Goal: Task Accomplishment & Management: Complete application form

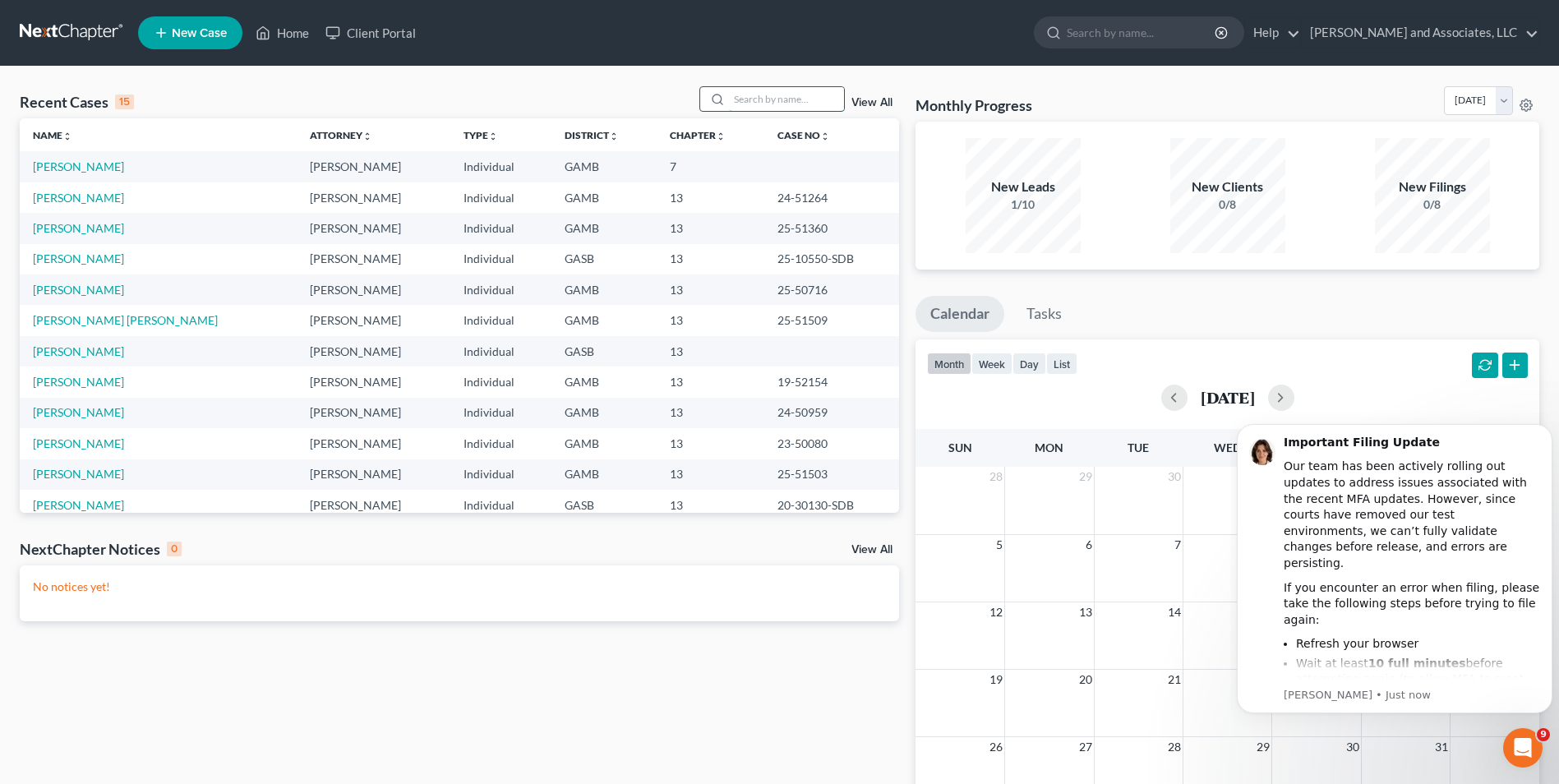
click at [770, 92] on input "search" at bounding box center [787, 99] width 115 height 24
type input "[PERSON_NAME]"
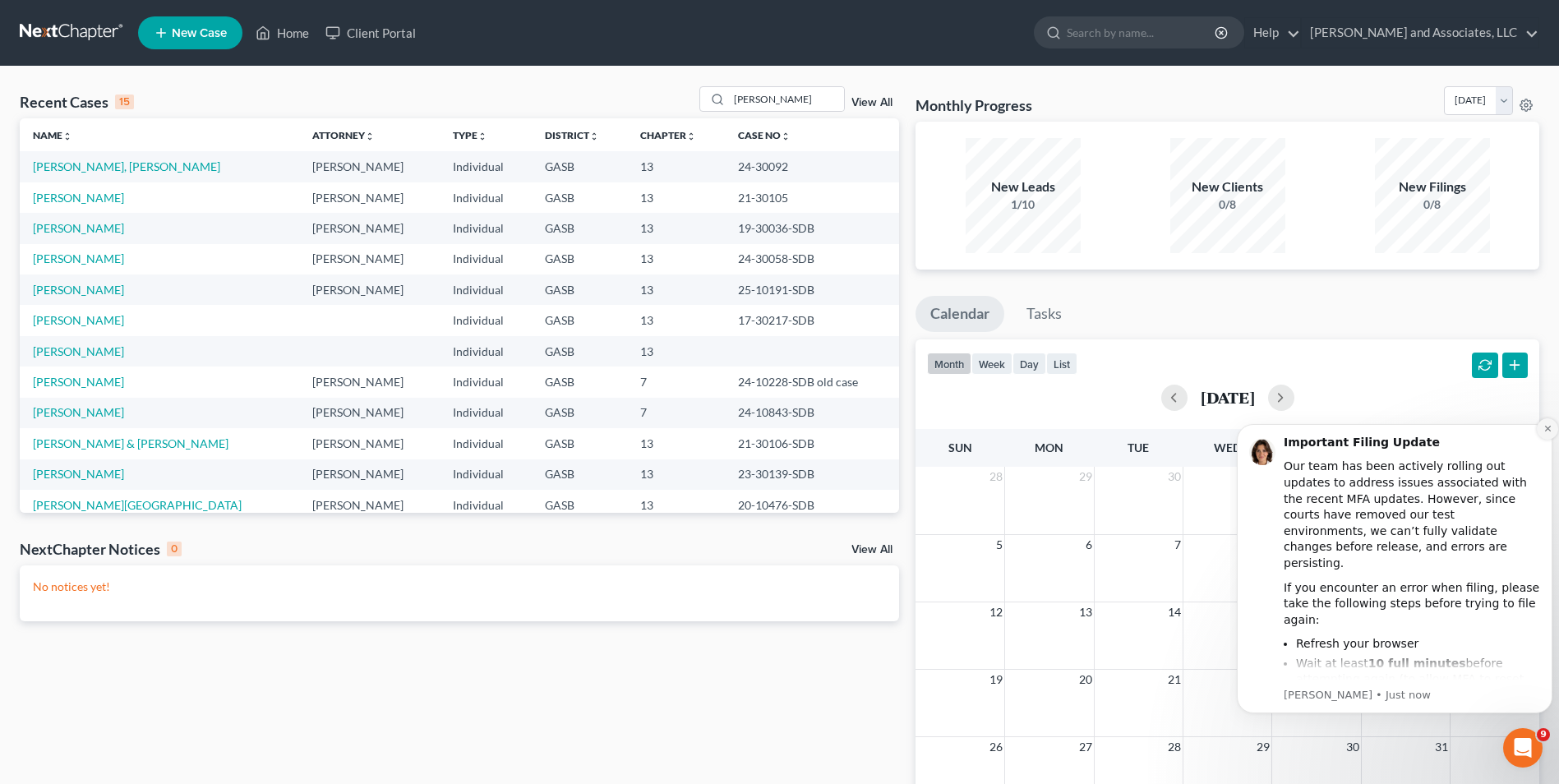
click at [1548, 429] on icon "Dismiss notification" at bounding box center [1547, 428] width 5 height 5
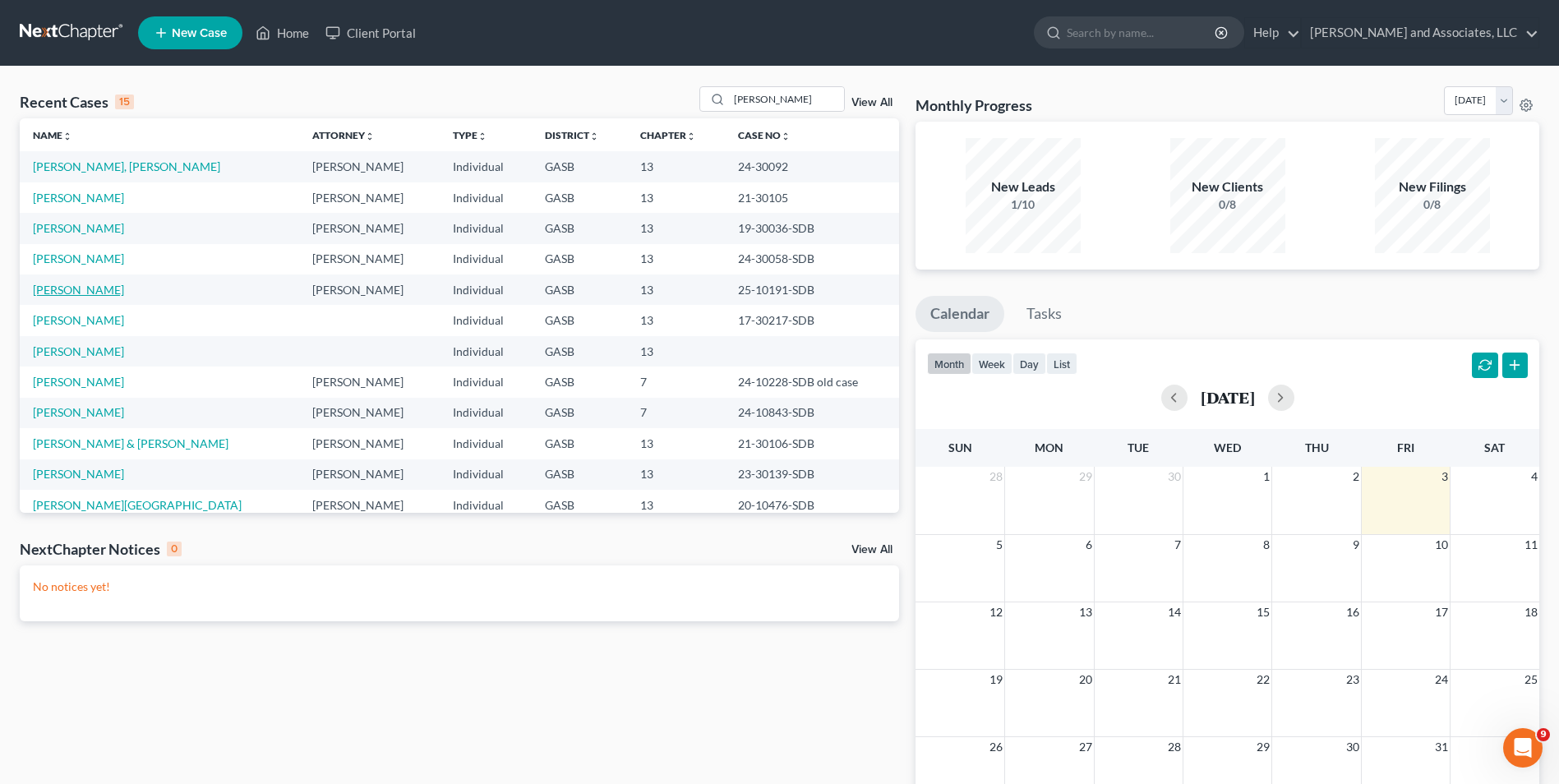
click at [88, 290] on link "[PERSON_NAME]" at bounding box center [78, 289] width 91 height 14
click at [88, 291] on link "[PERSON_NAME]" at bounding box center [78, 289] width 91 height 14
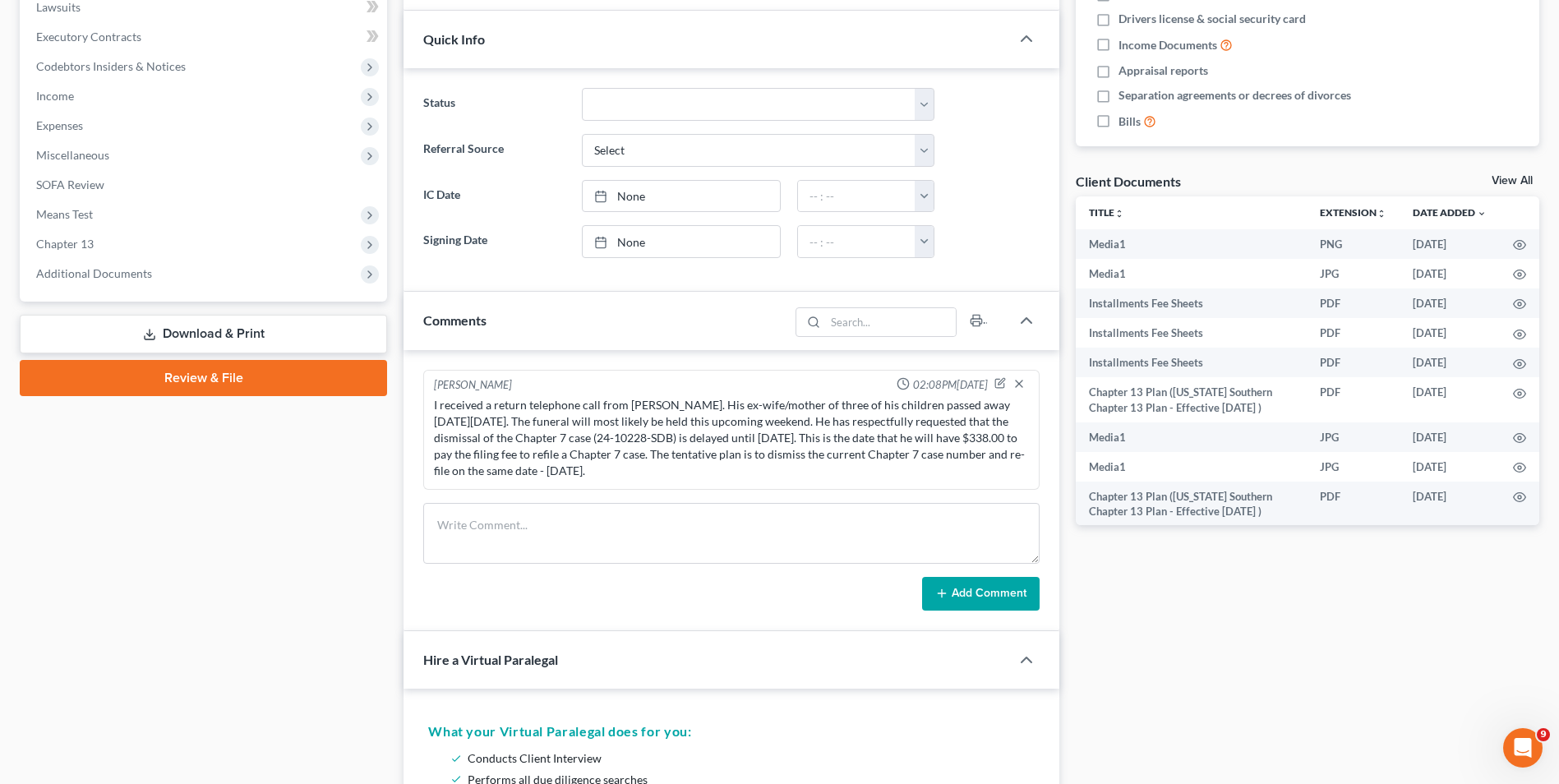
scroll to position [447, 0]
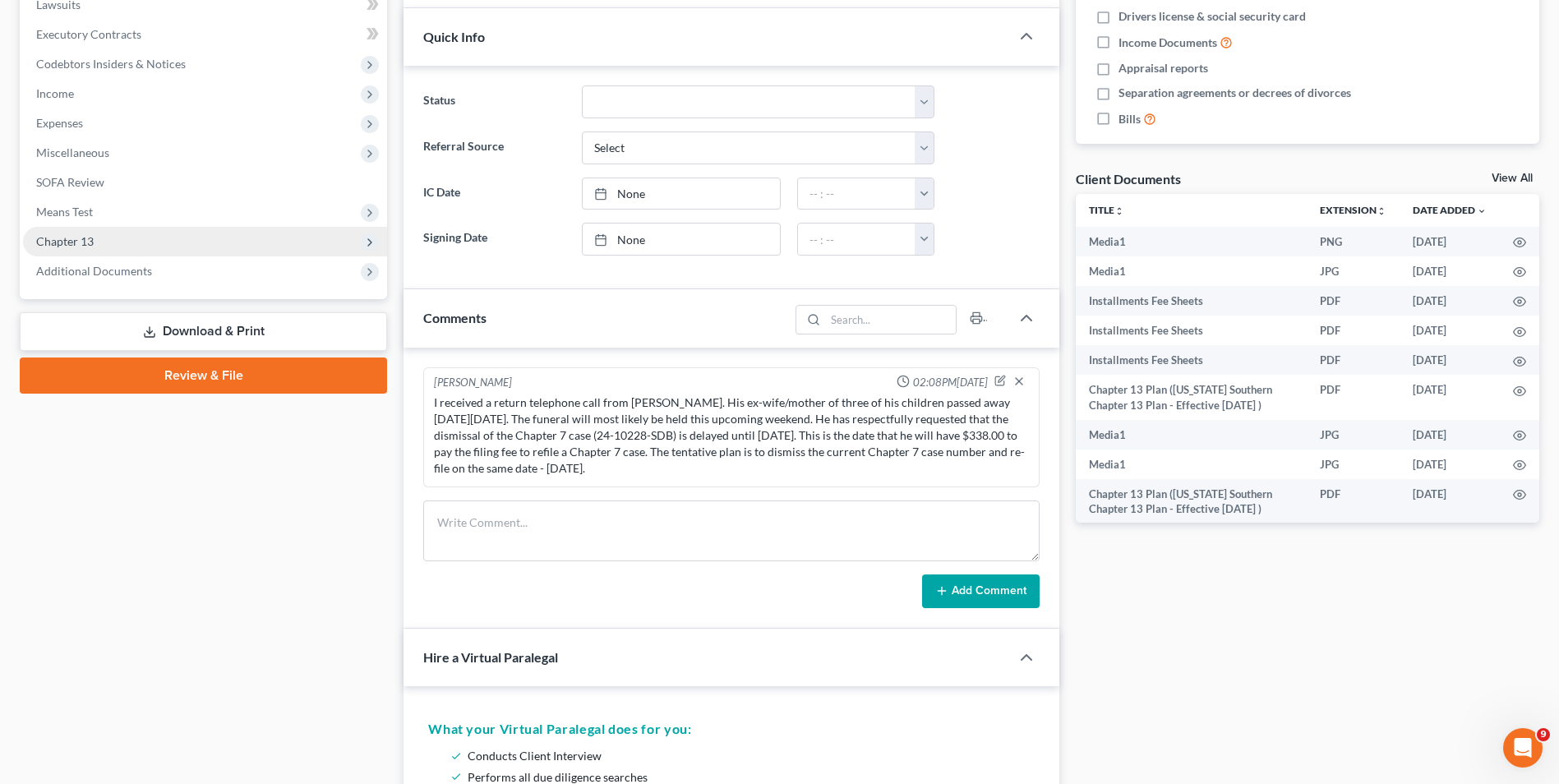
click at [79, 239] on span "Chapter 13" at bounding box center [65, 241] width 57 height 14
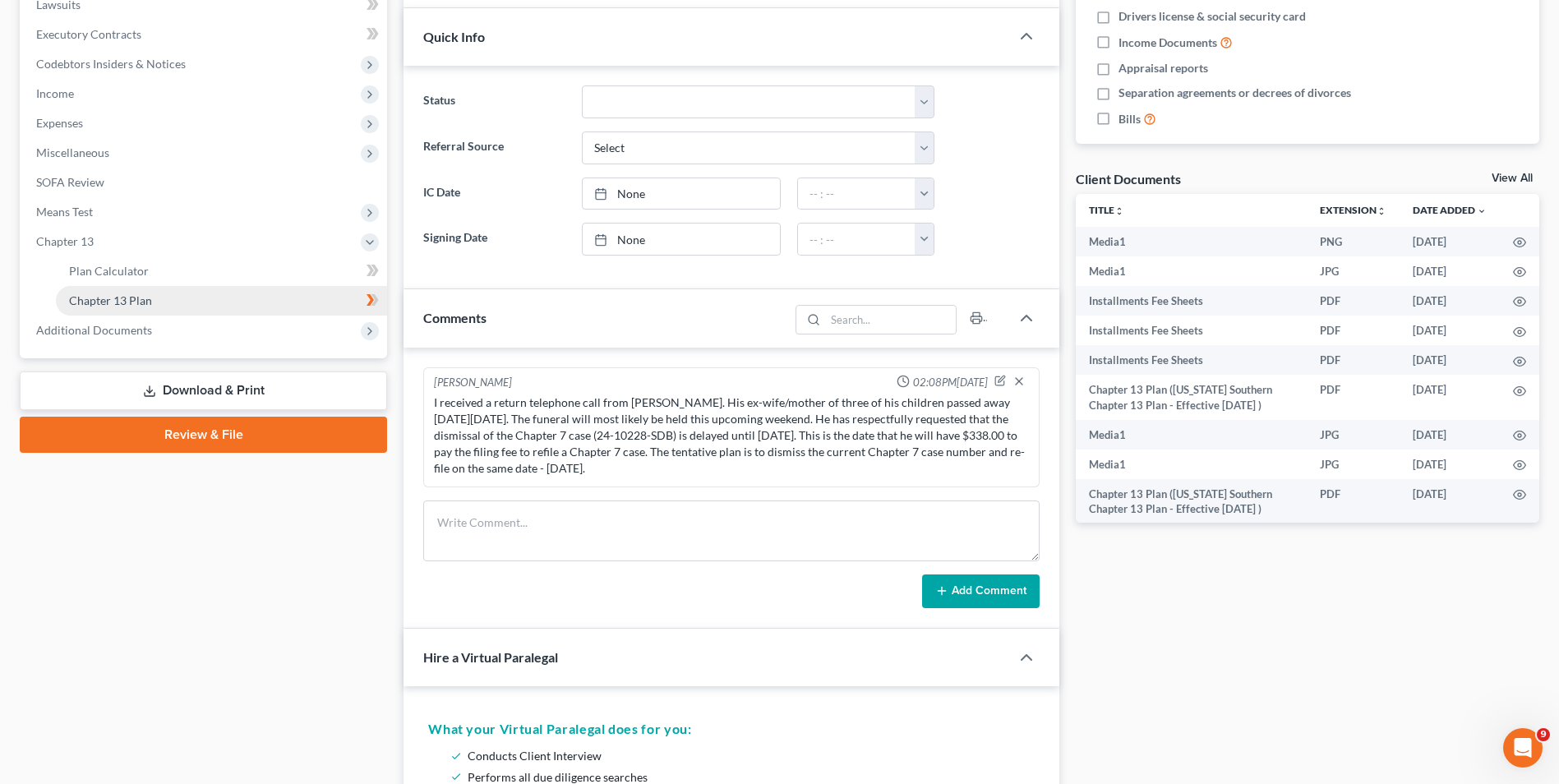
click at [116, 304] on span "Chapter 13 Plan" at bounding box center [110, 300] width 83 height 14
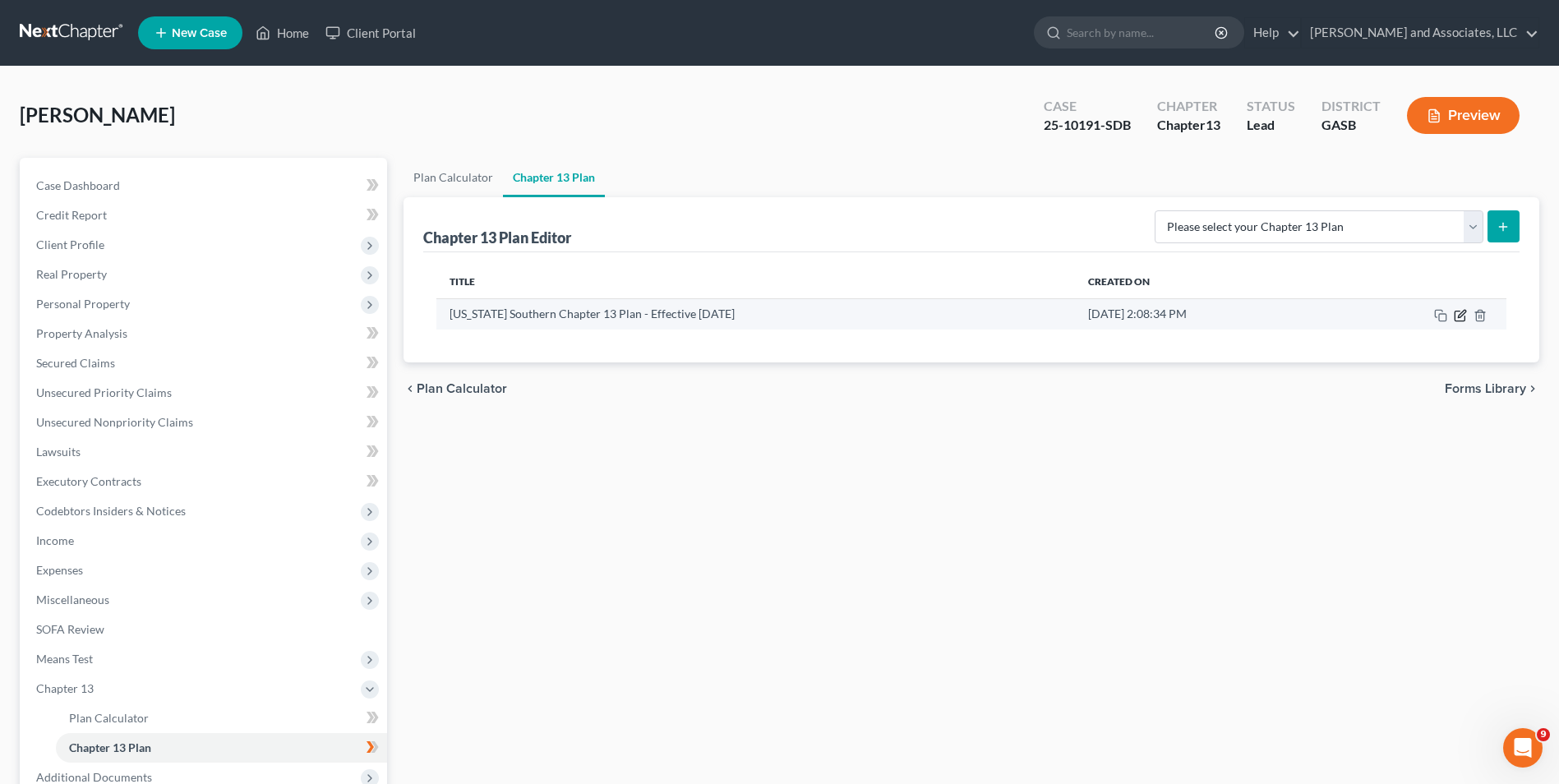
click at [1458, 313] on icon "button" at bounding box center [1461, 315] width 13 height 13
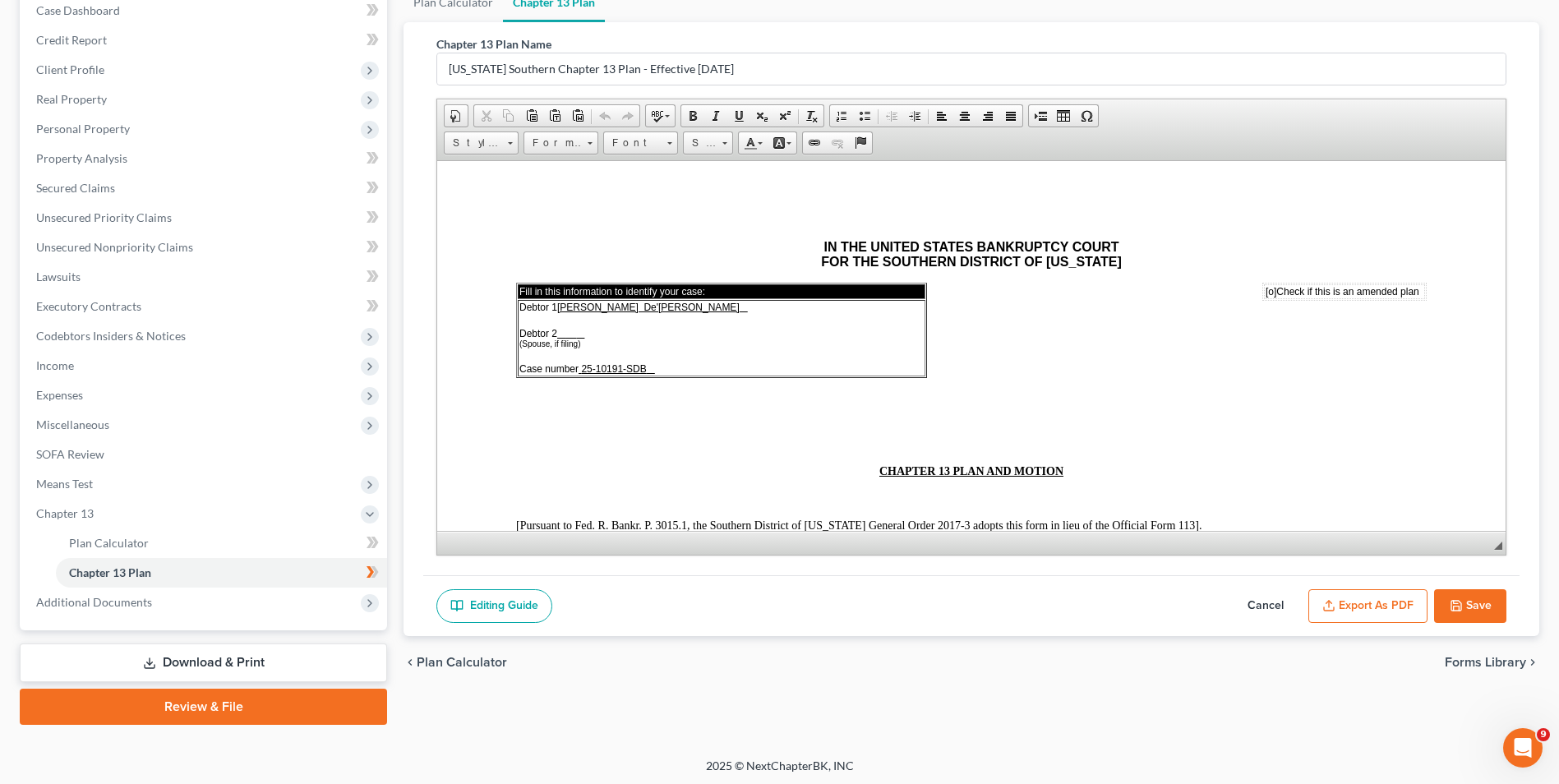
scroll to position [179, 0]
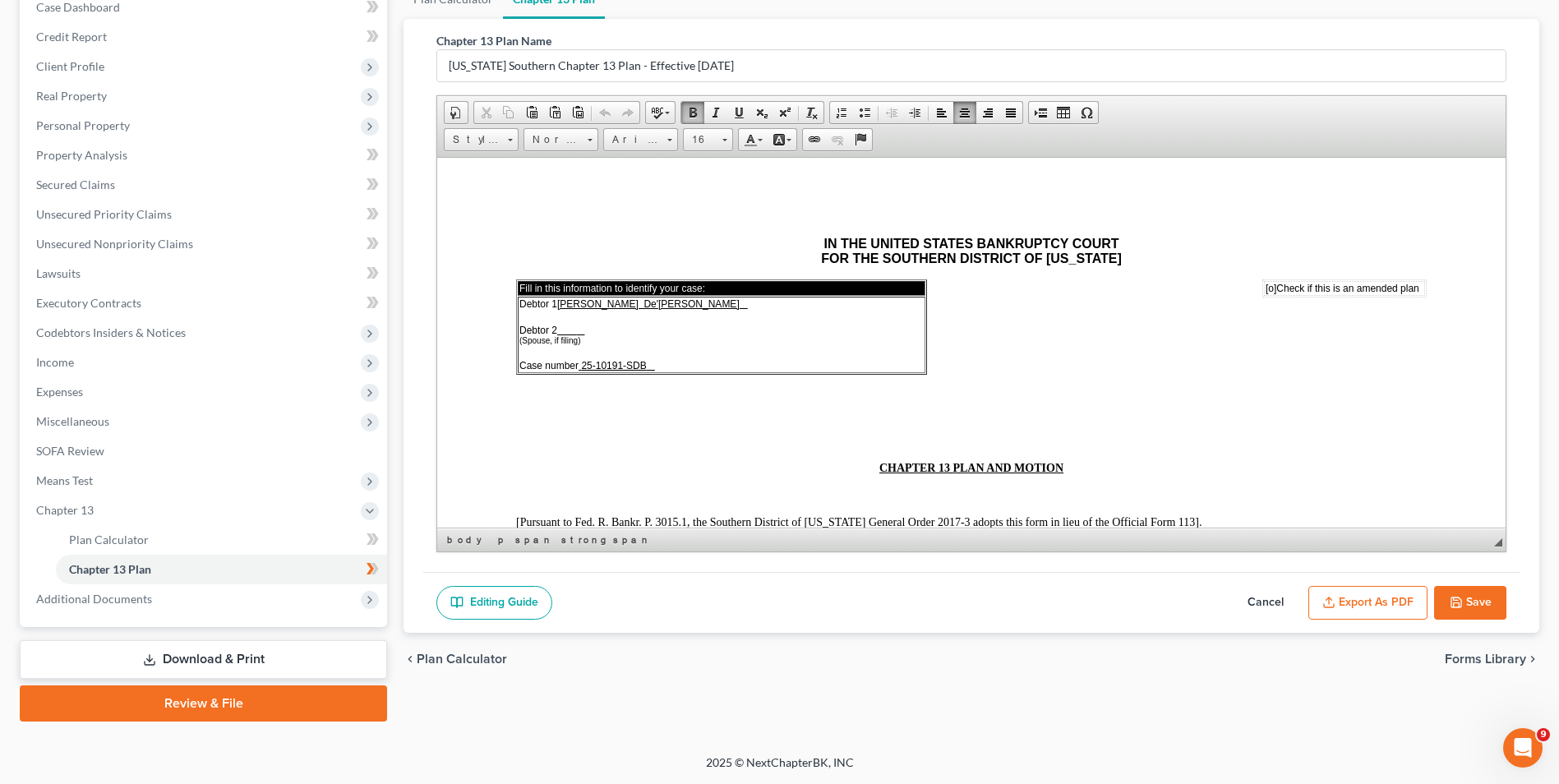
click at [1265, 288] on span "[o]" at bounding box center [1271, 287] width 11 height 12
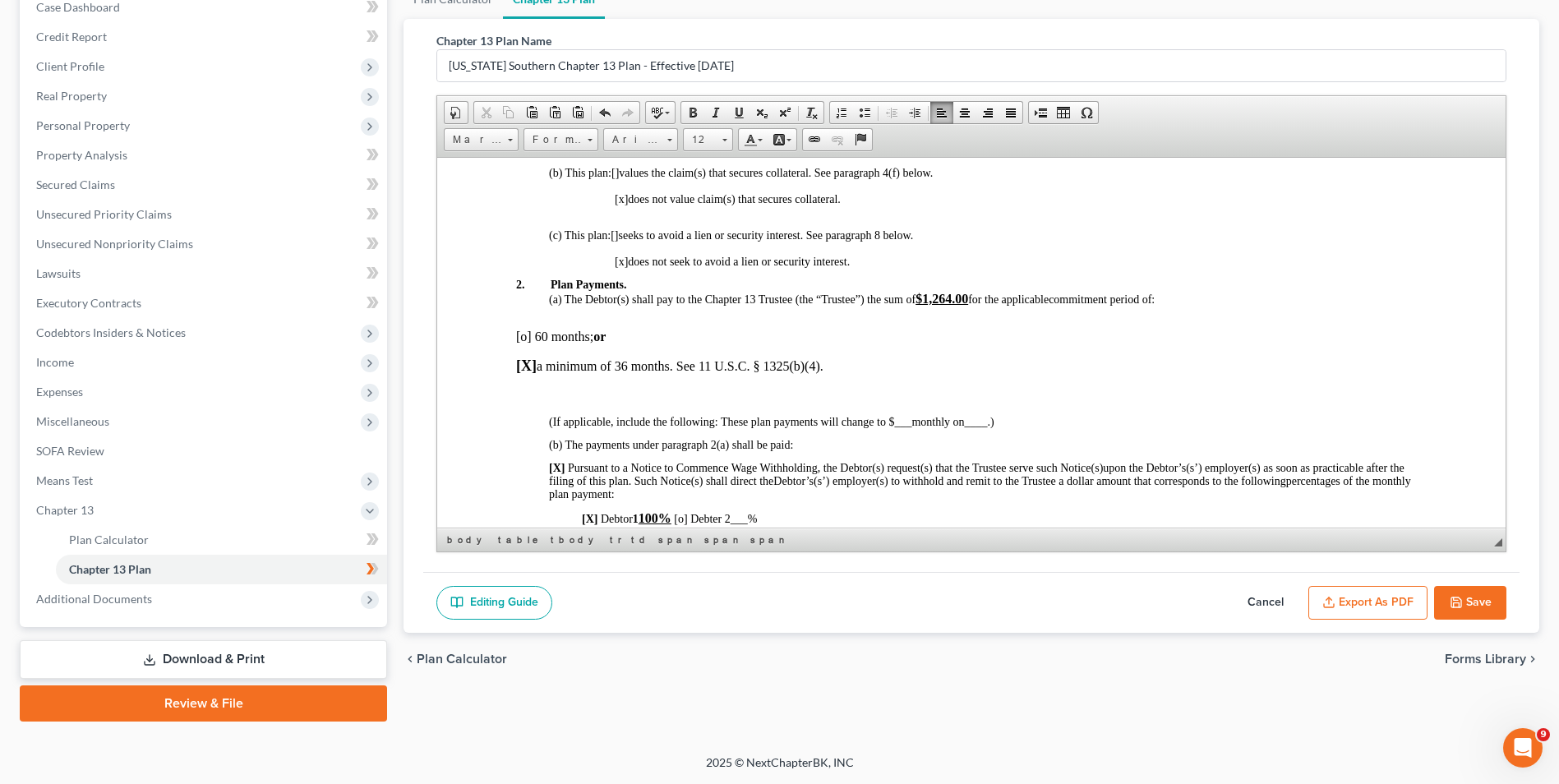
scroll to position [573, 0]
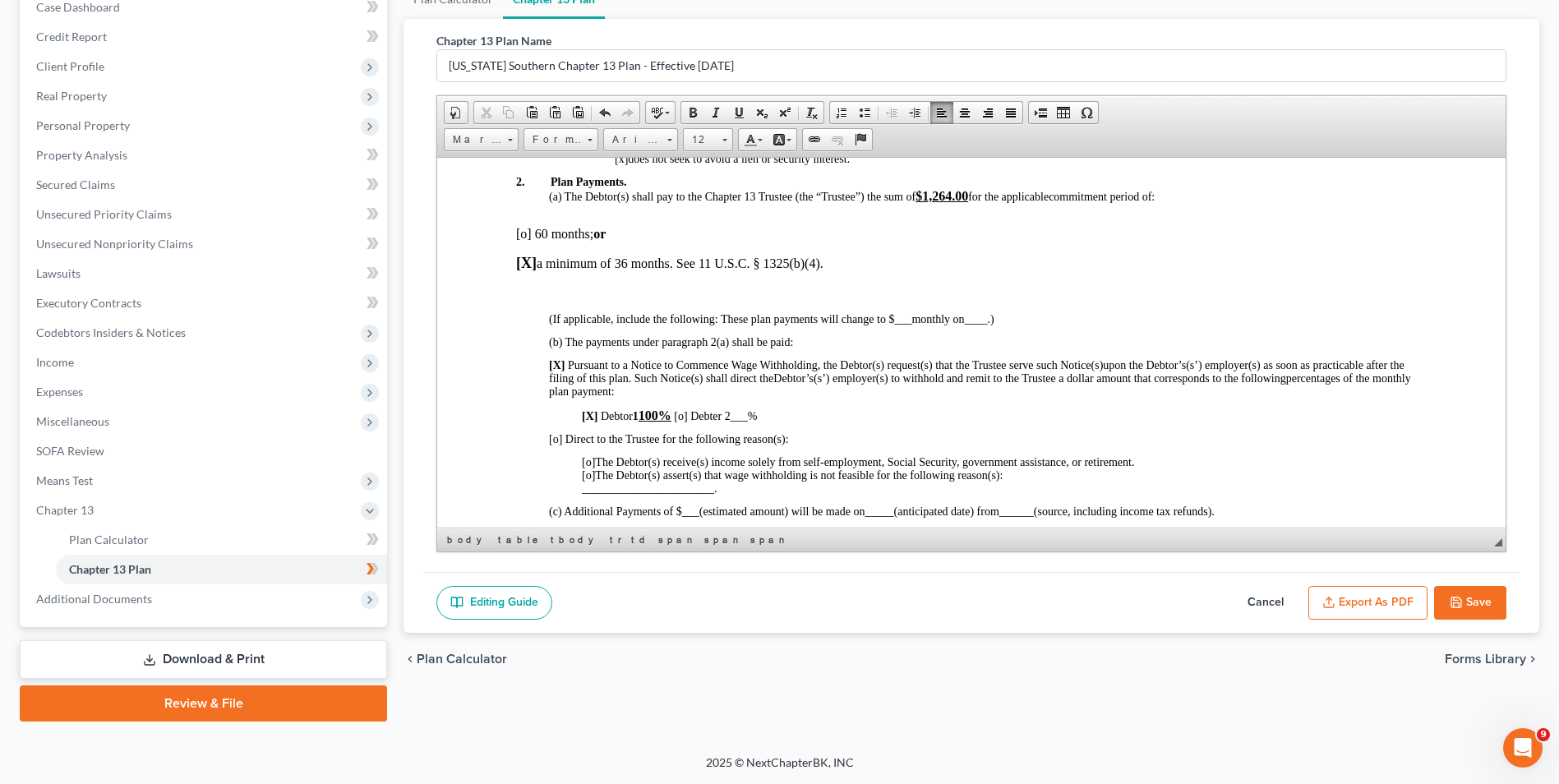
click at [958, 194] on u "$1,264.00" at bounding box center [942, 194] width 53 height 14
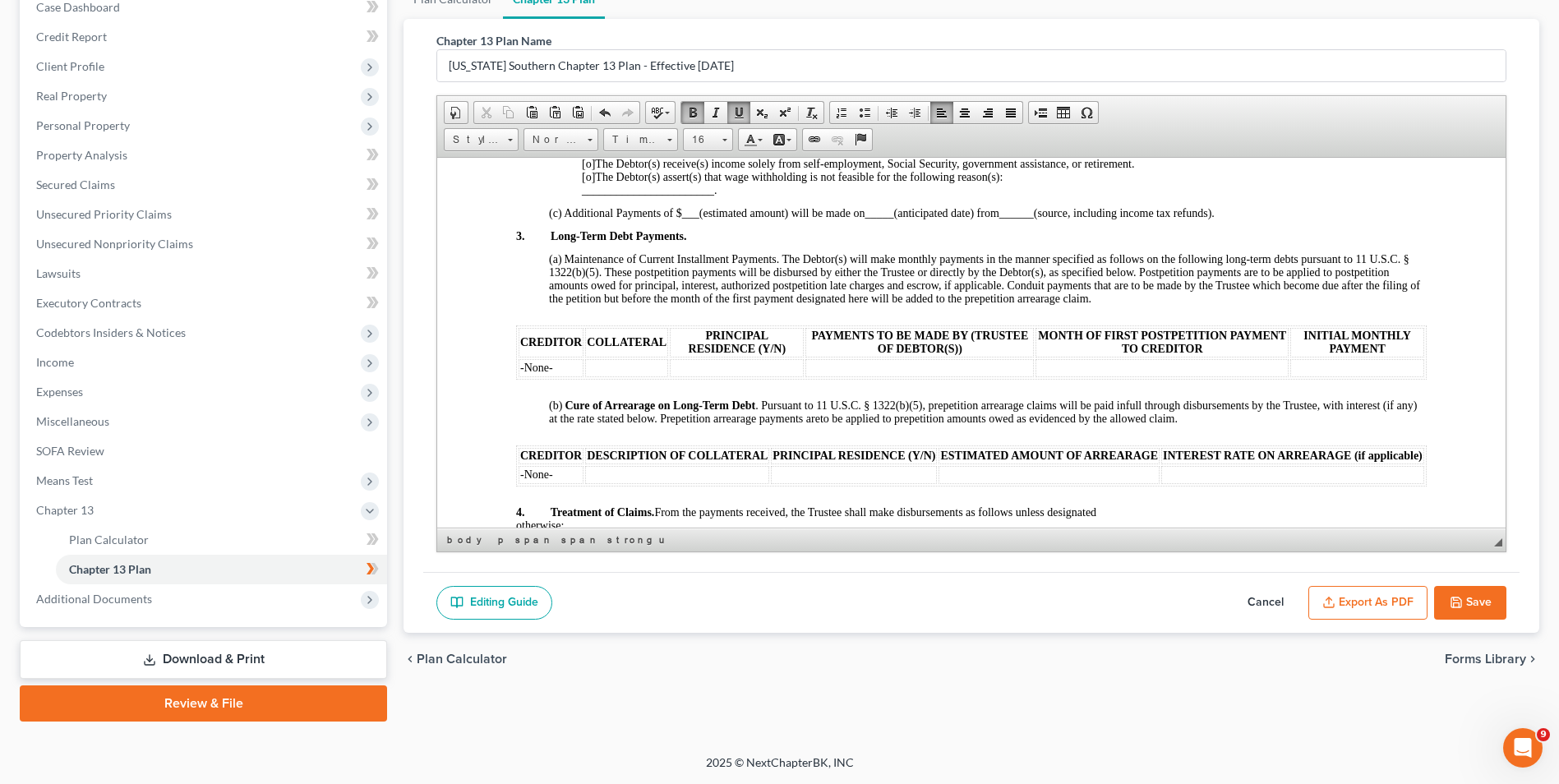
scroll to position [864, 0]
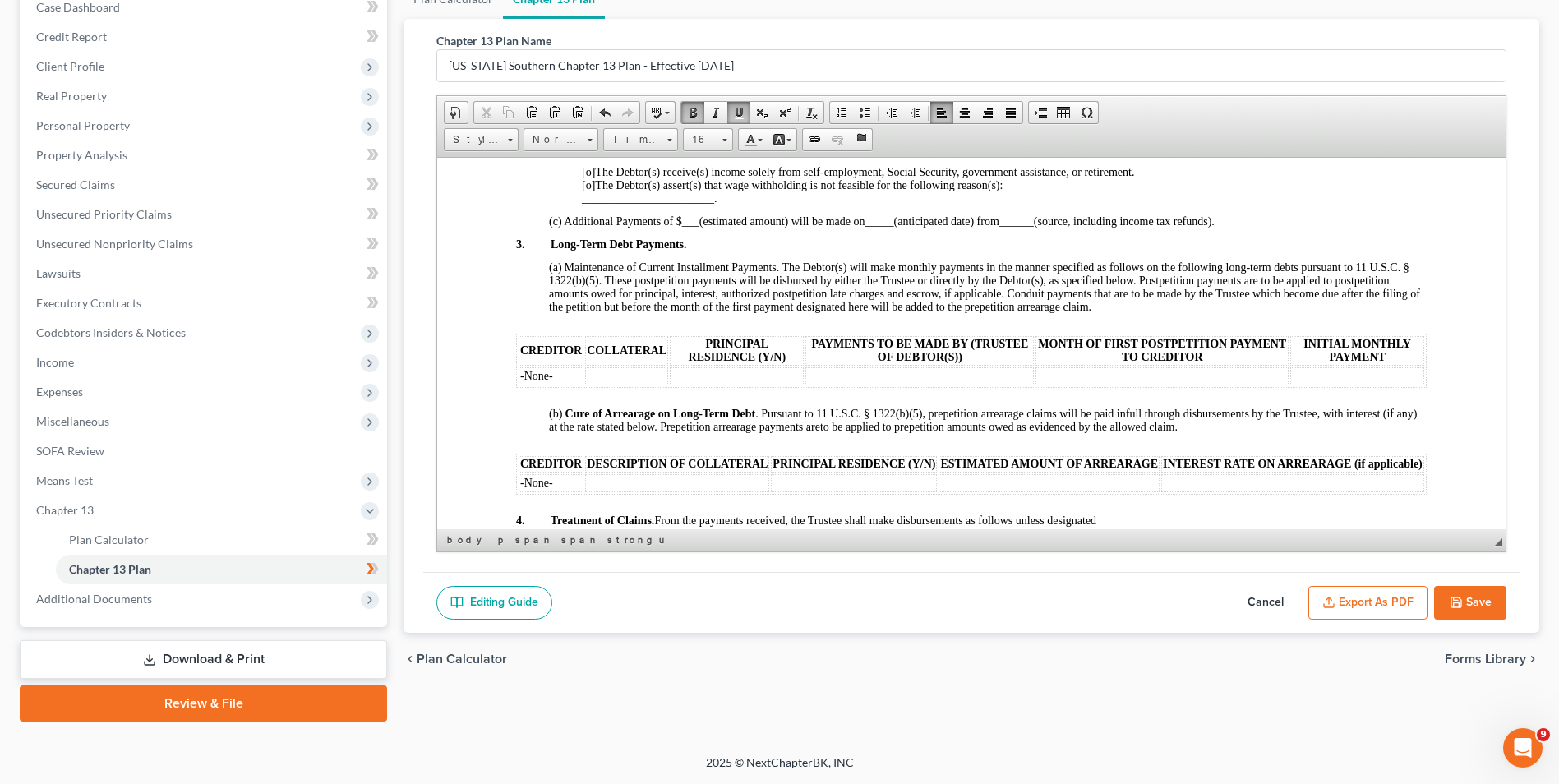
click at [552, 371] on span "-None-" at bounding box center [537, 376] width 33 height 13
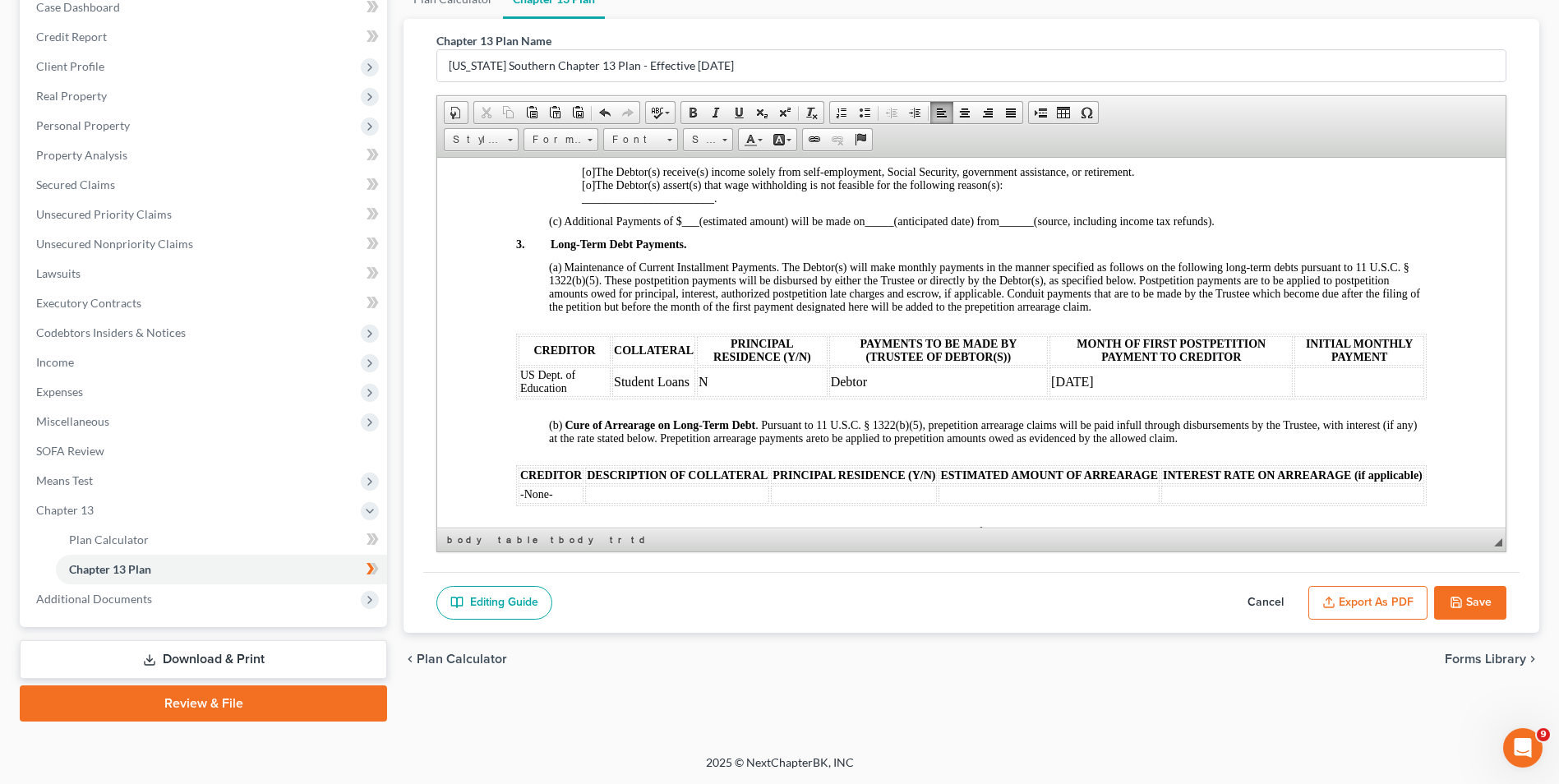
click at [1049, 380] on td "April 2030" at bounding box center [1171, 381] width 243 height 29
click at [1305, 377] on td at bounding box center [1359, 381] width 129 height 29
click at [1186, 383] on td "April 2030" at bounding box center [1171, 381] width 243 height 29
click at [1125, 378] on td "April 2030 (conclusion of bankruptcy case)" at bounding box center [1171, 381] width 243 height 29
drag, startPoint x: 1146, startPoint y: 373, endPoint x: 1161, endPoint y: 383, distance: 18.0
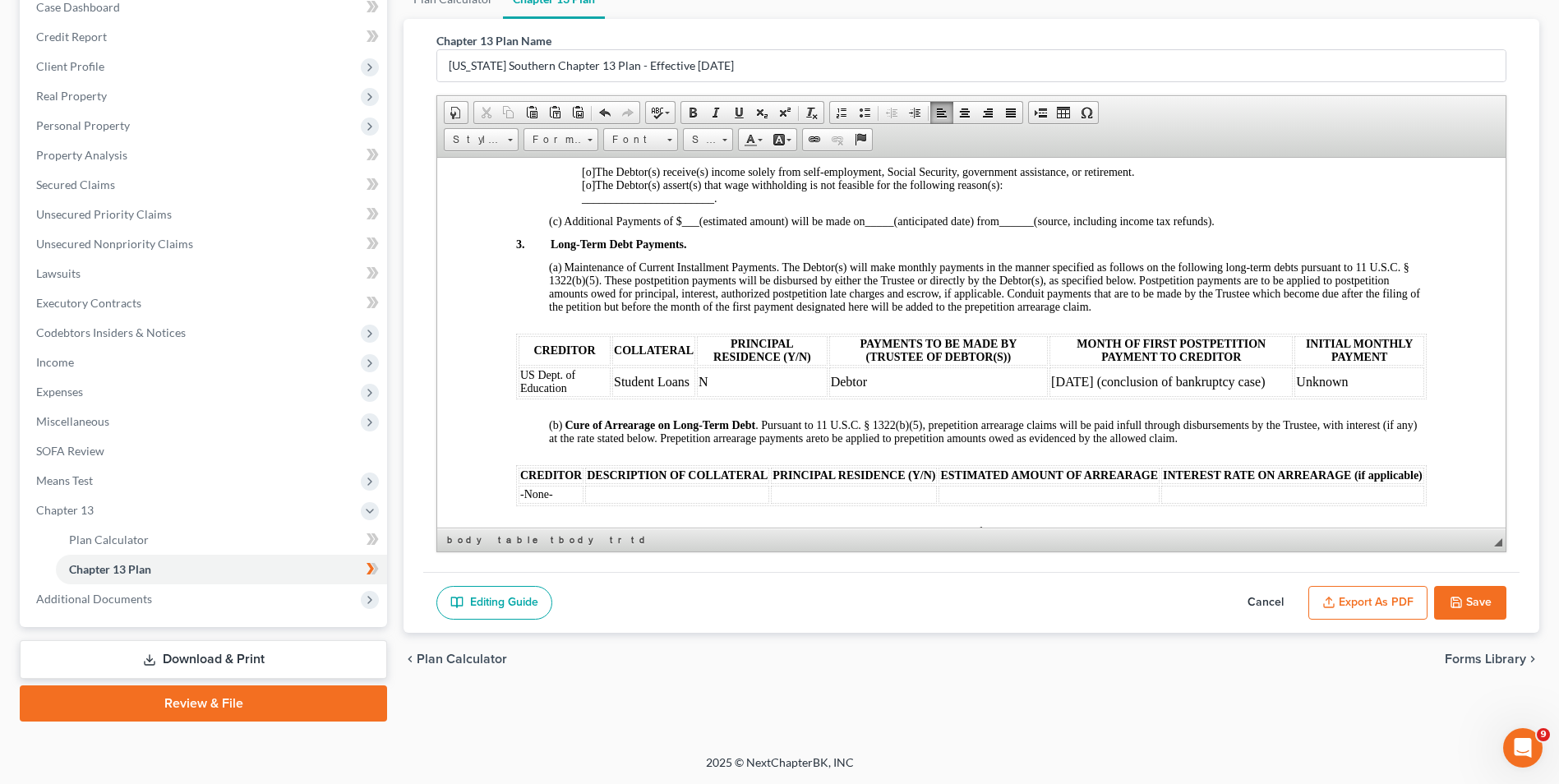
click at [1161, 383] on td "April 2030 (conclusion of bankruptcy case)" at bounding box center [1171, 381] width 243 height 29
click at [1089, 377] on td "April 2030" at bounding box center [1171, 381] width 243 height 29
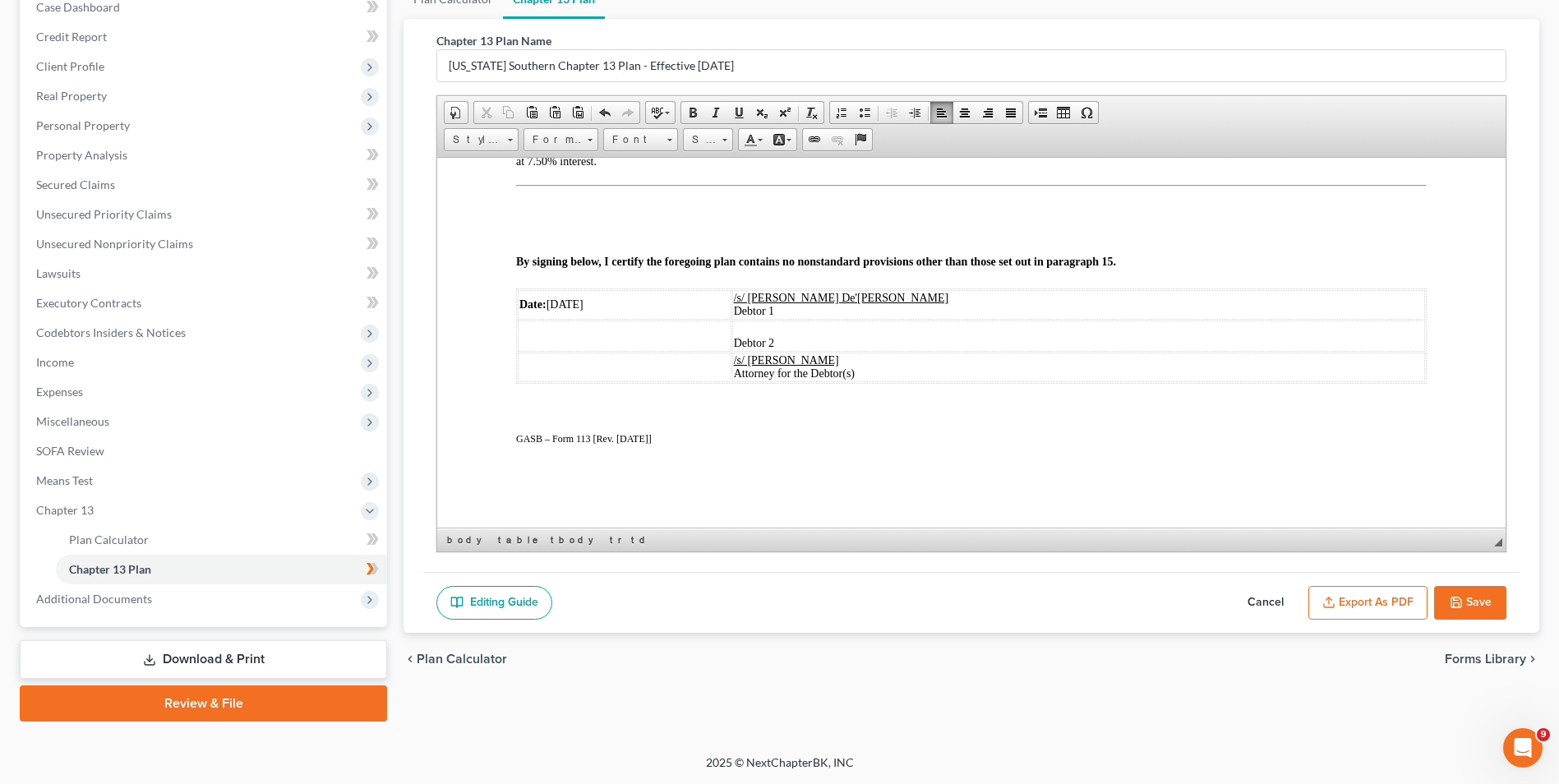
scroll to position [2678, 0]
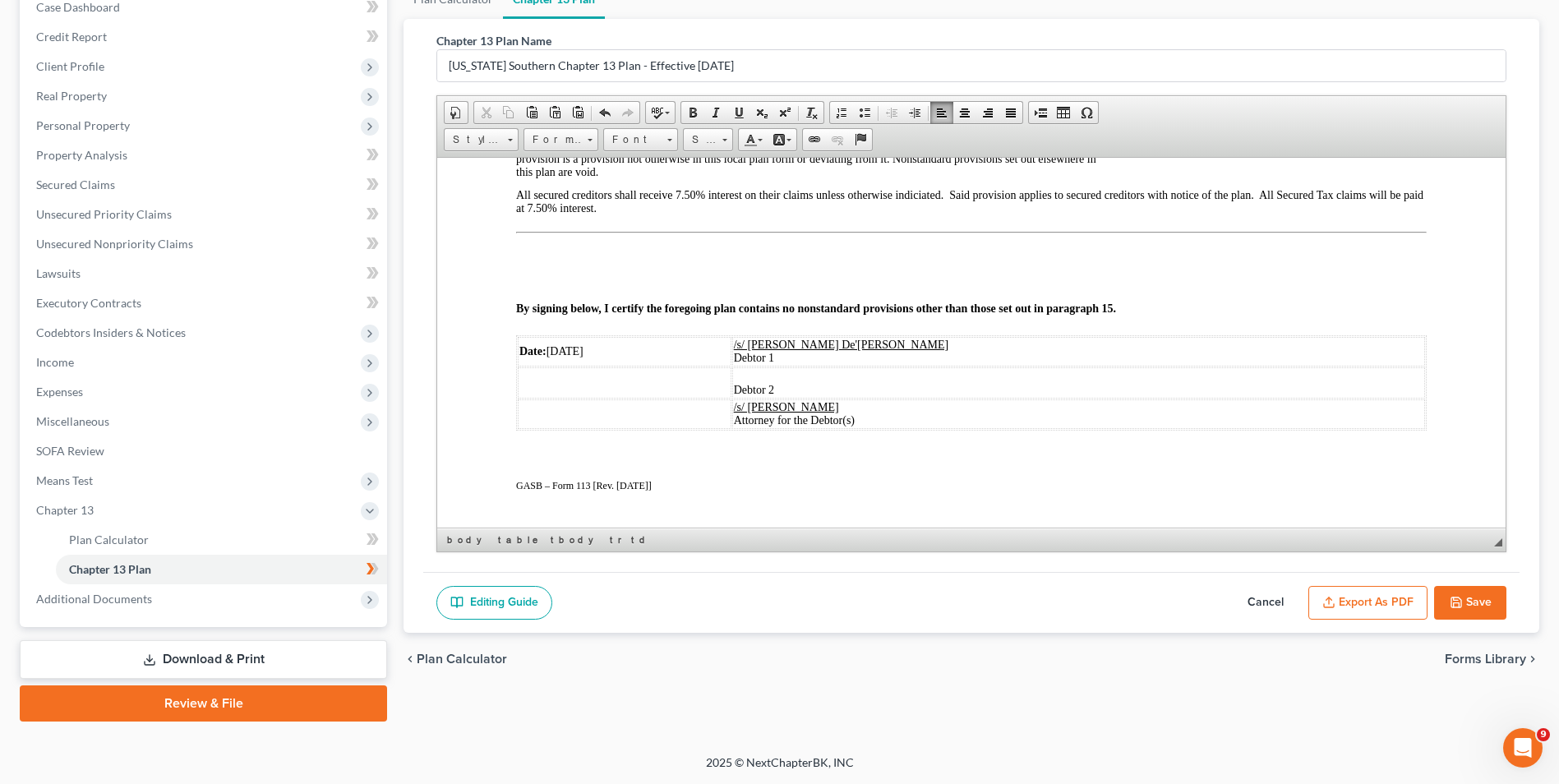
drag, startPoint x: 1502, startPoint y: 284, endPoint x: 1953, endPoint y: 630, distance: 568.4
click at [578, 356] on span "04/04/2025" at bounding box center [565, 351] width 37 height 13
click at [573, 356] on span "/2025" at bounding box center [560, 351] width 26 height 13
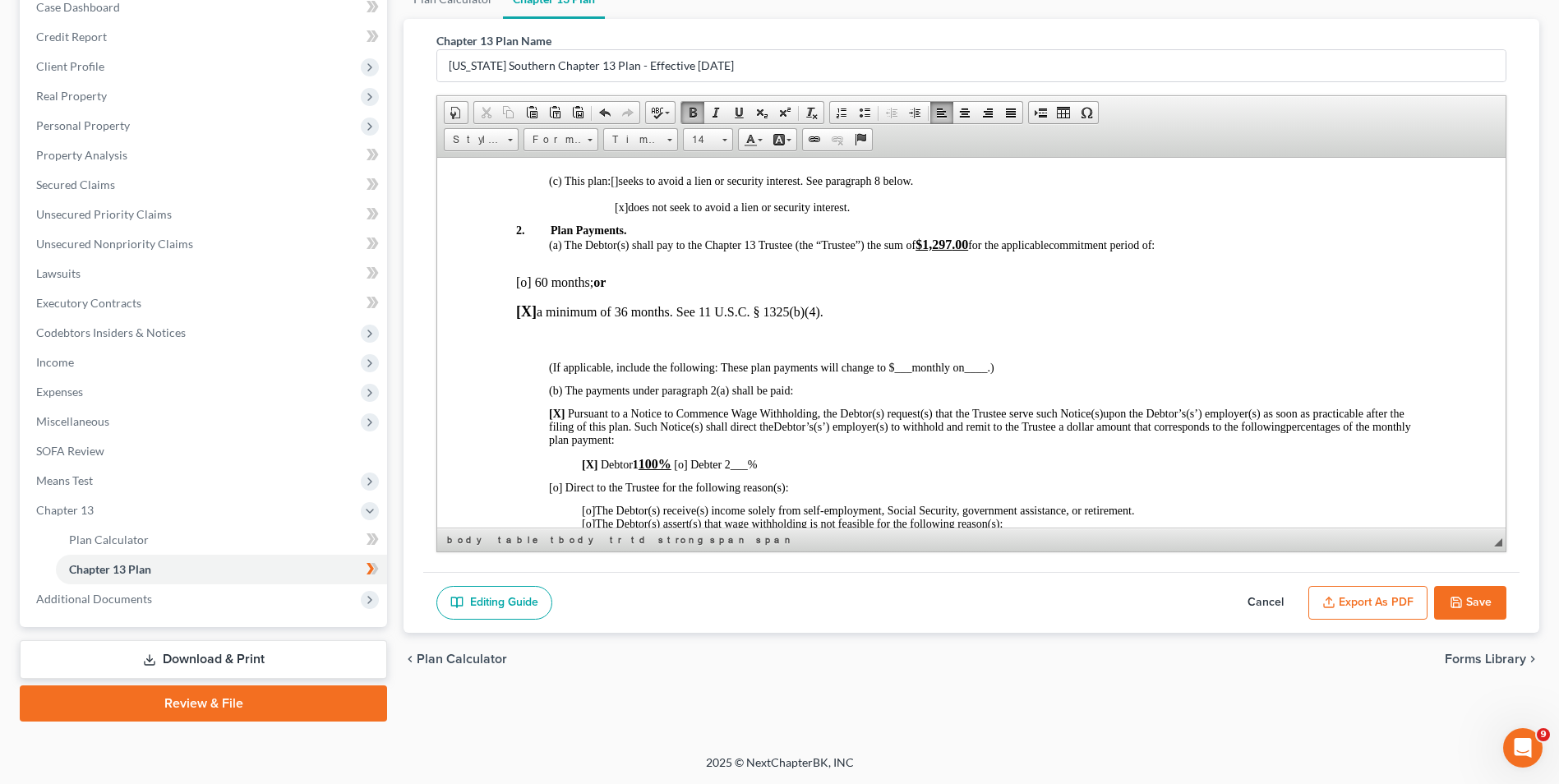
scroll to position [509, 0]
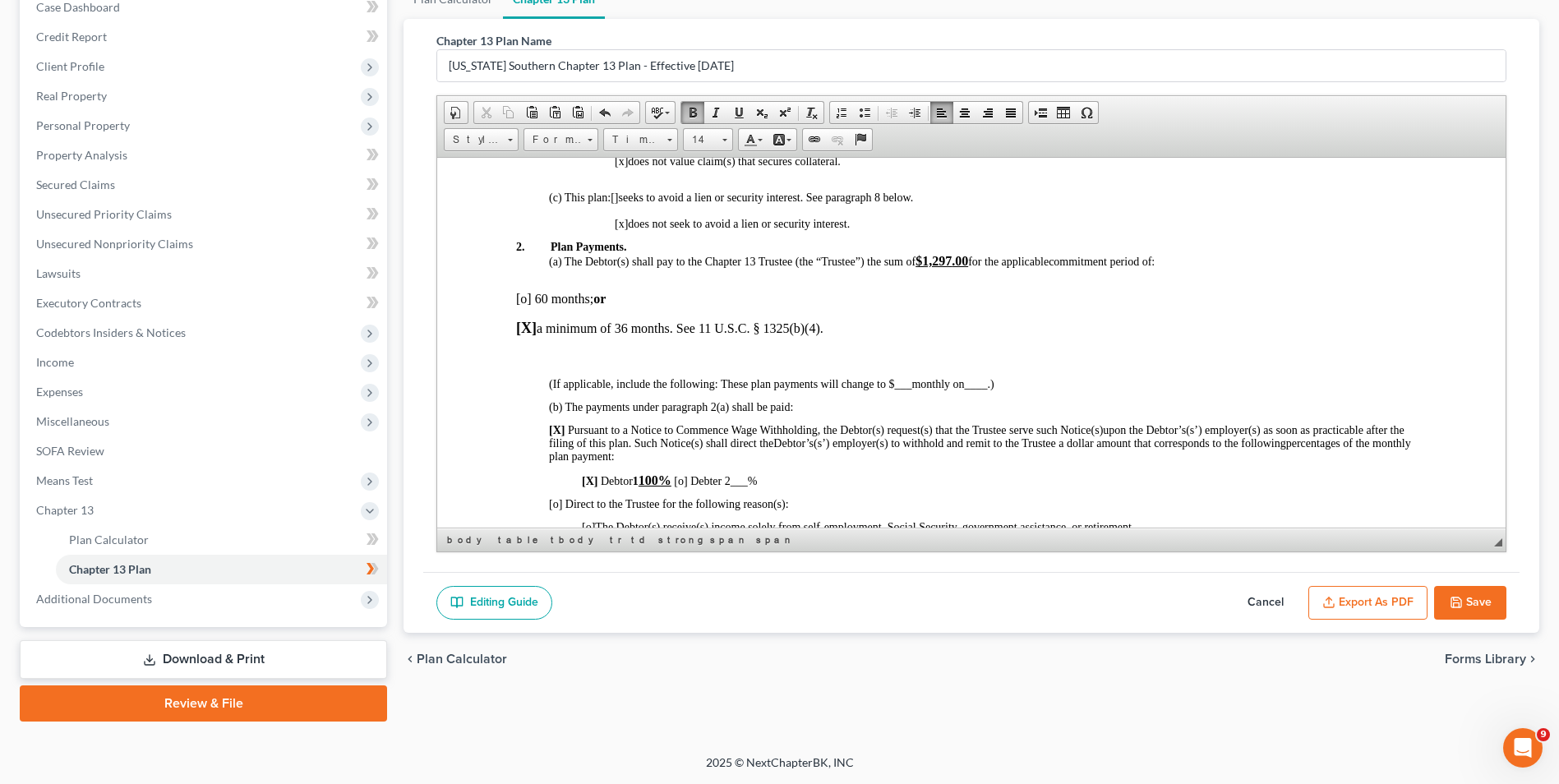
click at [1478, 600] on button "Save" at bounding box center [1470, 603] width 72 height 35
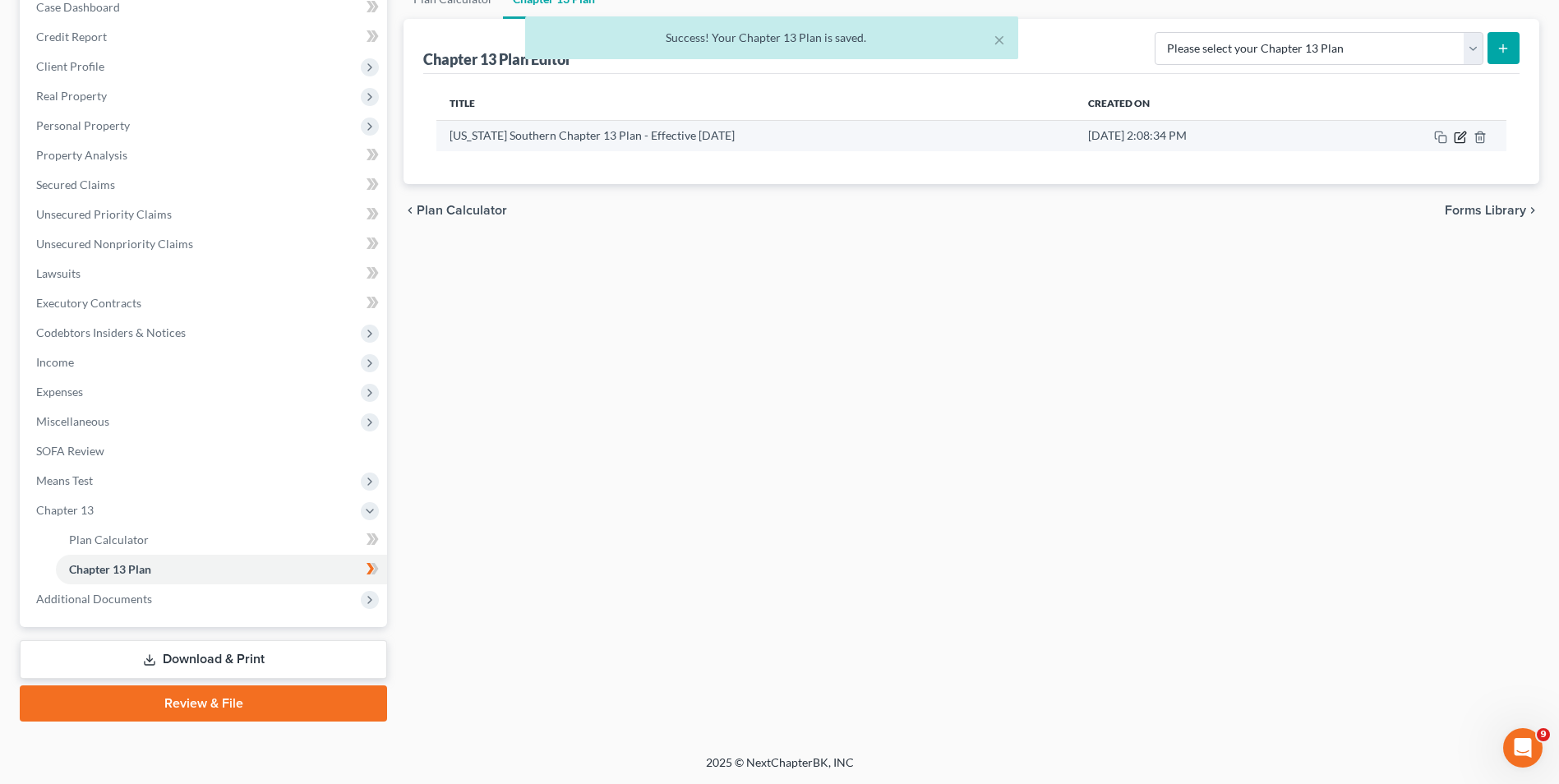
click at [1457, 141] on icon "button" at bounding box center [1461, 137] width 13 height 13
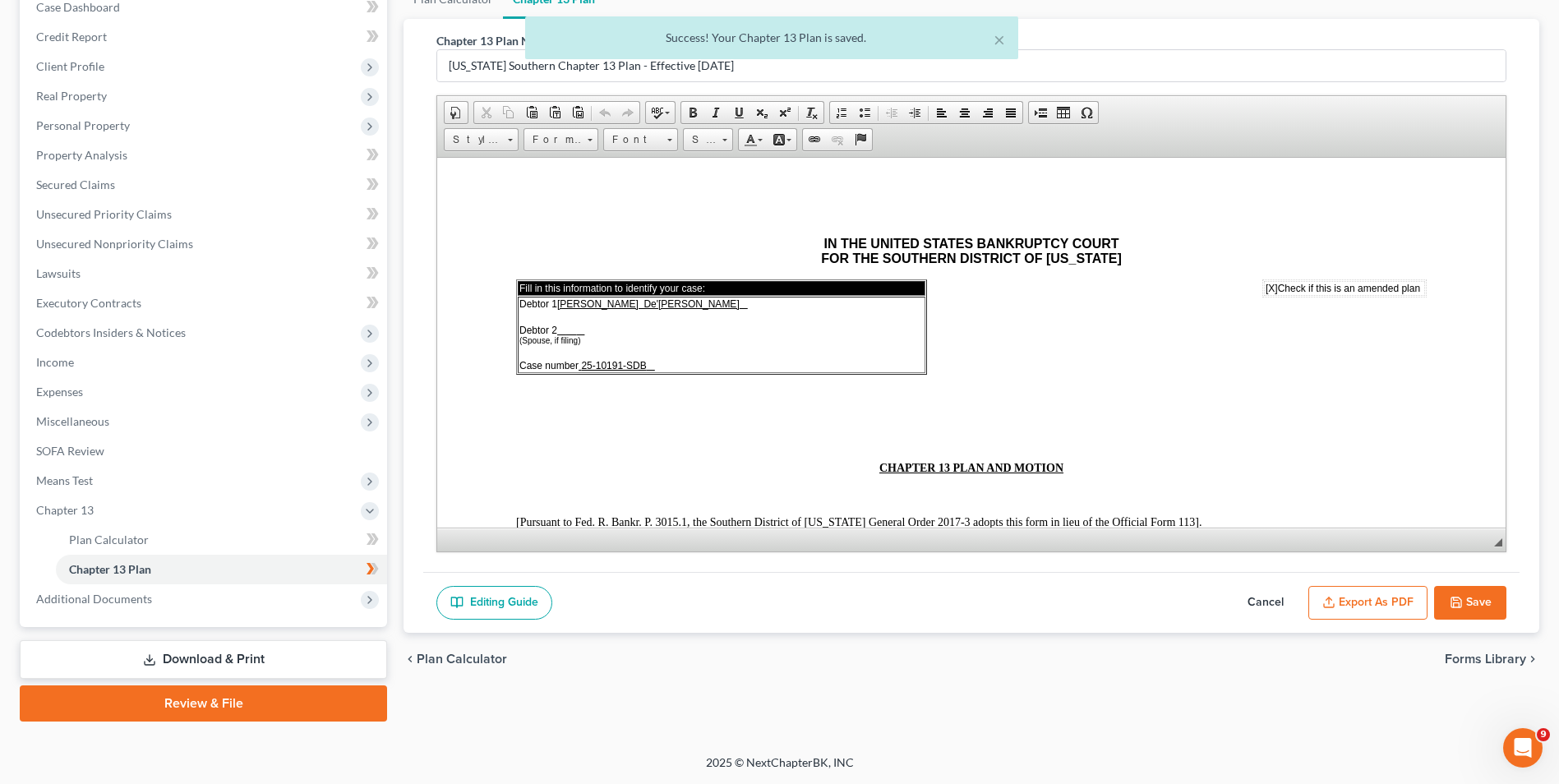
scroll to position [0, 0]
click at [1358, 595] on button "Export as PDF" at bounding box center [1368, 603] width 119 height 35
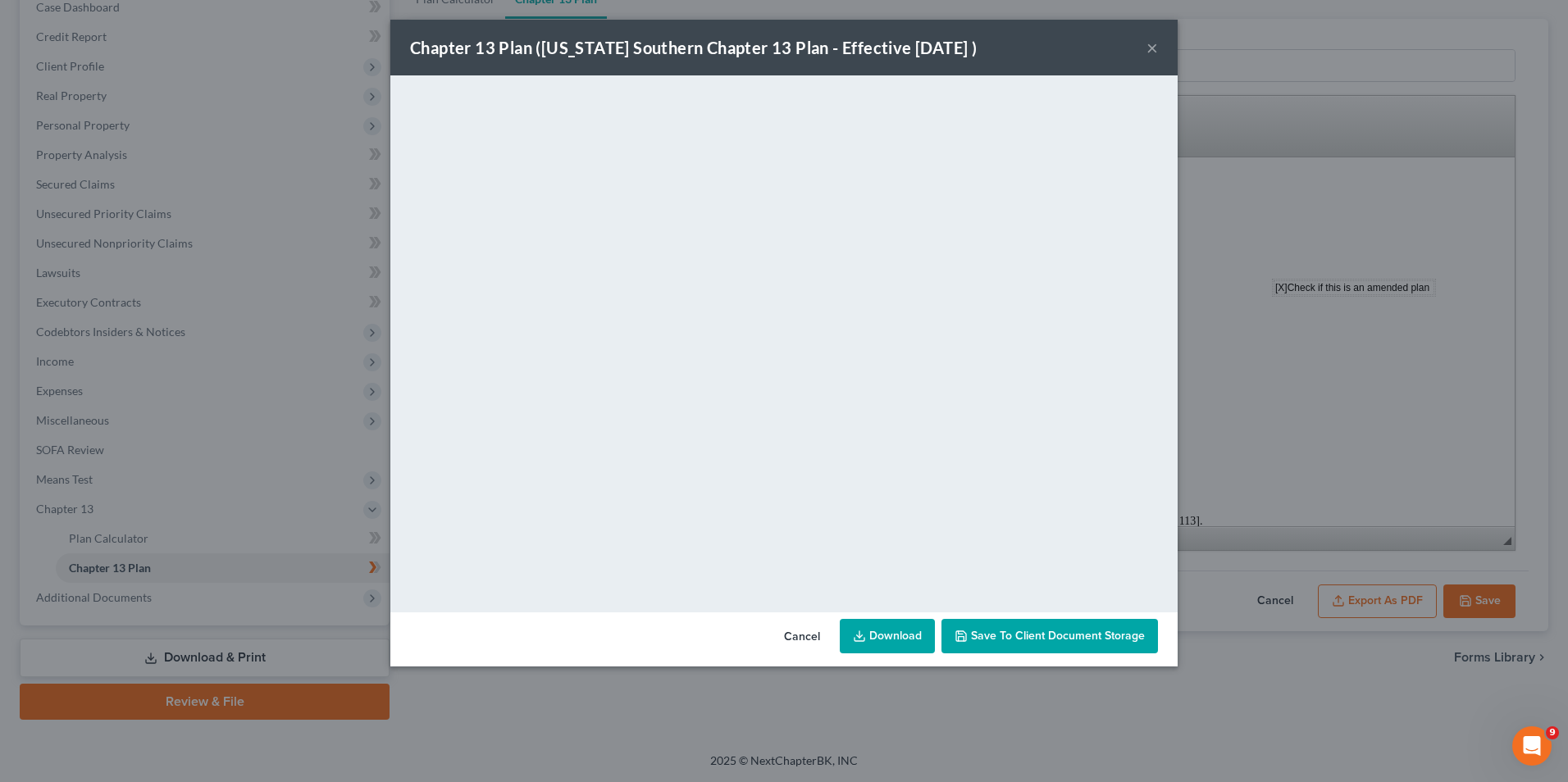
click at [898, 645] on link "Download" at bounding box center [887, 637] width 95 height 35
click at [1153, 45] on button "×" at bounding box center [1151, 47] width 12 height 20
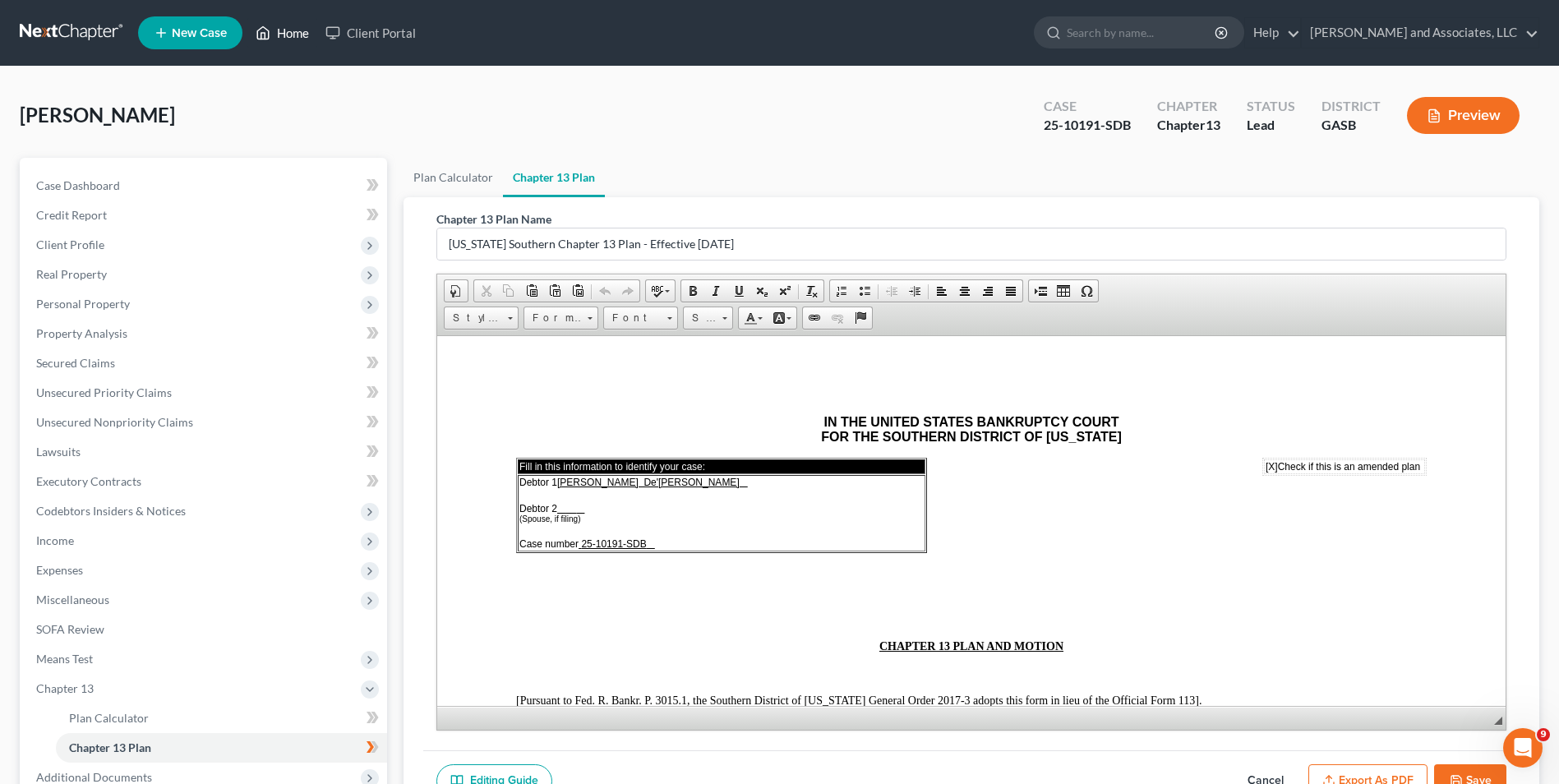
click at [284, 38] on link "Home" at bounding box center [282, 33] width 70 height 29
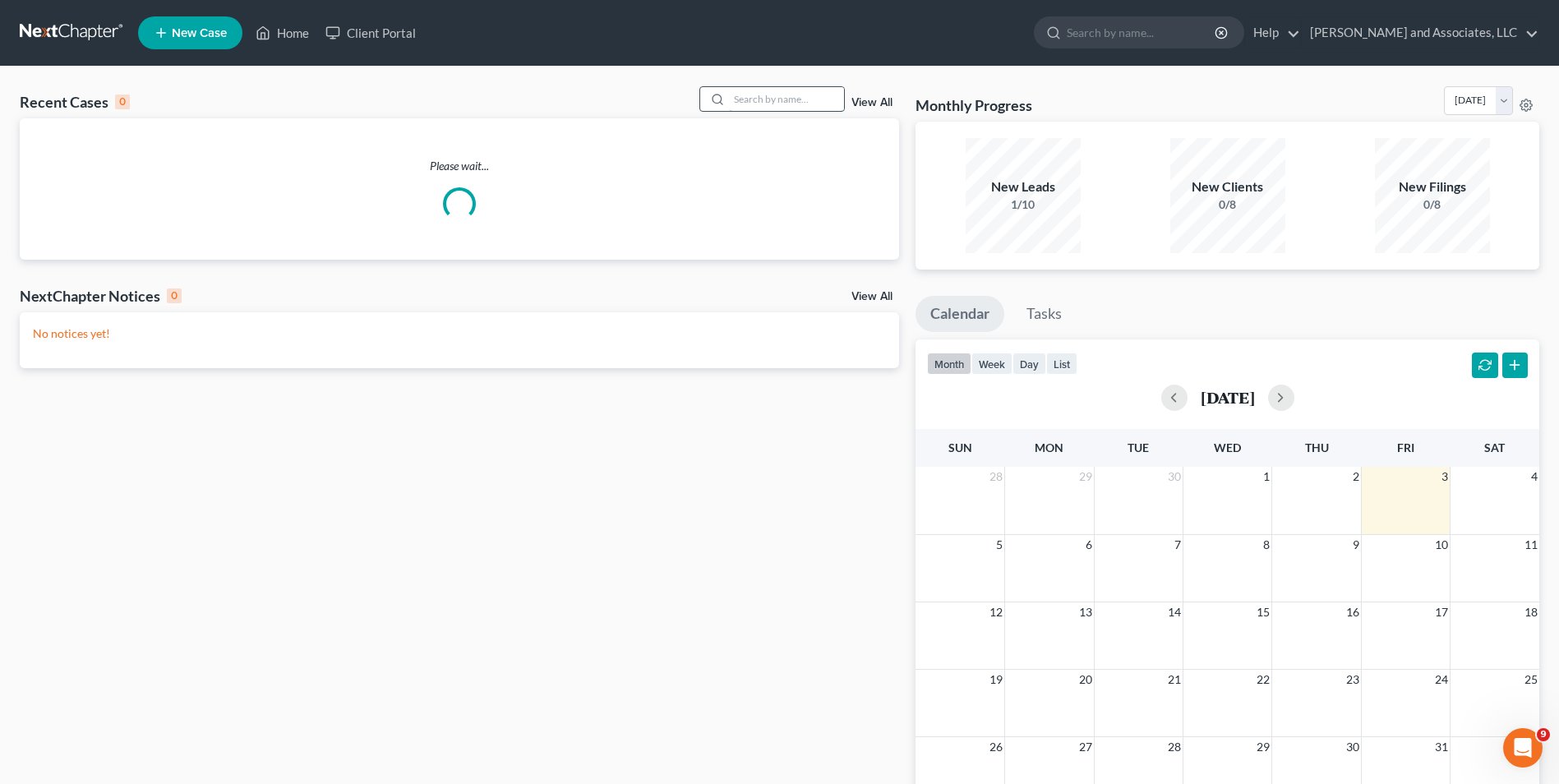
click at [792, 103] on input "search" at bounding box center [787, 99] width 115 height 24
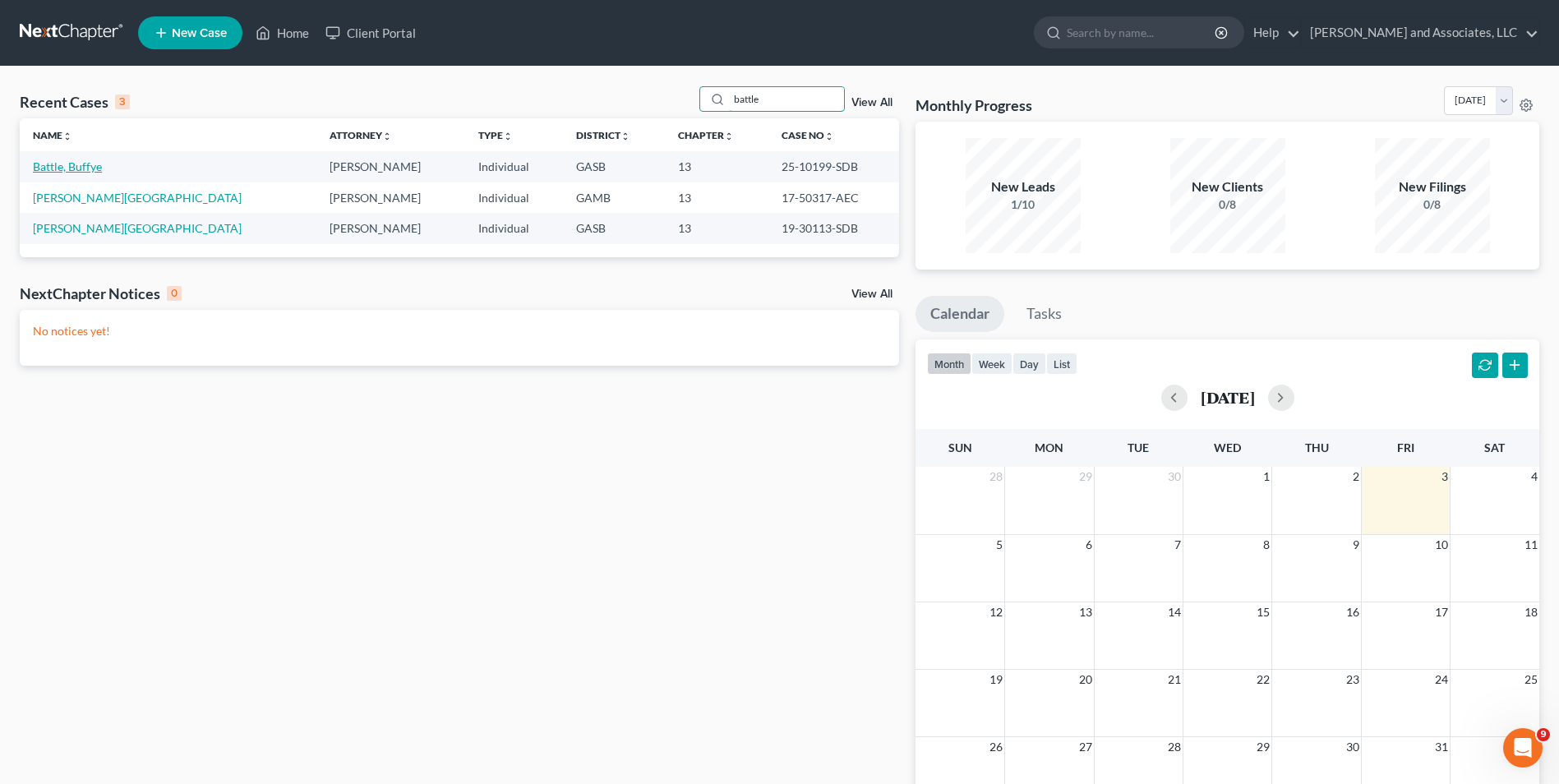
type input "battle"
click at [66, 163] on link "Battle, Buffye" at bounding box center [67, 166] width 69 height 14
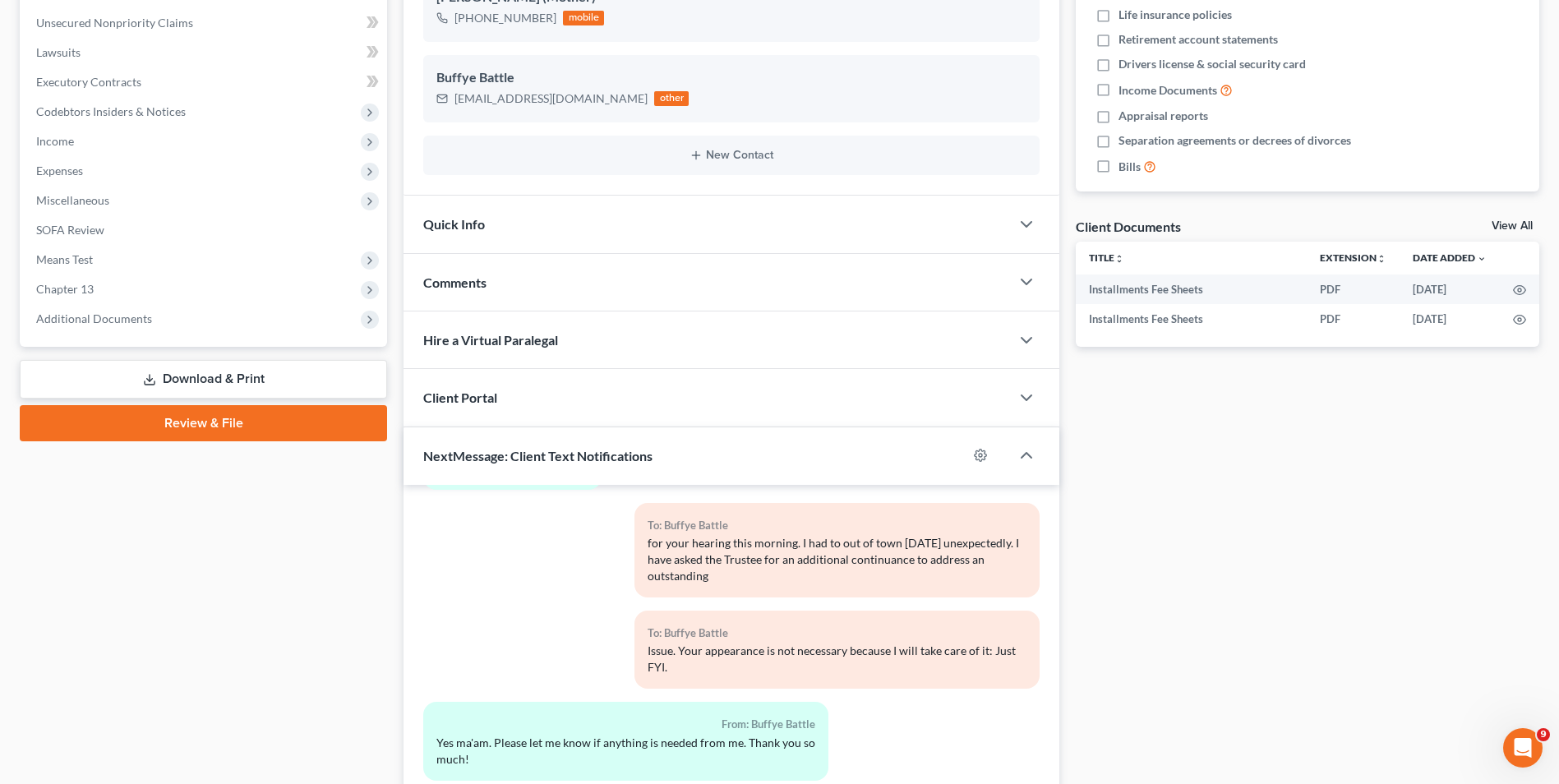
scroll to position [402, 0]
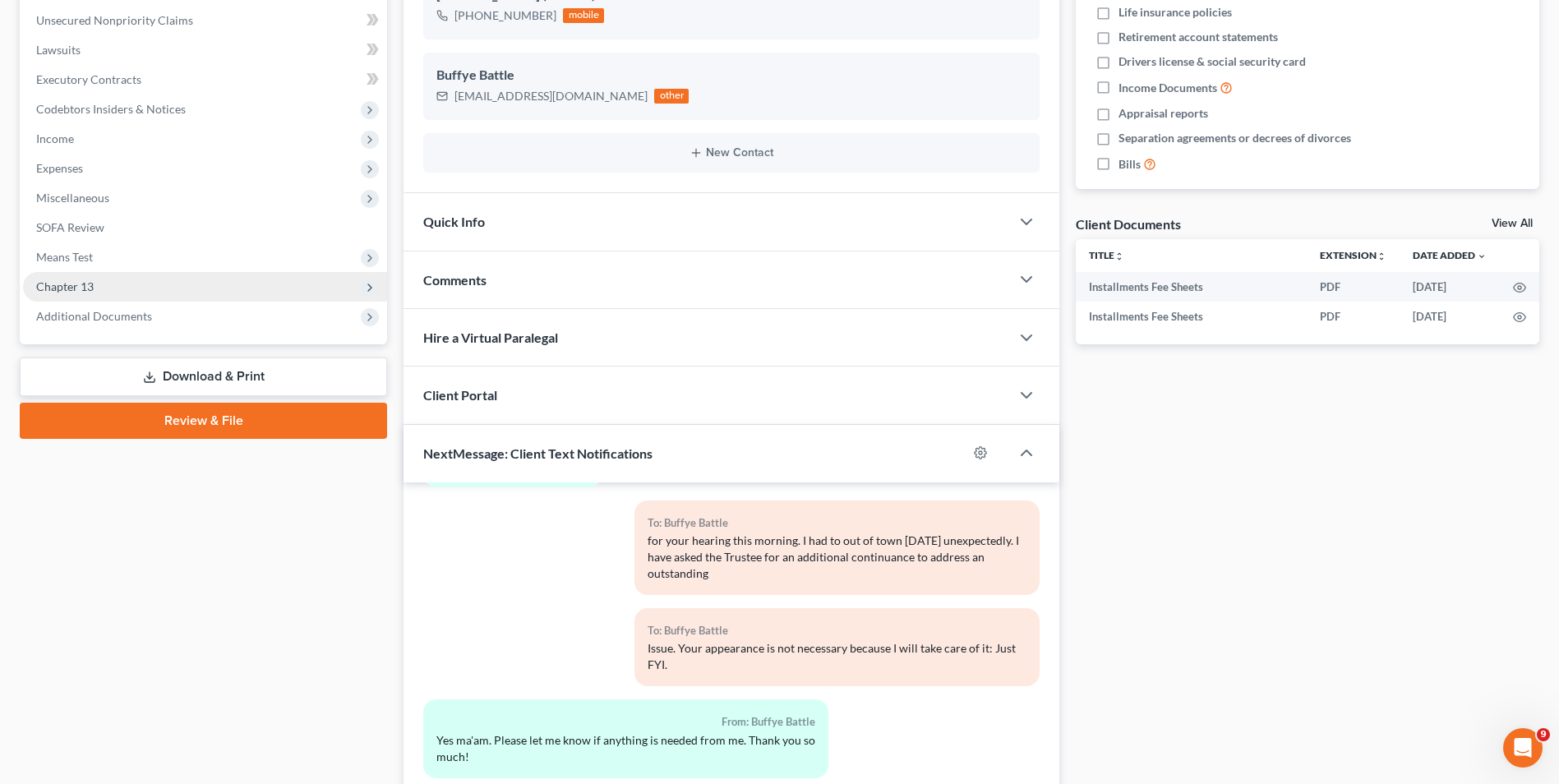
click at [63, 288] on span "Chapter 13" at bounding box center [65, 286] width 57 height 14
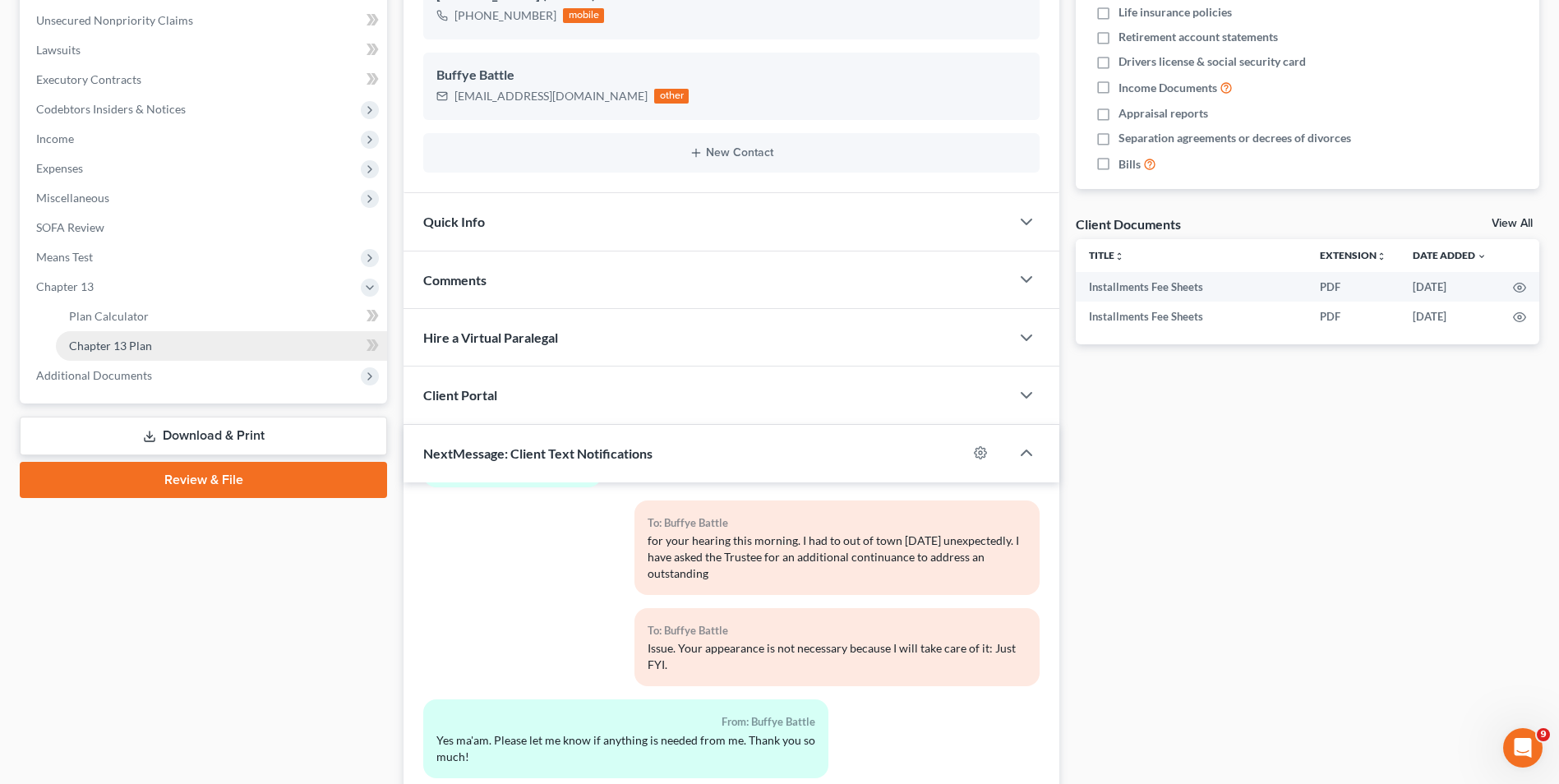
click at [115, 342] on span "Chapter 13 Plan" at bounding box center [110, 345] width 83 height 14
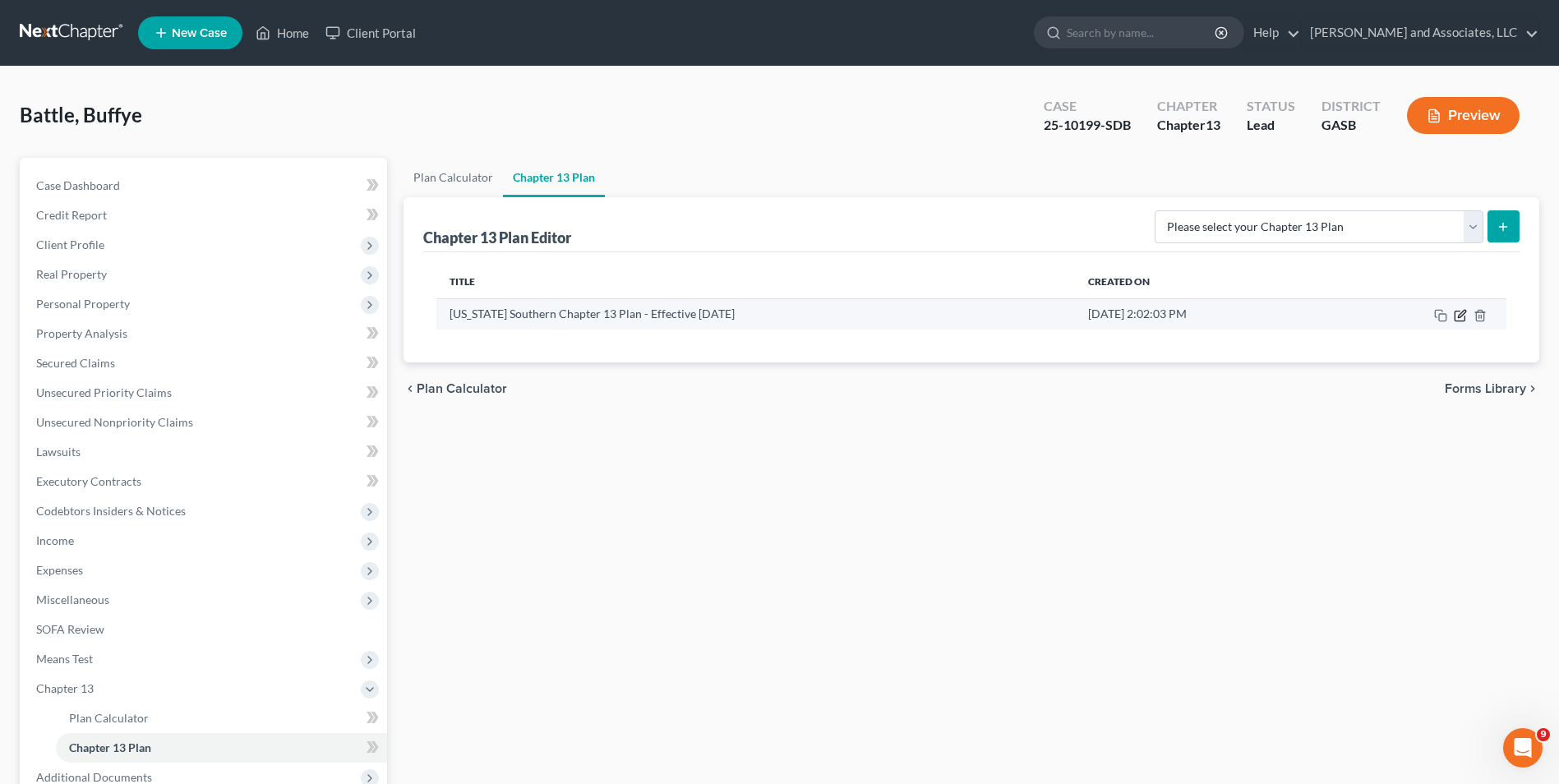
click at [1461, 314] on icon "button" at bounding box center [1461, 315] width 13 height 13
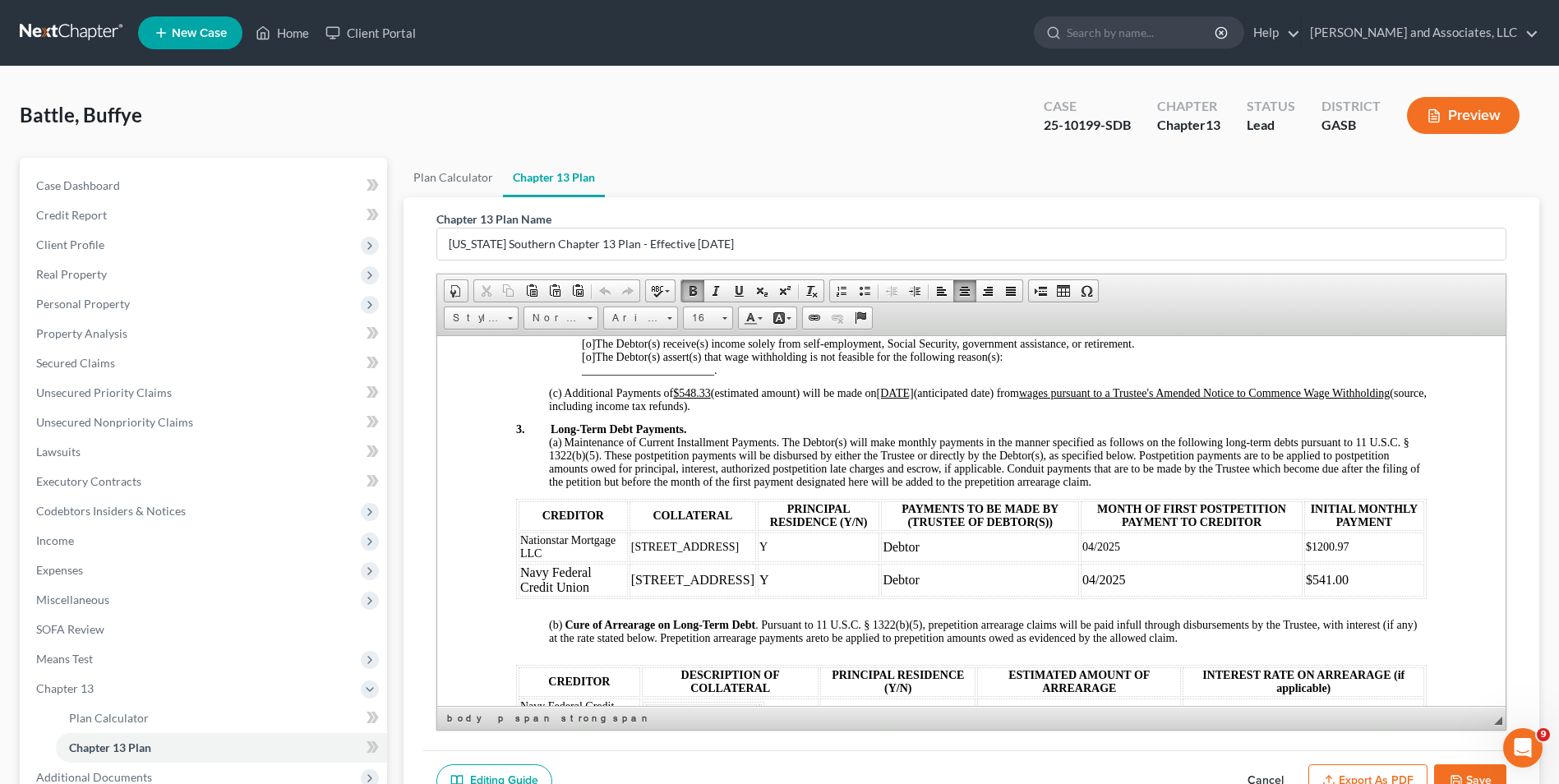
scroll to position [928, 0]
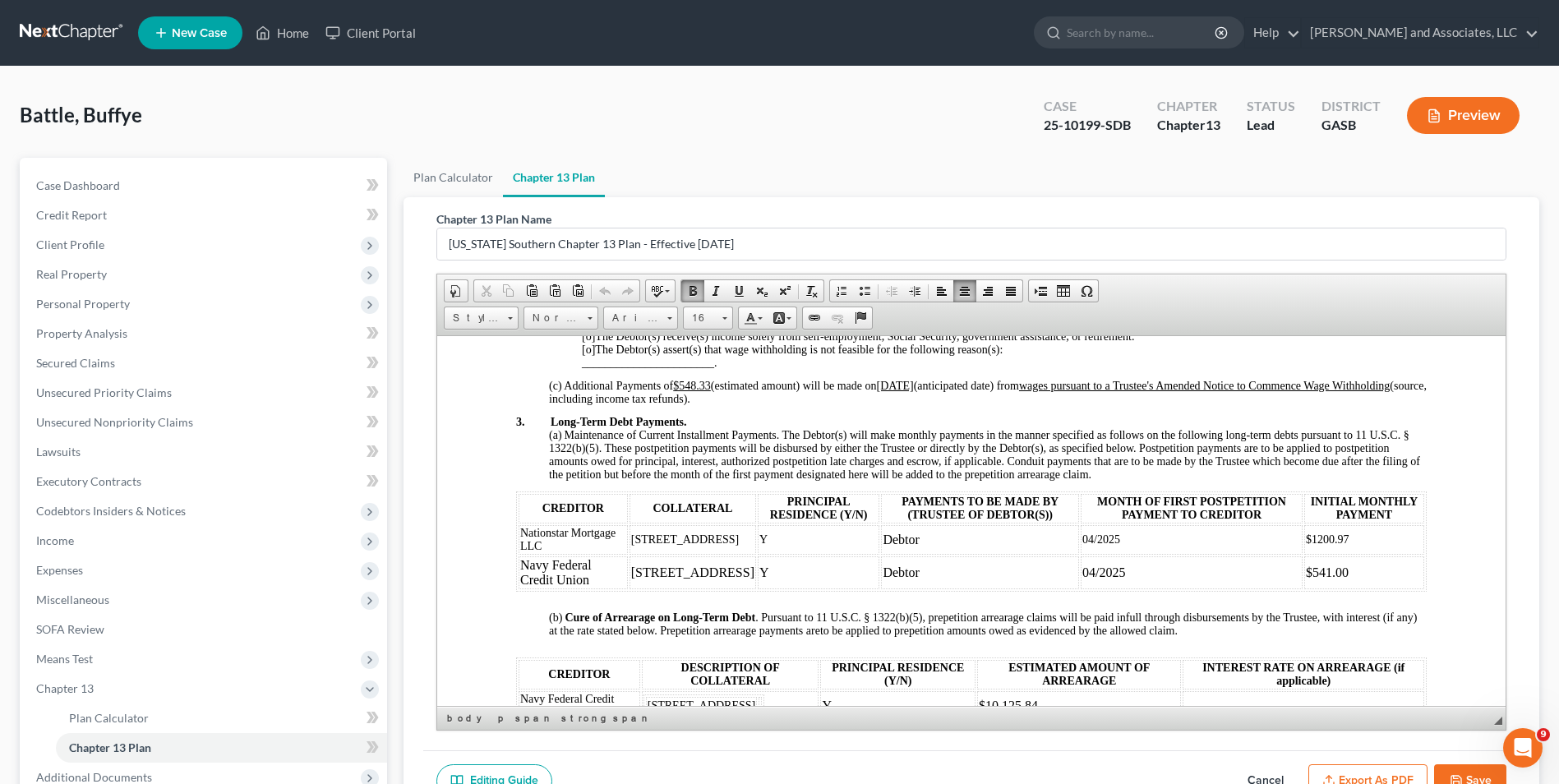
drag, startPoint x: 1495, startPoint y: 374, endPoint x: 1947, endPoint y: 807, distance: 625.9
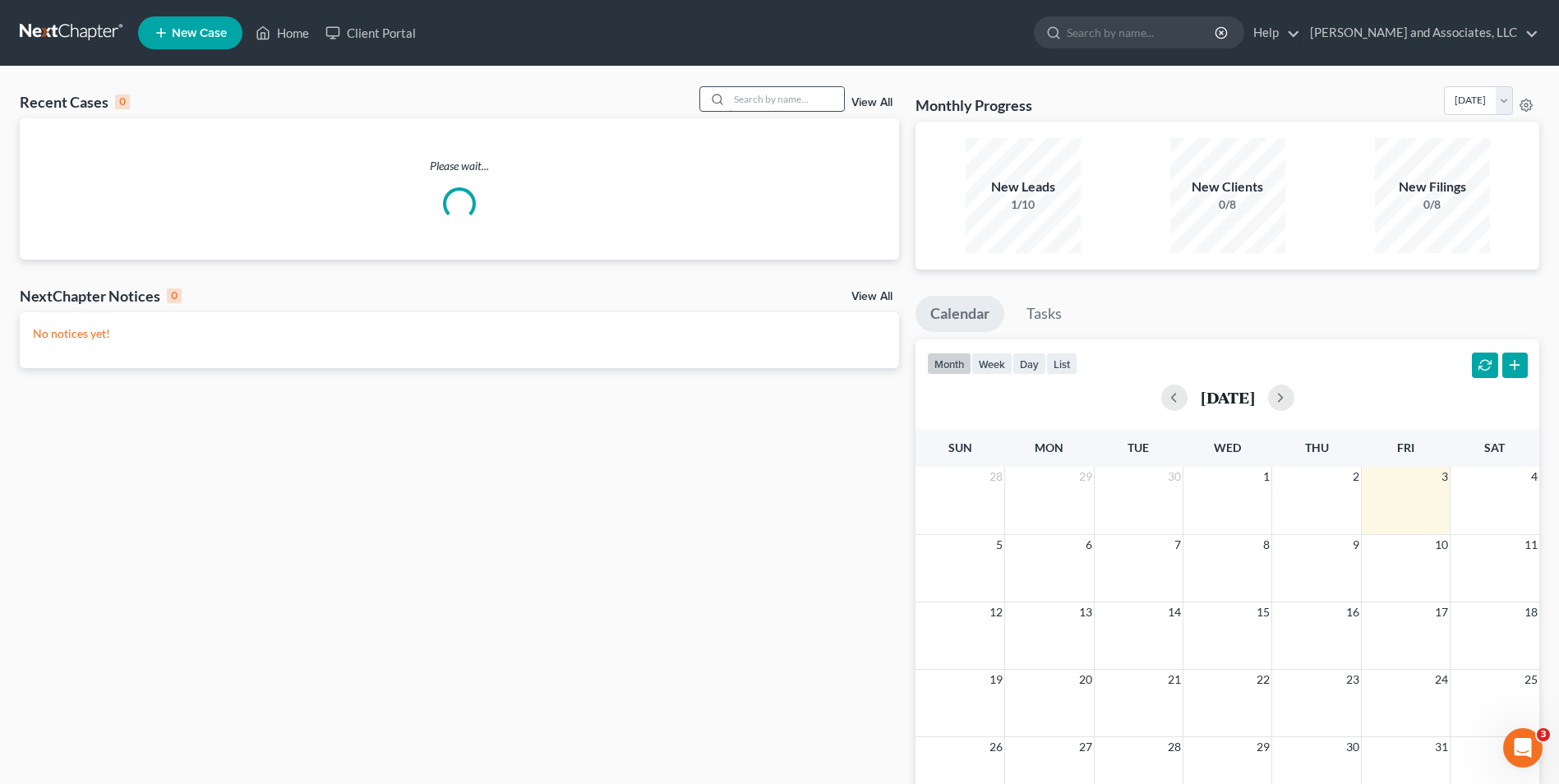
click at [756, 96] on input "search" at bounding box center [787, 99] width 115 height 24
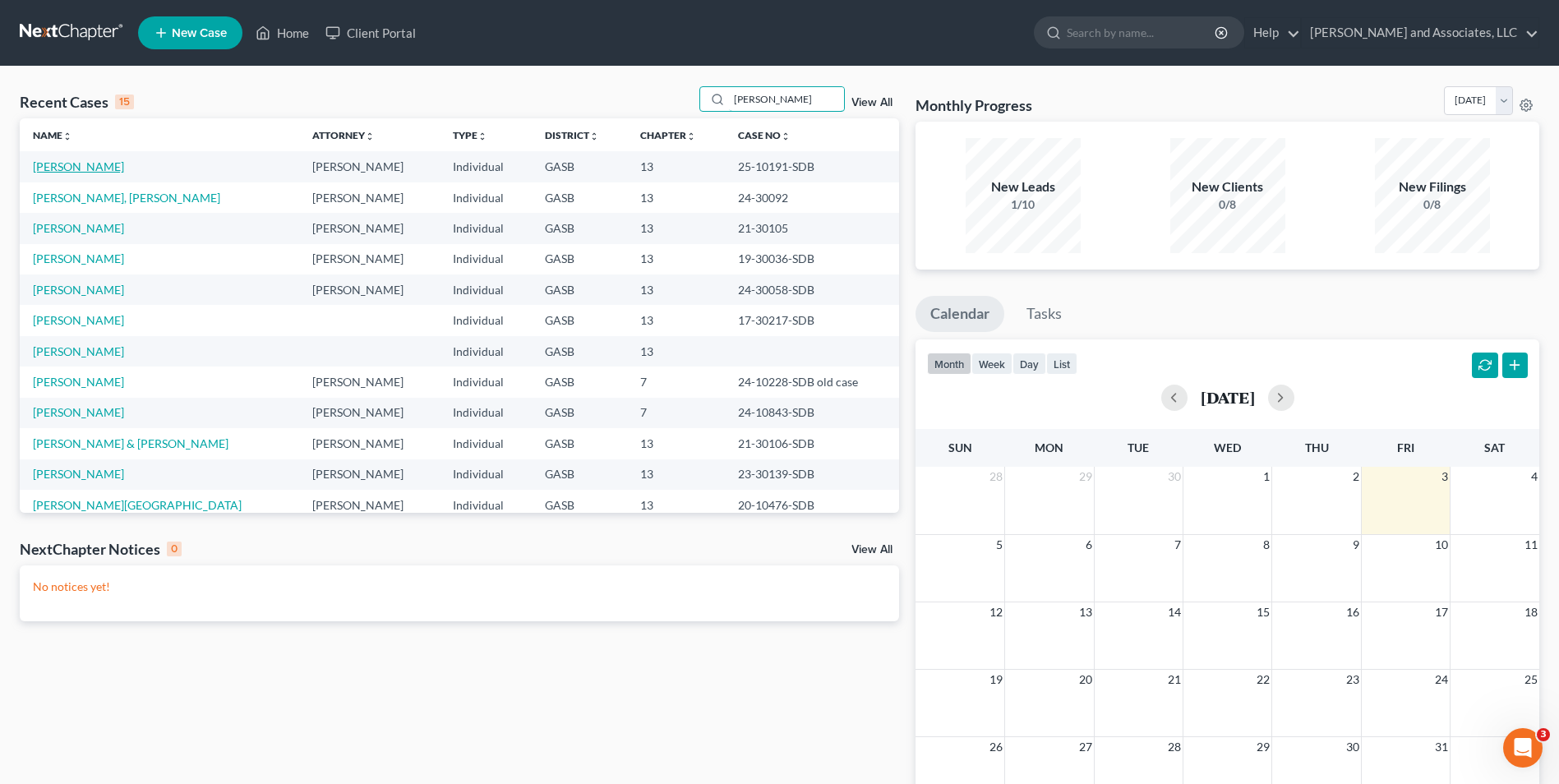
type input "[PERSON_NAME]"
click at [71, 163] on link "[PERSON_NAME]" at bounding box center [78, 166] width 91 height 14
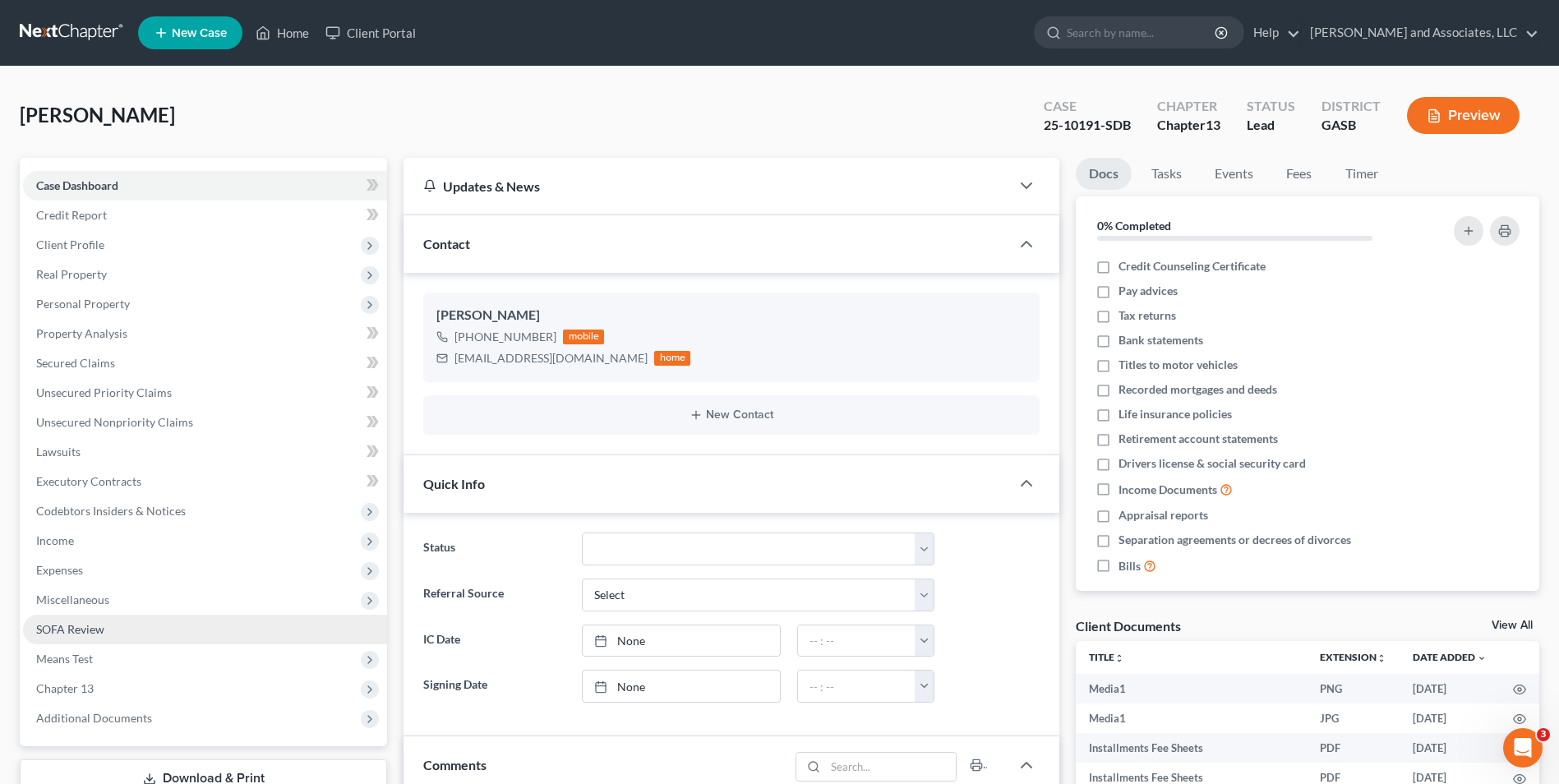
scroll to position [4060, 0]
click at [71, 631] on span "SOFA Review" at bounding box center [70, 628] width 68 height 14
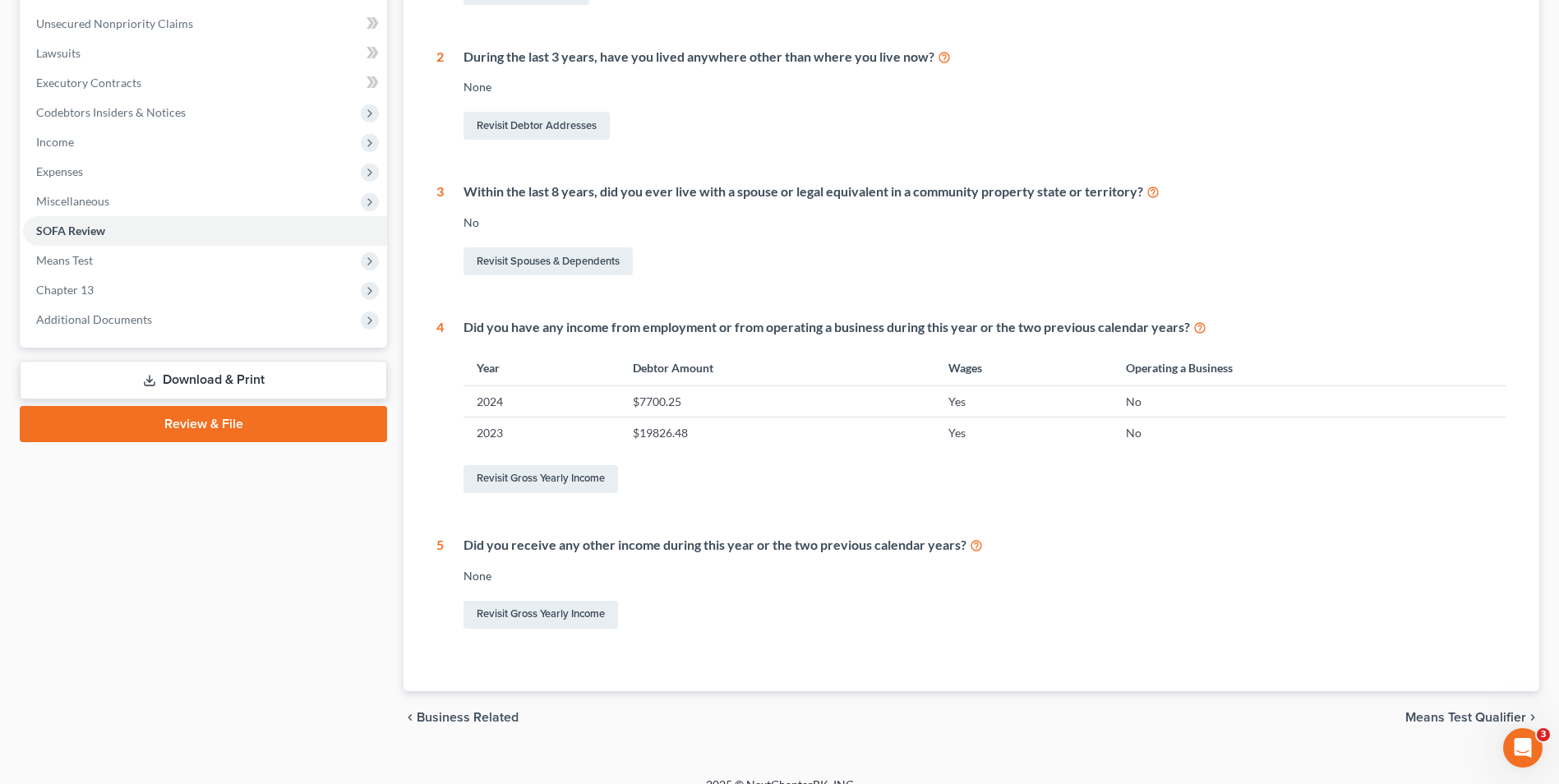
scroll to position [421, 0]
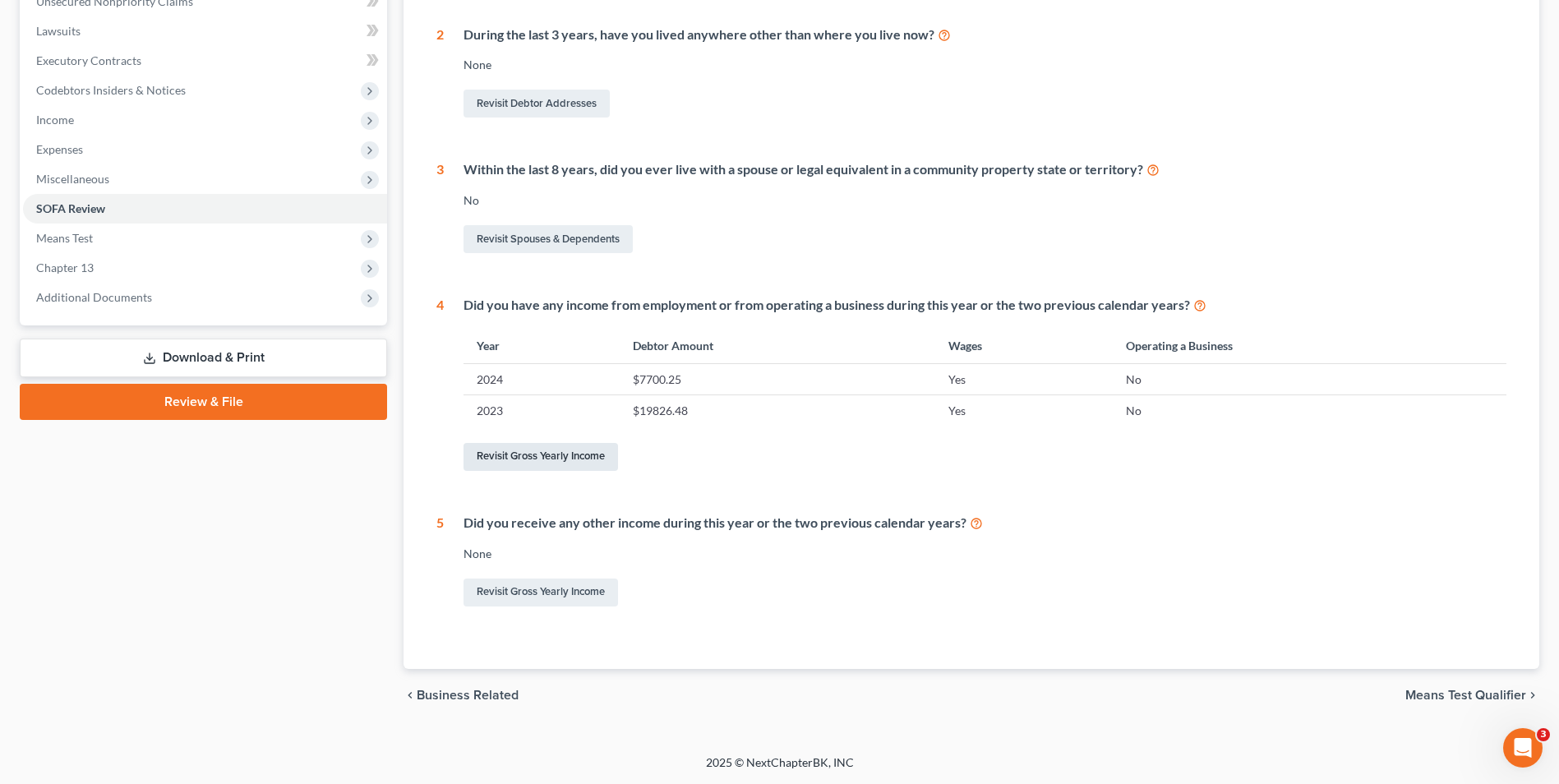
click at [580, 459] on link "Revisit Gross Yearly Income" at bounding box center [540, 457] width 154 height 28
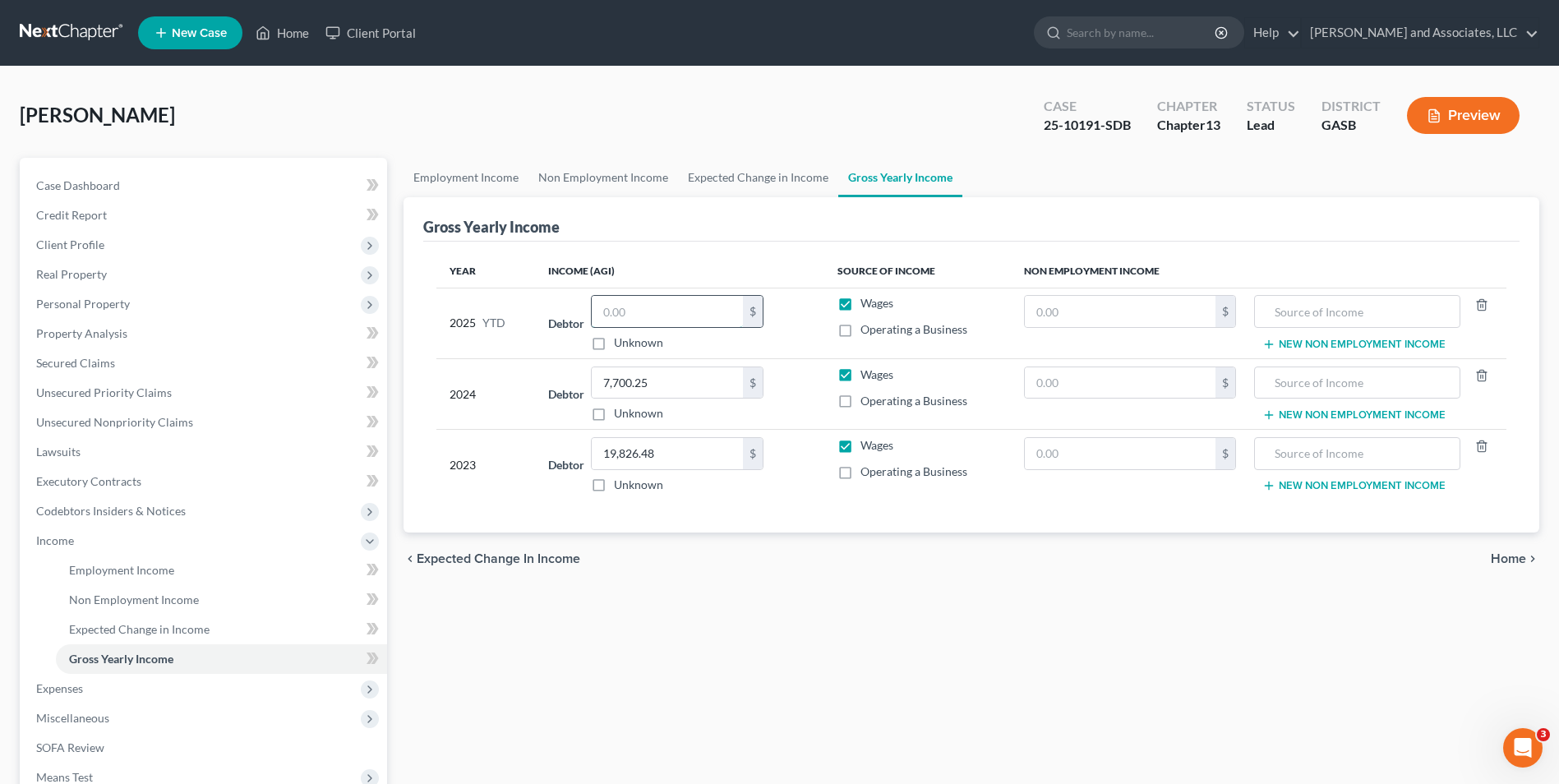
click at [638, 312] on input "text" at bounding box center [667, 312] width 151 height 31
click at [634, 315] on input "text" at bounding box center [667, 312] width 151 height 31
type input "13,789.66"
click at [1515, 556] on span "Home" at bounding box center [1508, 559] width 36 height 13
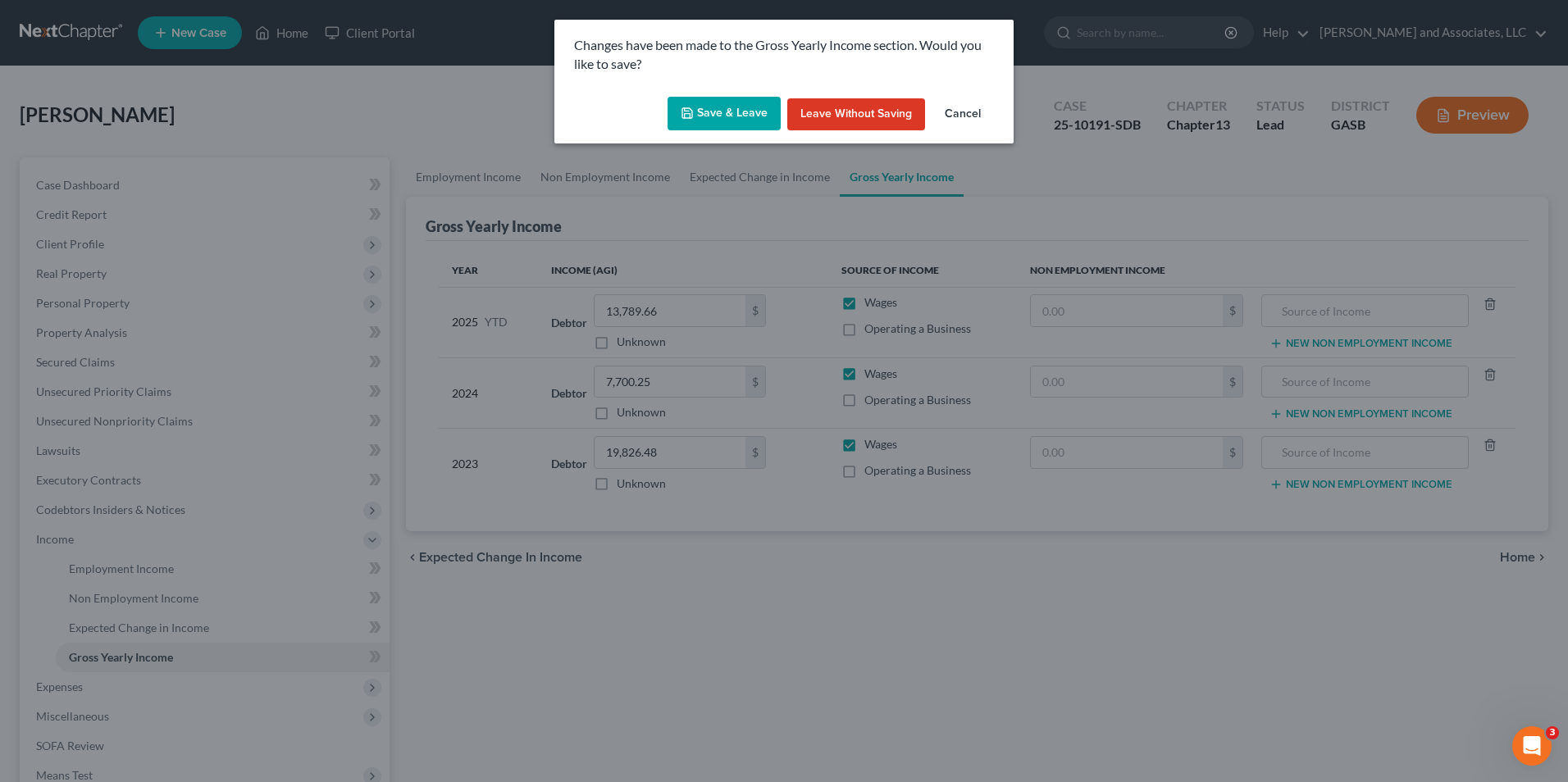
click at [727, 99] on button "Save & Leave" at bounding box center [724, 114] width 113 height 35
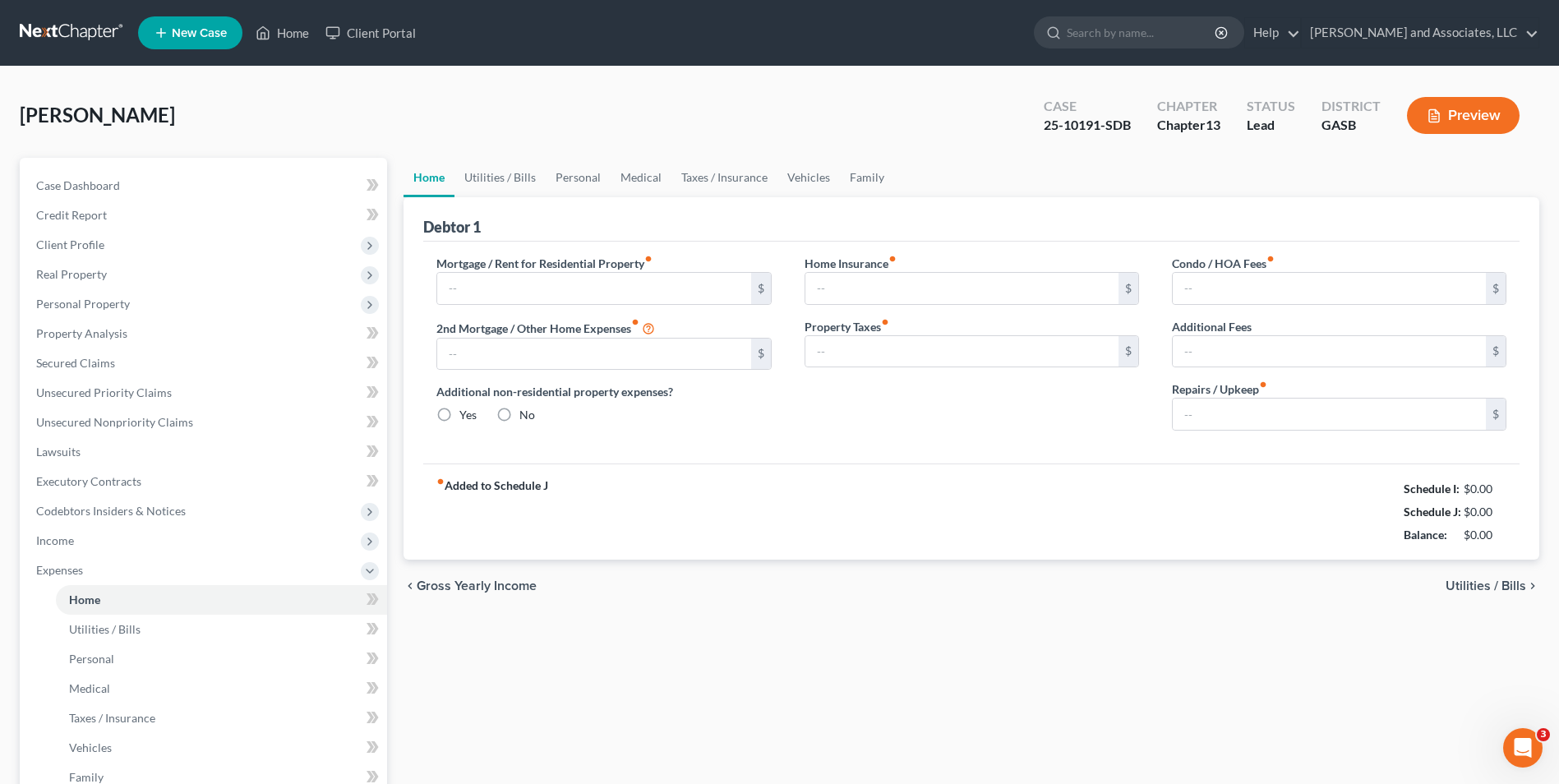
type input "2,000.00"
type input "0.00"
radio input "true"
type input "96.00"
type input "0.00"
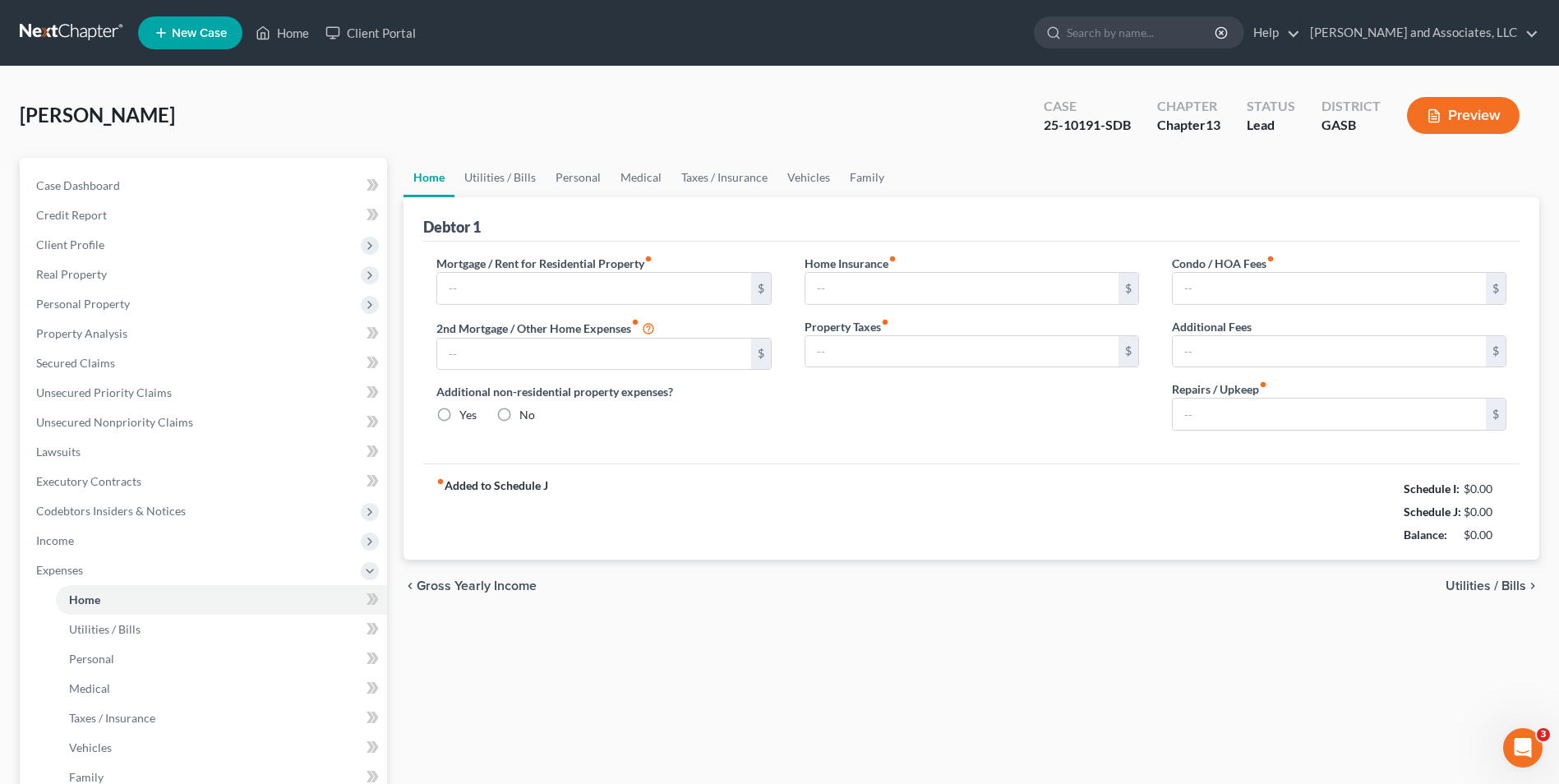
type input "0.00"
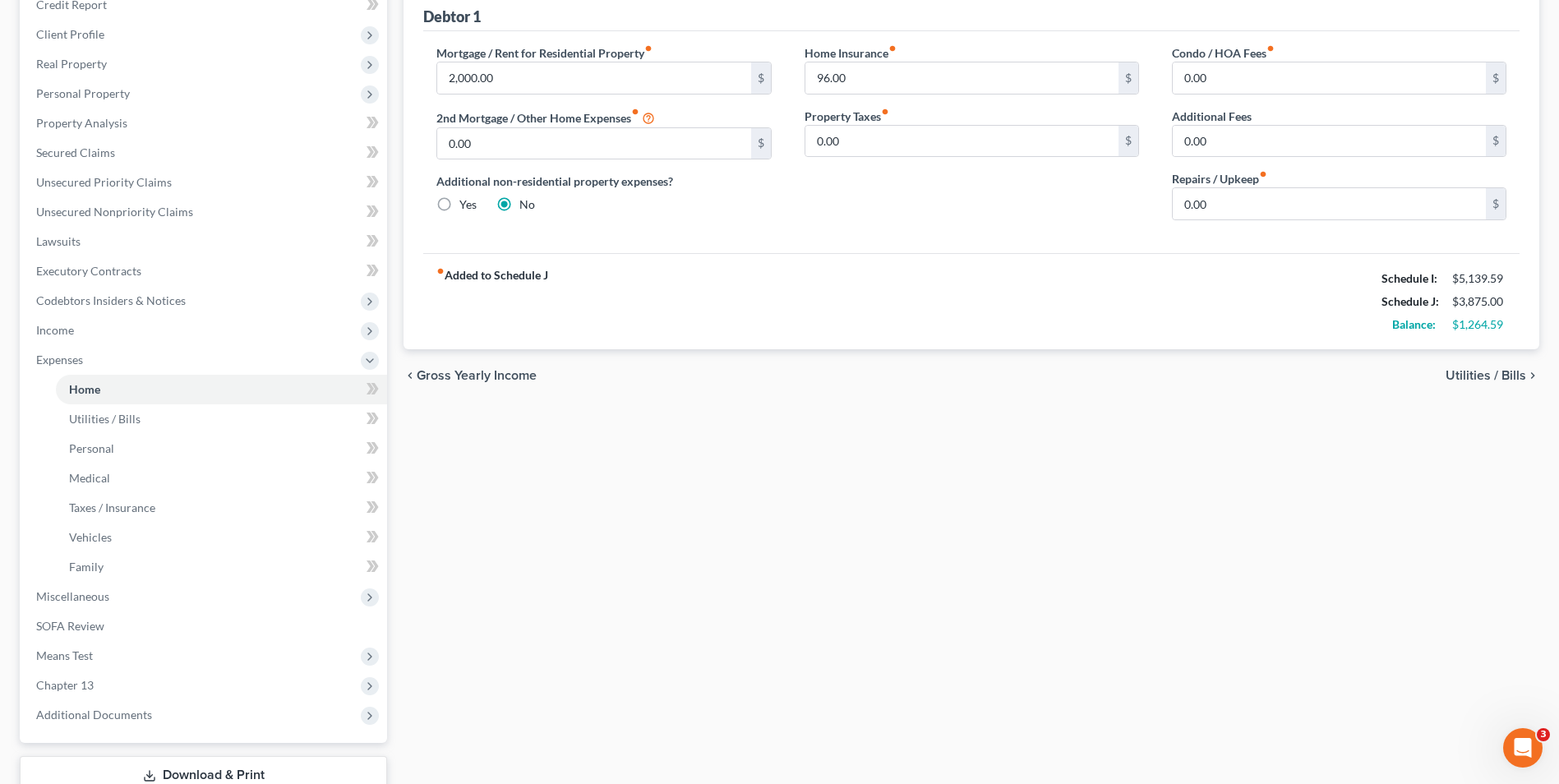
scroll to position [326, 0]
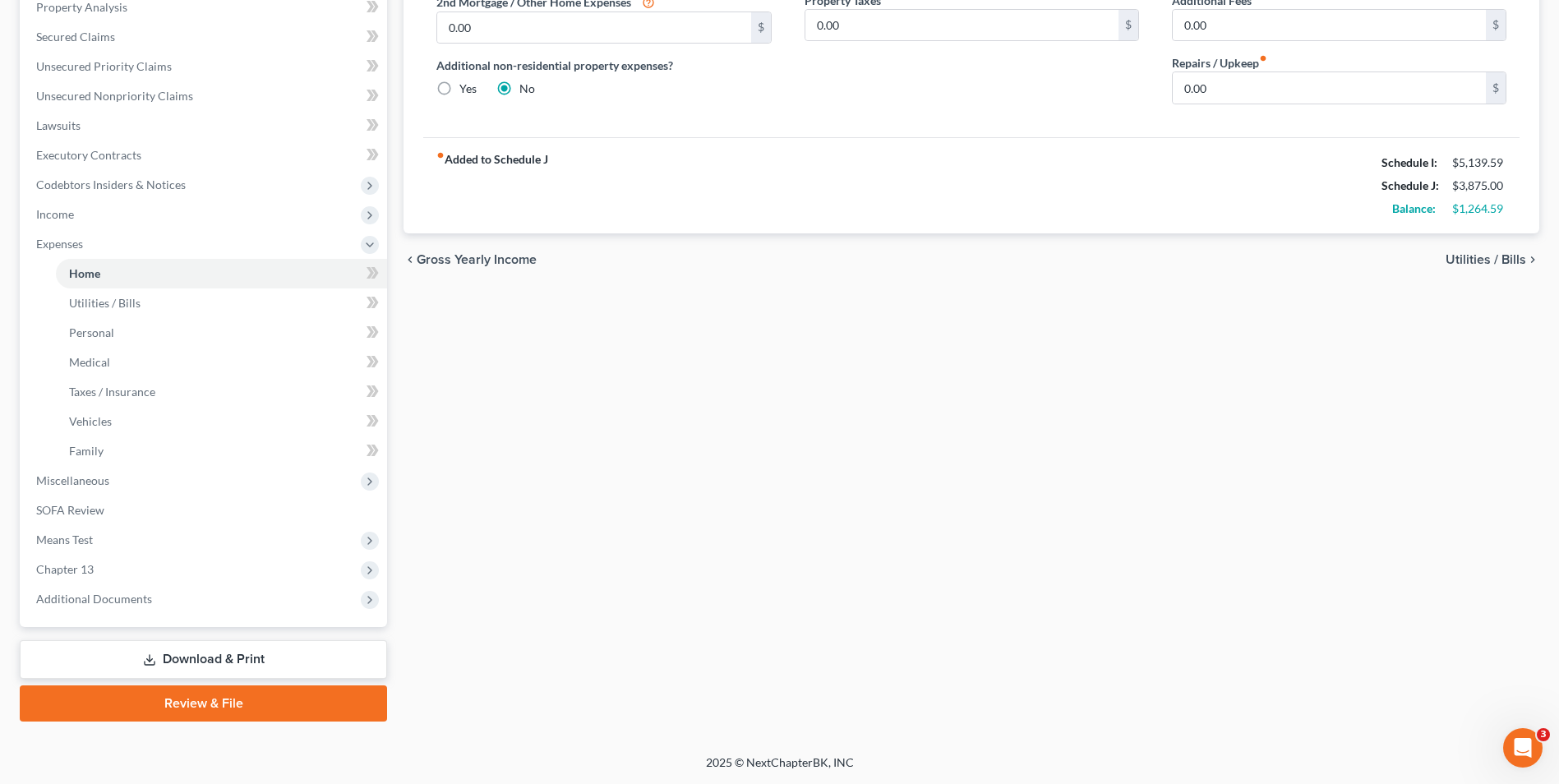
click at [183, 665] on link "Download & Print" at bounding box center [203, 659] width 367 height 38
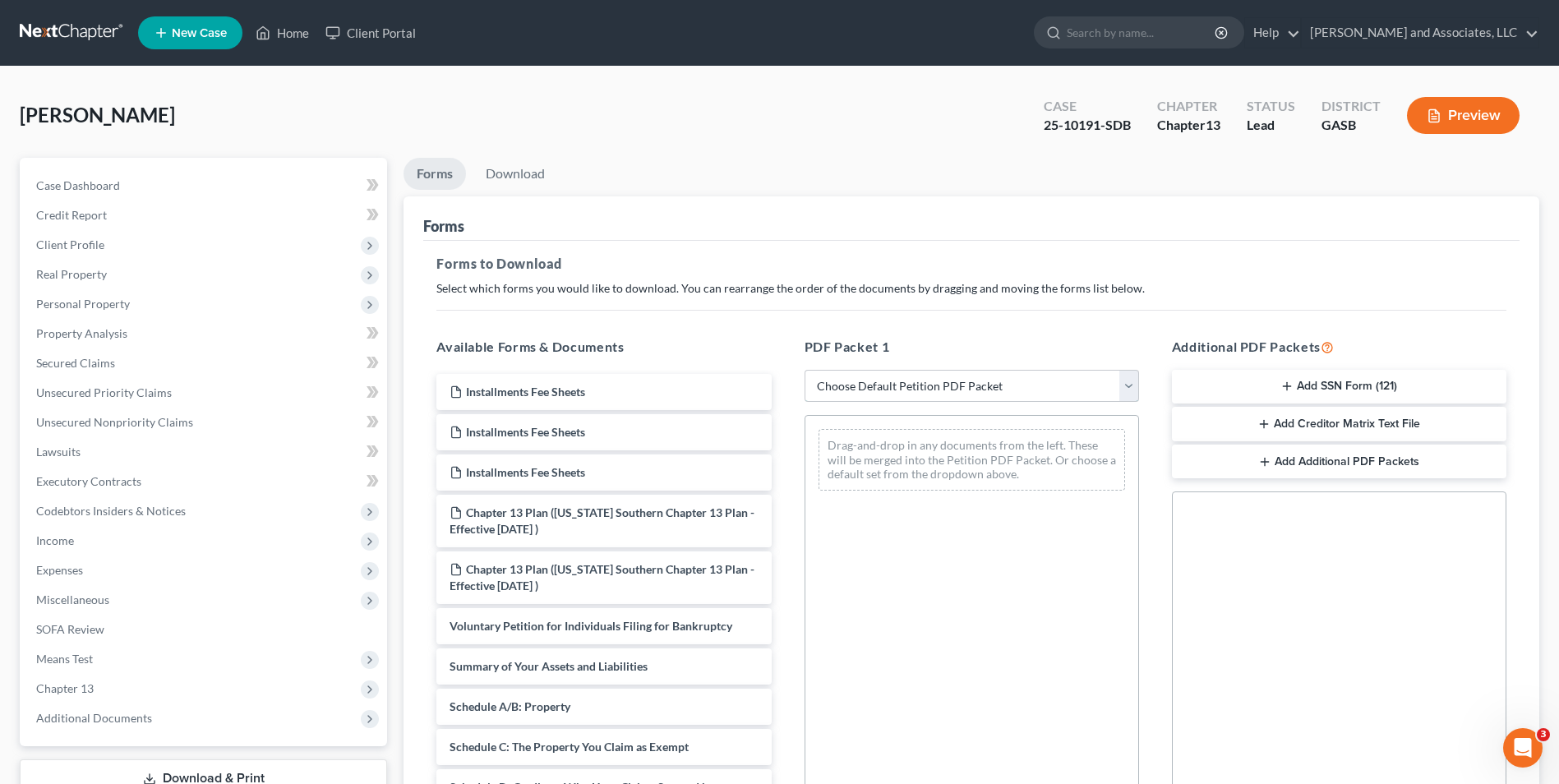
click at [1129, 383] on select "Choose Default Petition PDF Packet Complete Bankruptcy Petition (all forms and …" at bounding box center [972, 387] width 335 height 33
select select "2"
click at [805, 370] on select "Choose Default Petition PDF Packet Complete Bankruptcy Petition (all forms and …" at bounding box center [972, 387] width 335 height 33
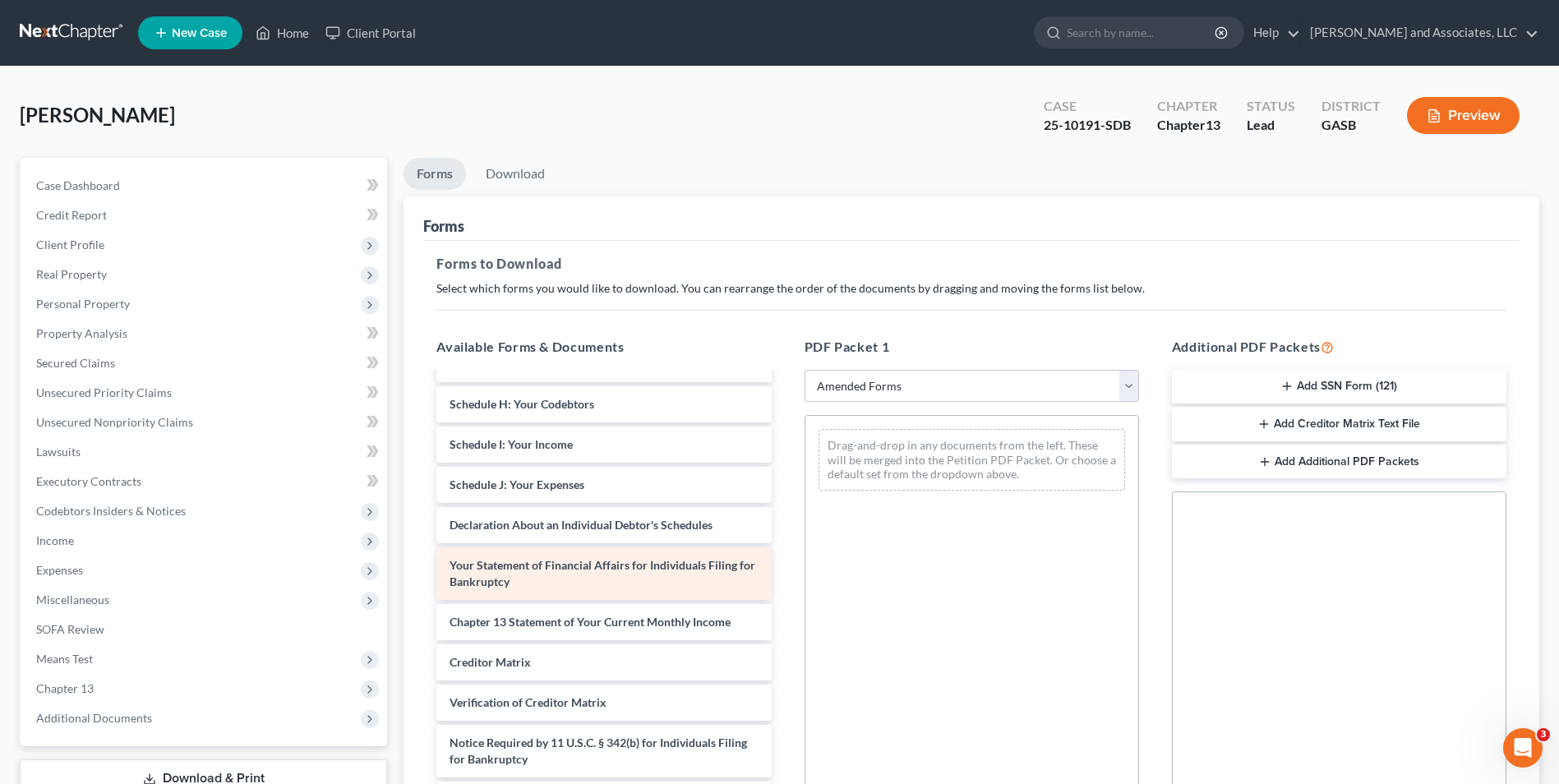
scroll to position [230, 0]
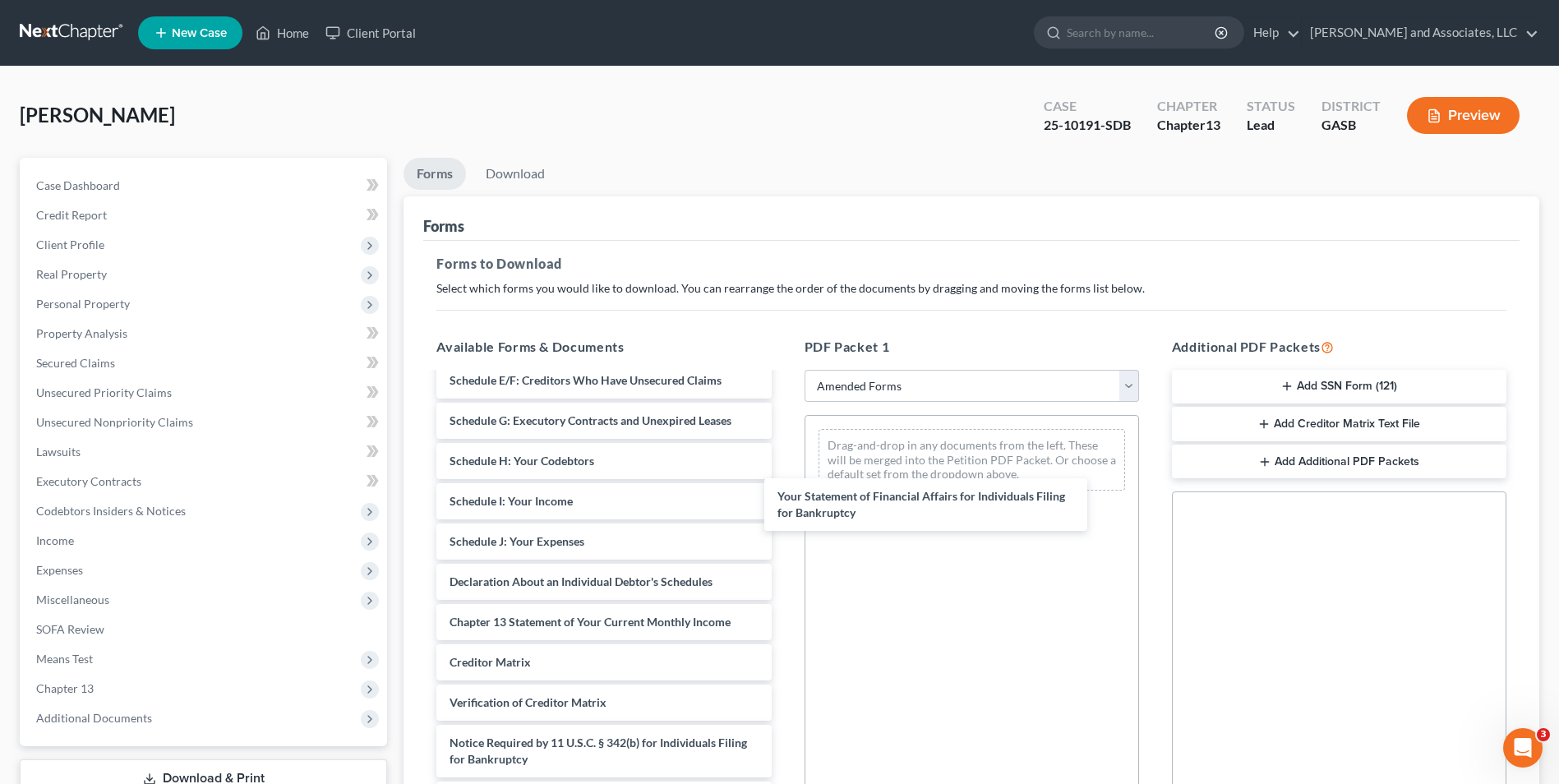
drag, startPoint x: 603, startPoint y: 575, endPoint x: 627, endPoint y: 578, distance: 24.2
click at [784, 506] on div "Your Statement of Financial Affairs for Individuals Filing for Bankruptcy Volun…" at bounding box center [604, 481] width 361 height 673
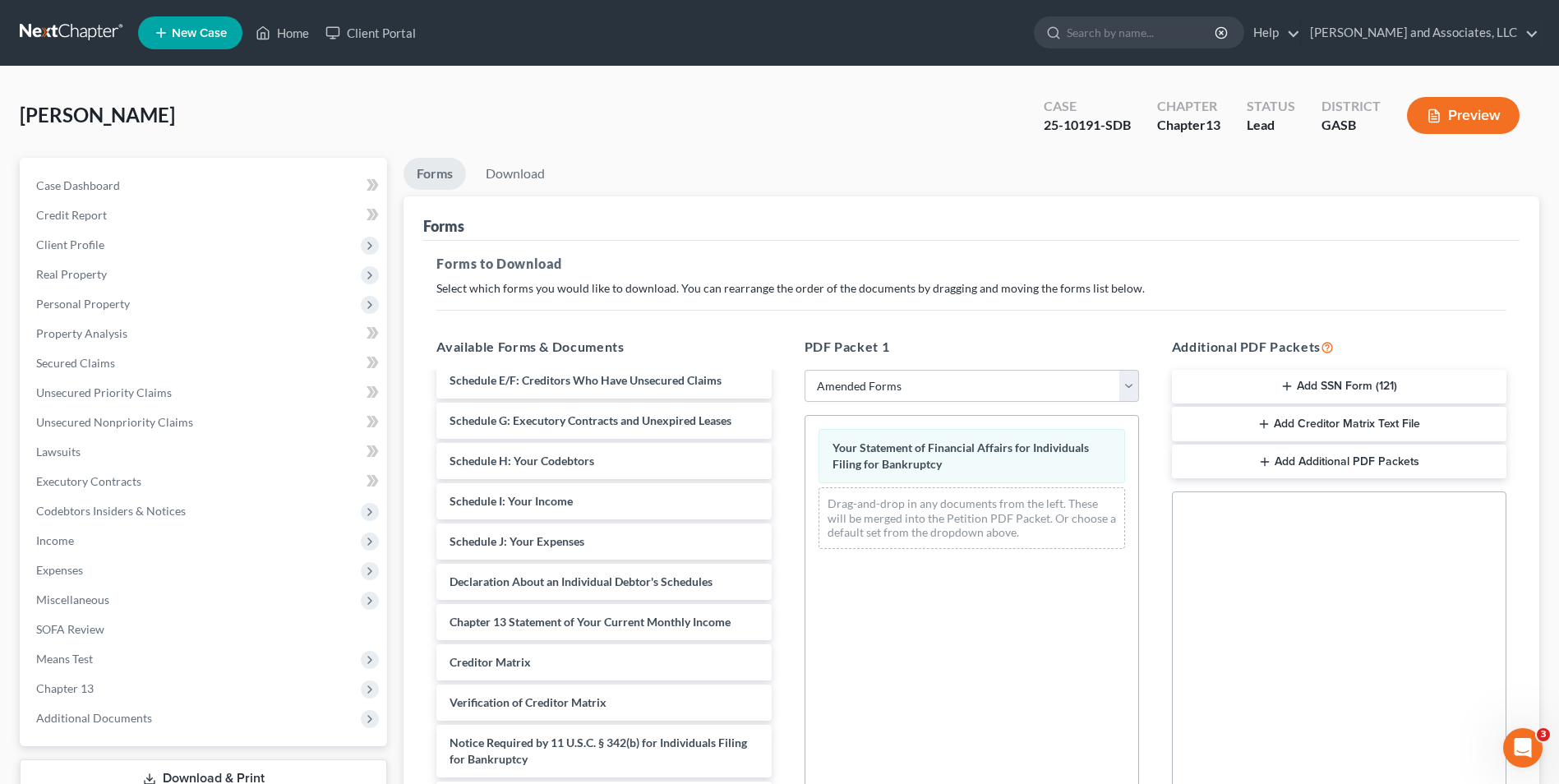
scroll to position [231, 0]
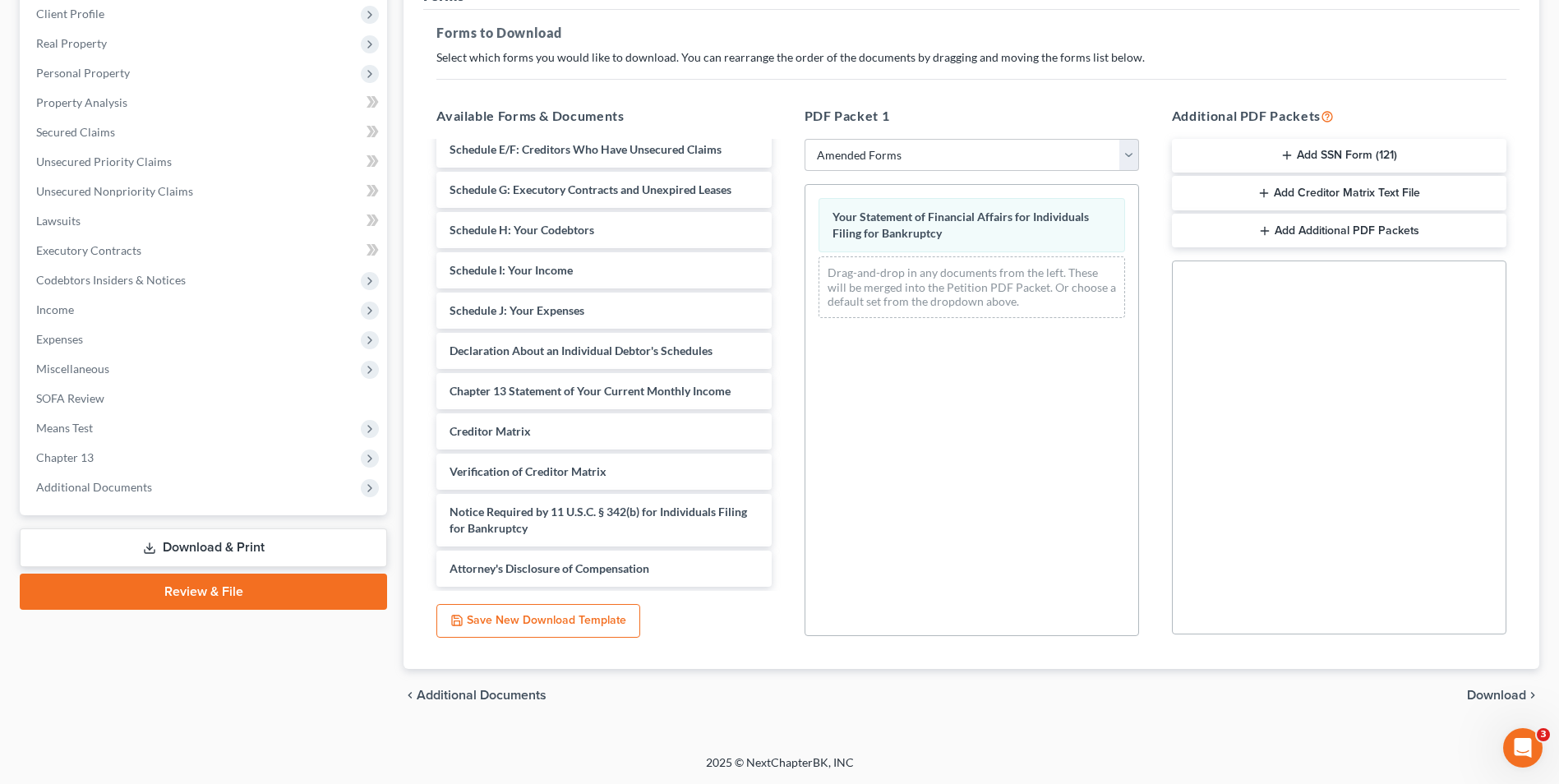
click at [1492, 697] on span "Download" at bounding box center [1496, 695] width 59 height 13
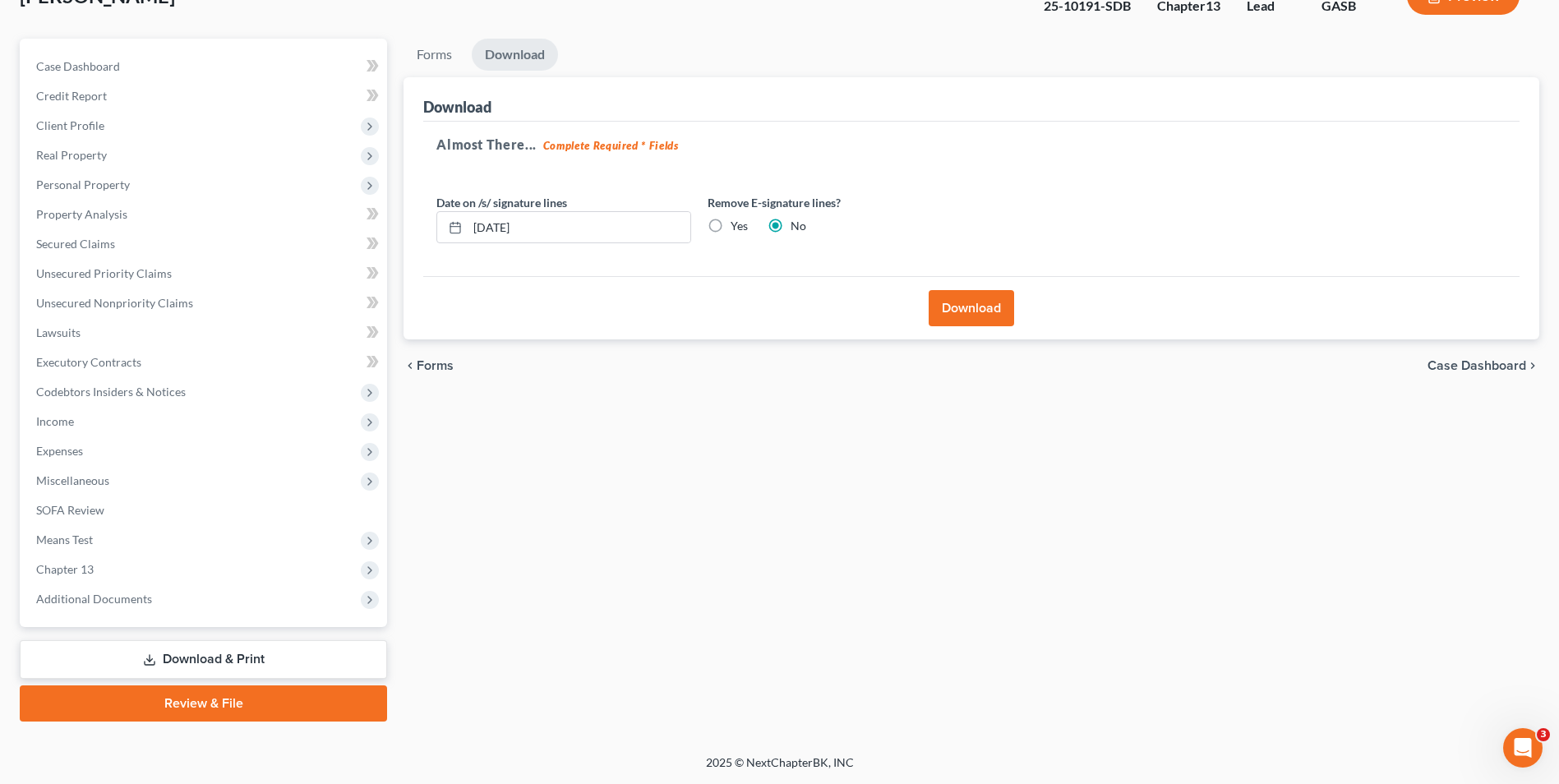
click at [961, 304] on button "Download" at bounding box center [972, 308] width 86 height 36
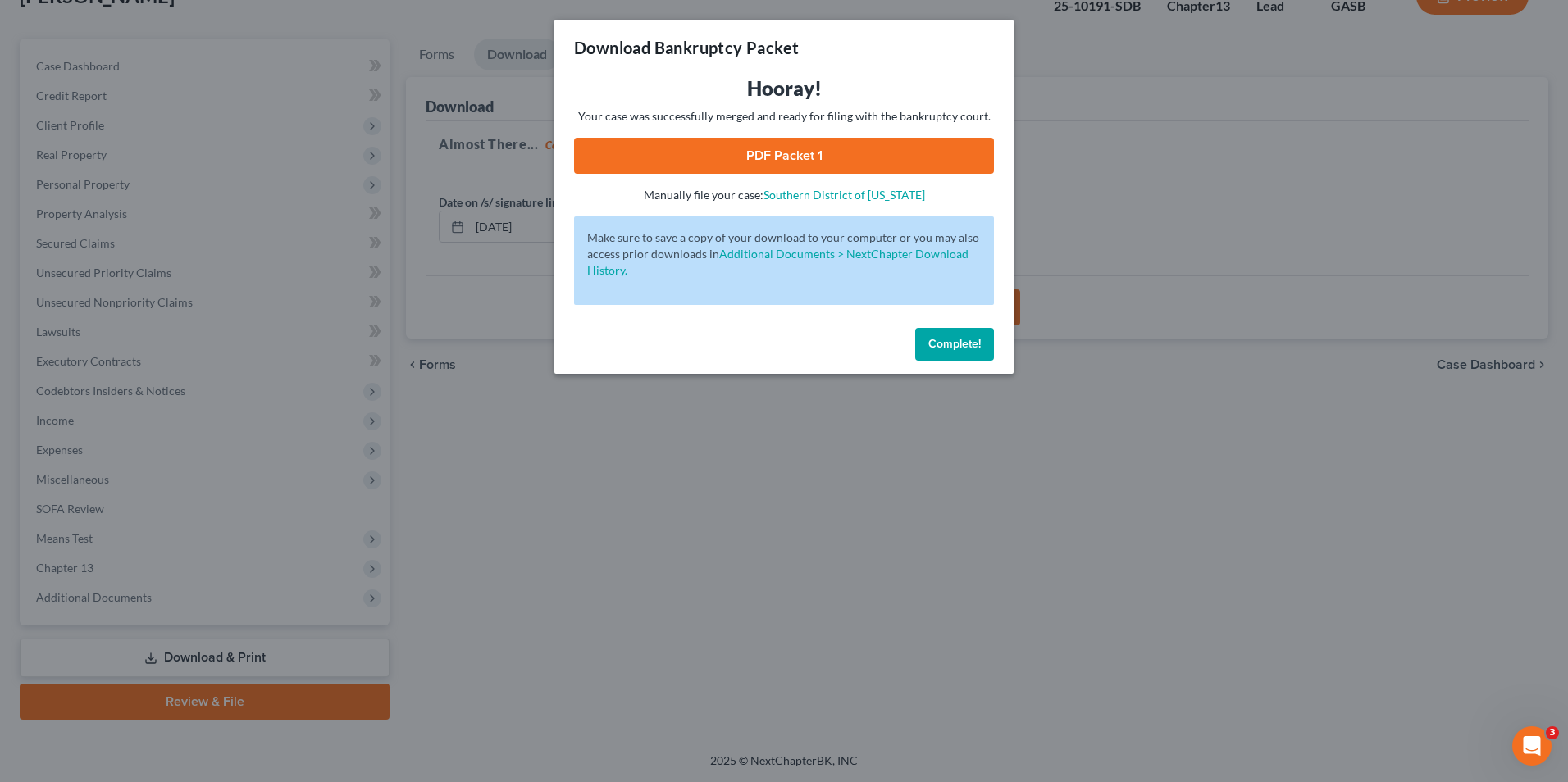
click at [785, 145] on link "PDF Packet 1" at bounding box center [784, 155] width 420 height 36
click at [930, 337] on span "Complete!" at bounding box center [955, 344] width 53 height 14
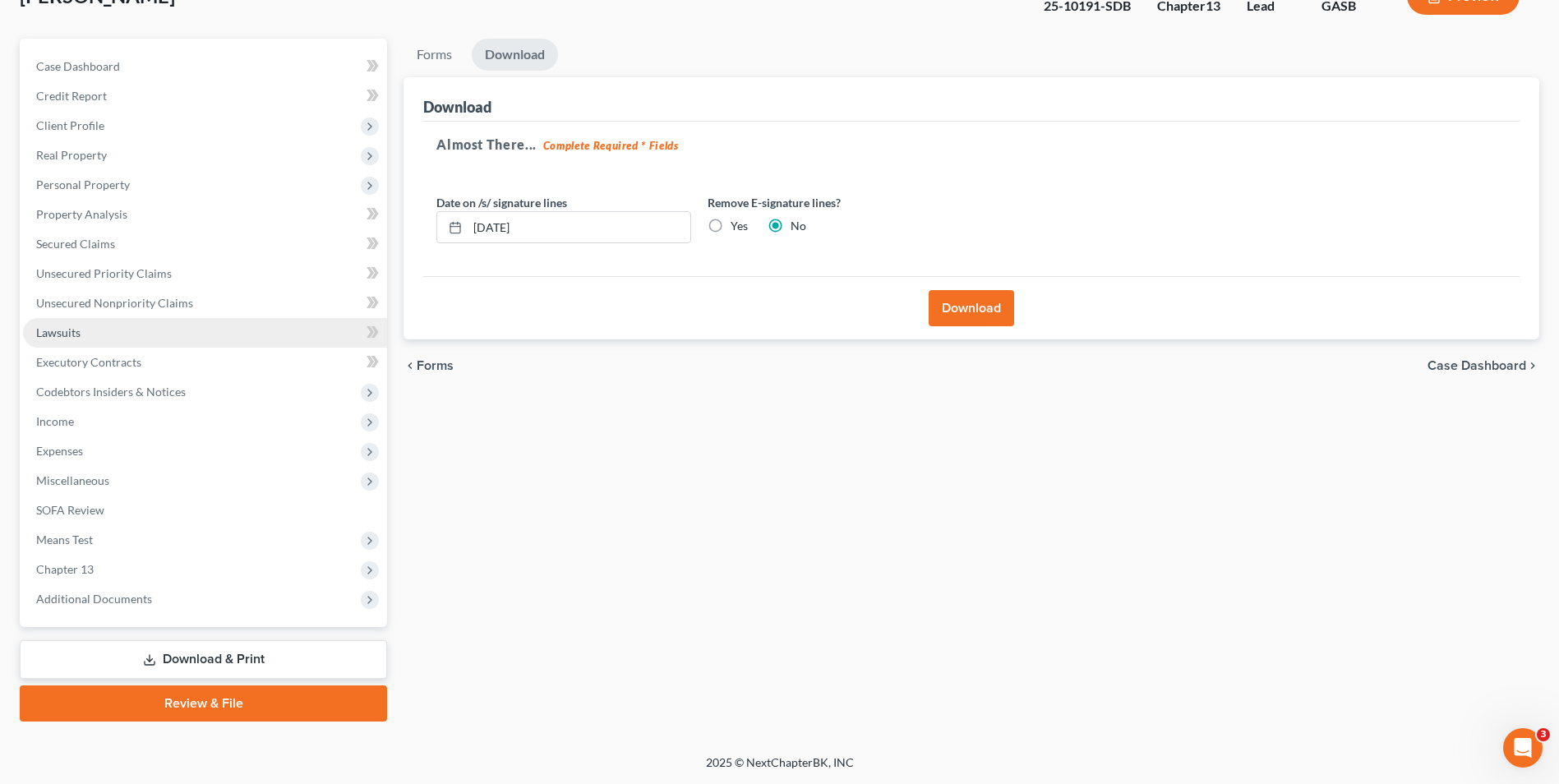
click at [57, 337] on span "Lawsuits" at bounding box center [58, 332] width 45 height 14
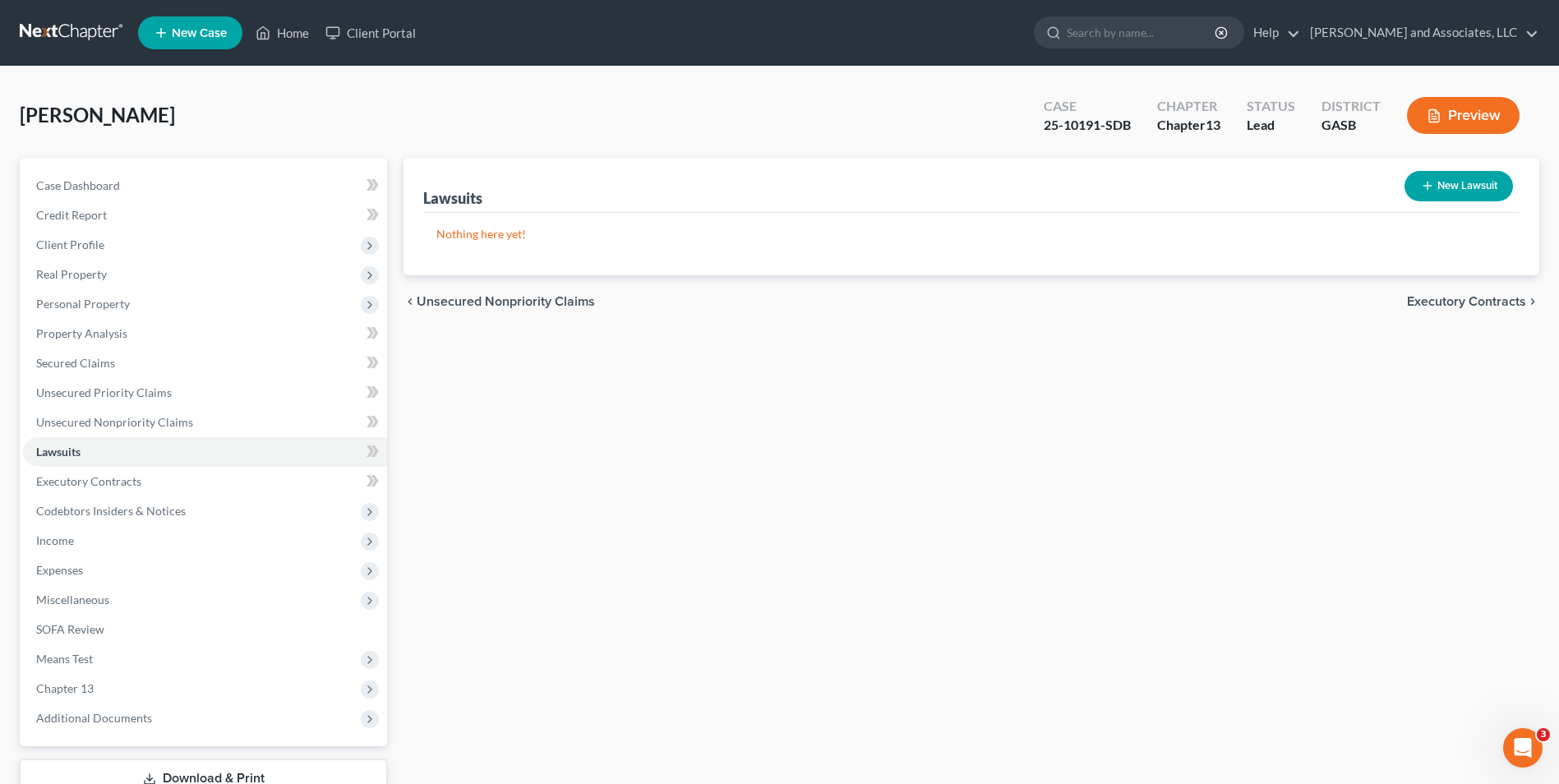
scroll to position [119, 0]
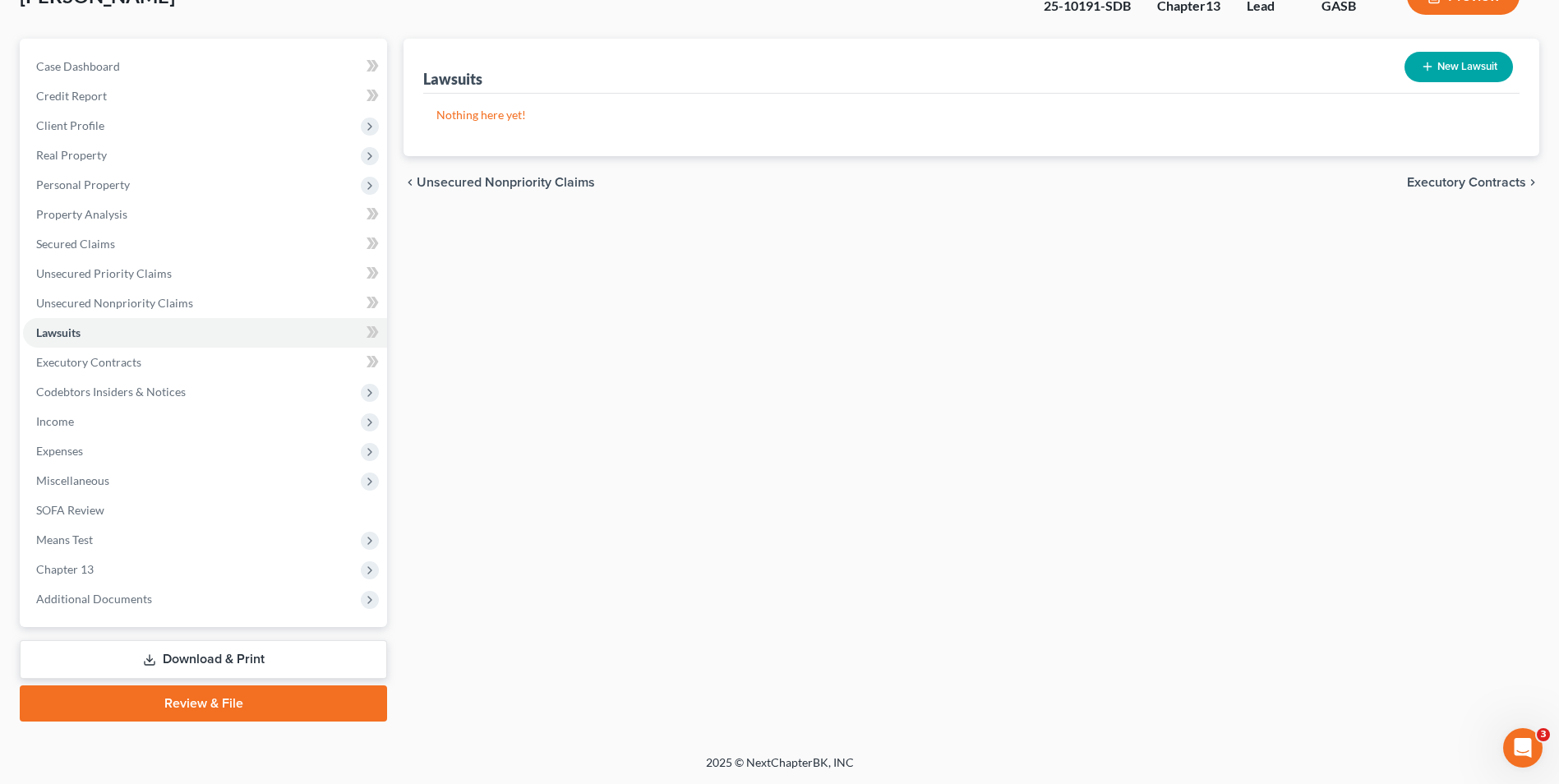
click at [181, 664] on link "Download & Print" at bounding box center [203, 659] width 367 height 38
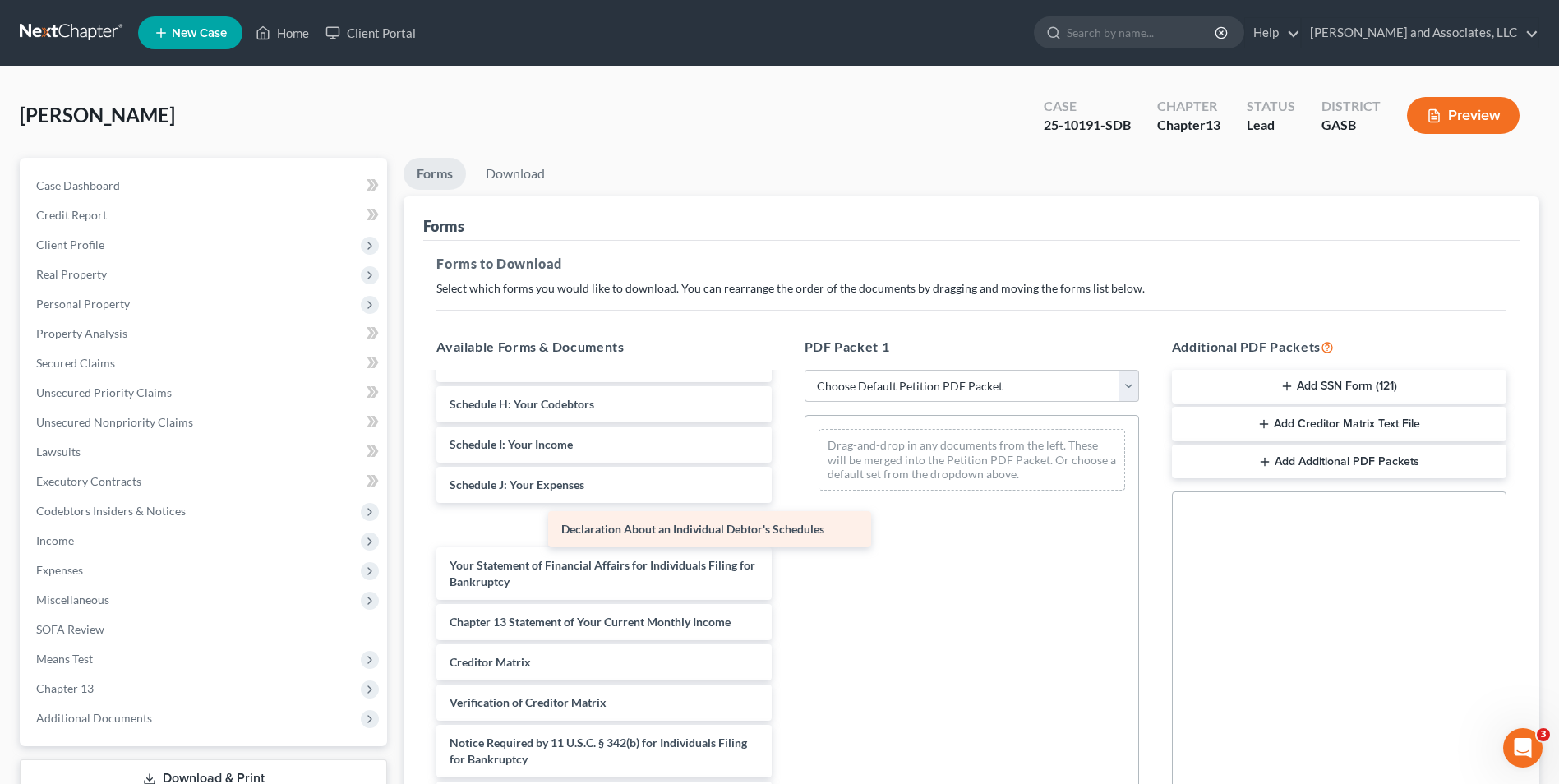
scroll to position [480, 0]
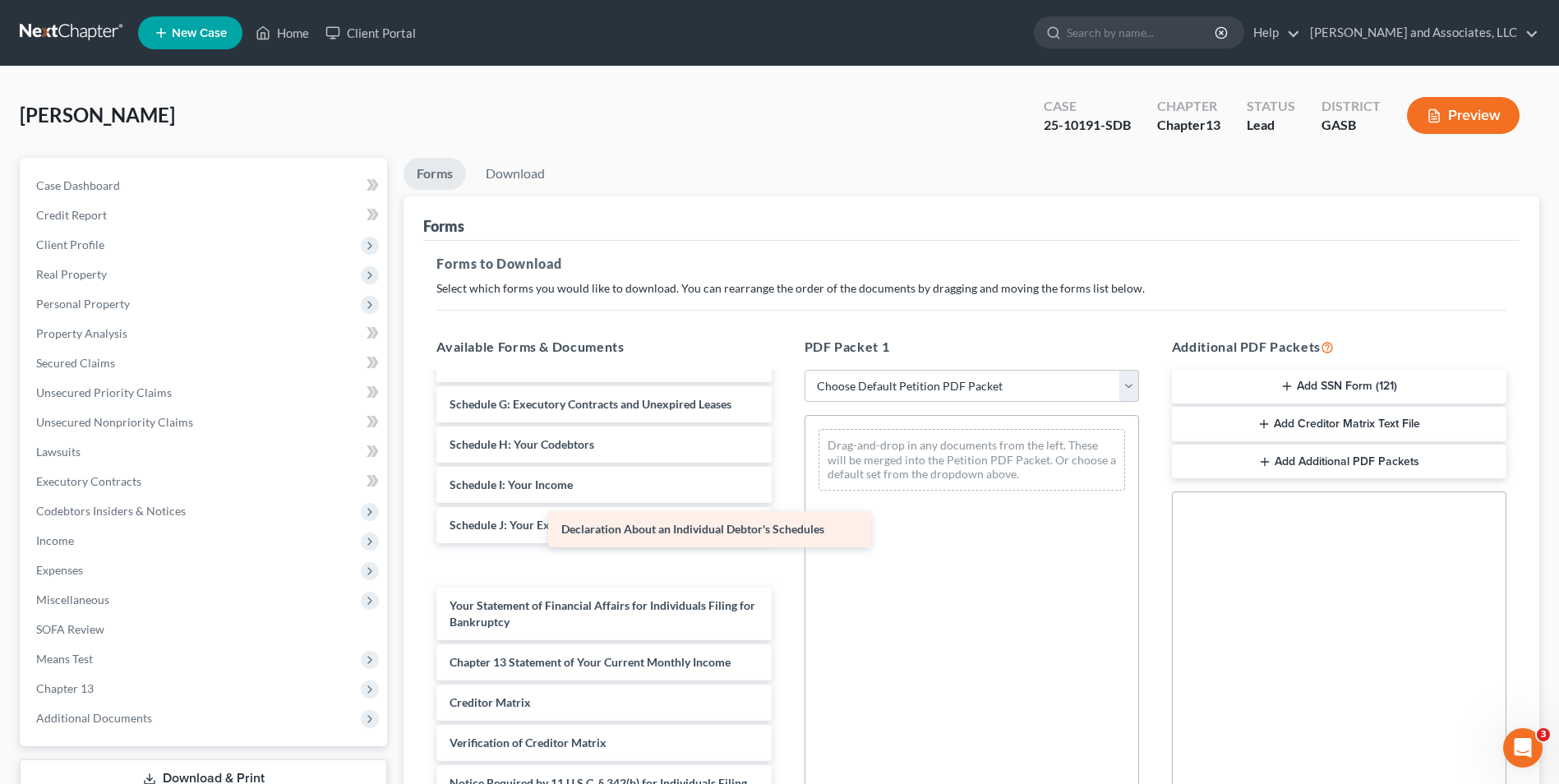
drag, startPoint x: 556, startPoint y: 526, endPoint x: 965, endPoint y: 499, distance: 409.9
click at [784, 499] on div "Declaration About an Individual Debtor's Schedules Installments Fee Sheets Inst…" at bounding box center [604, 376] width 361 height 964
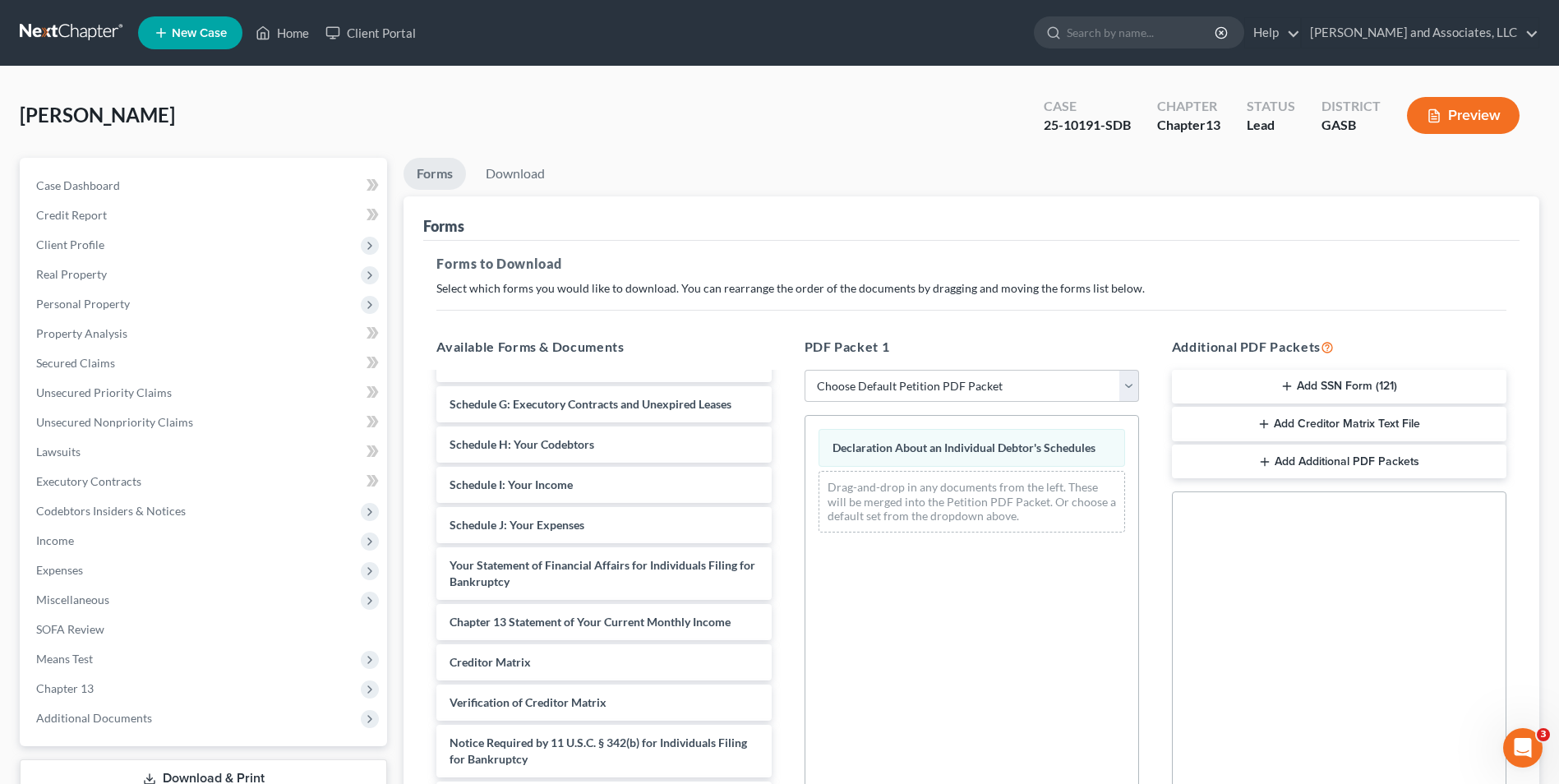
scroll to position [231, 0]
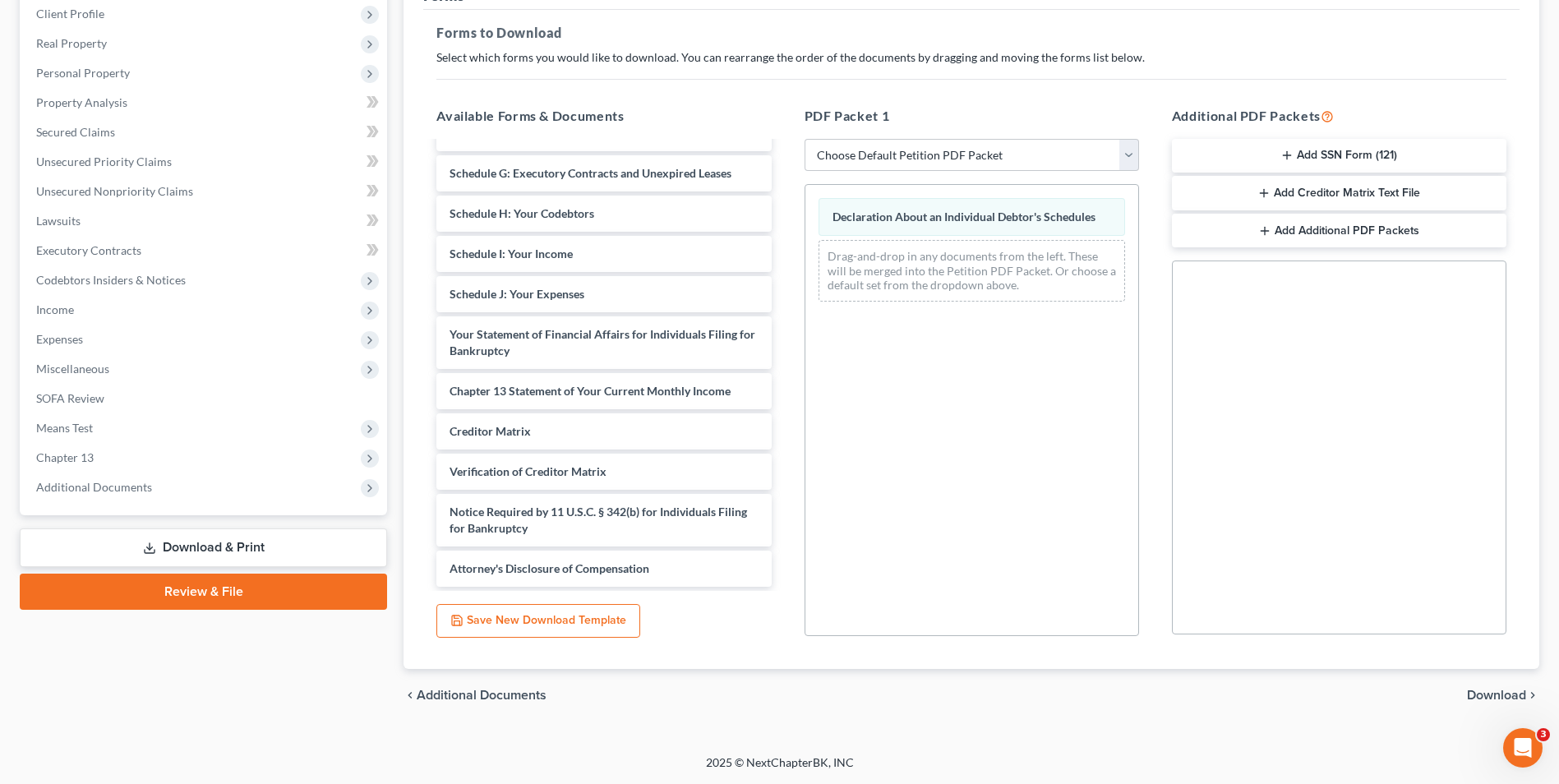
click at [1492, 697] on span "Download" at bounding box center [1496, 695] width 59 height 13
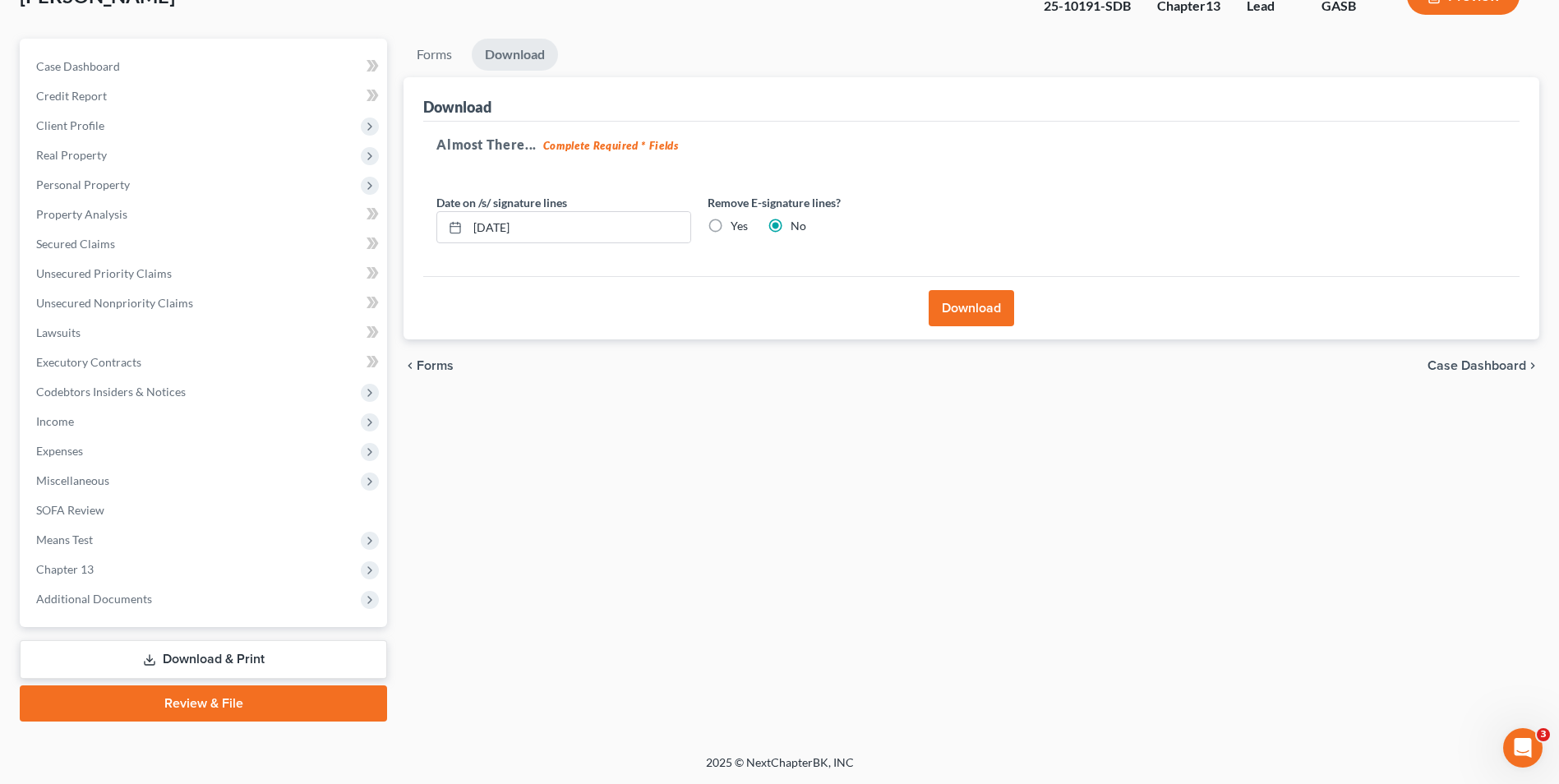
click at [991, 318] on button "Download" at bounding box center [972, 308] width 86 height 36
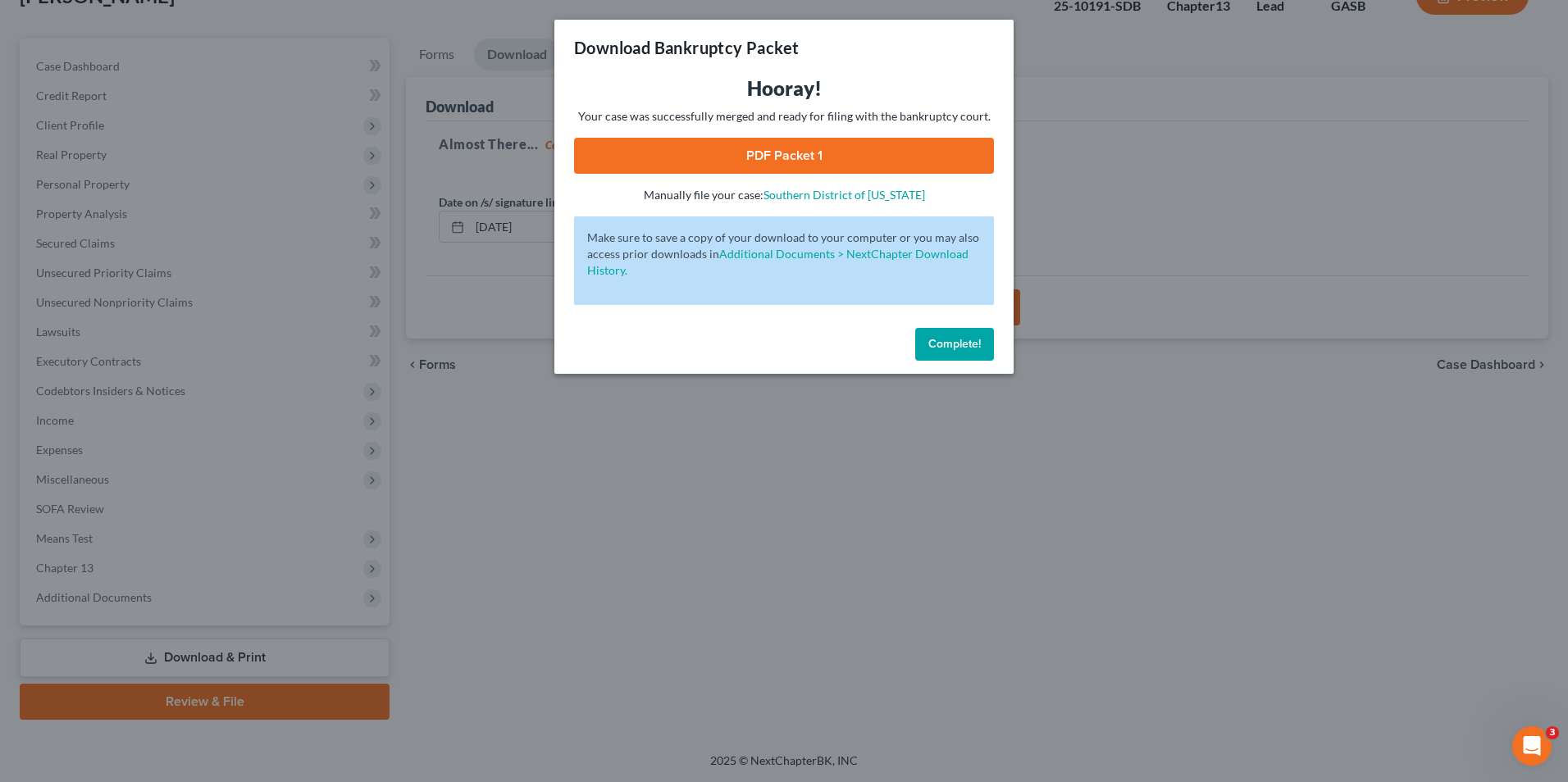
click at [819, 163] on link "PDF Packet 1" at bounding box center [784, 155] width 420 height 36
